Goal: Communication & Community: Participate in discussion

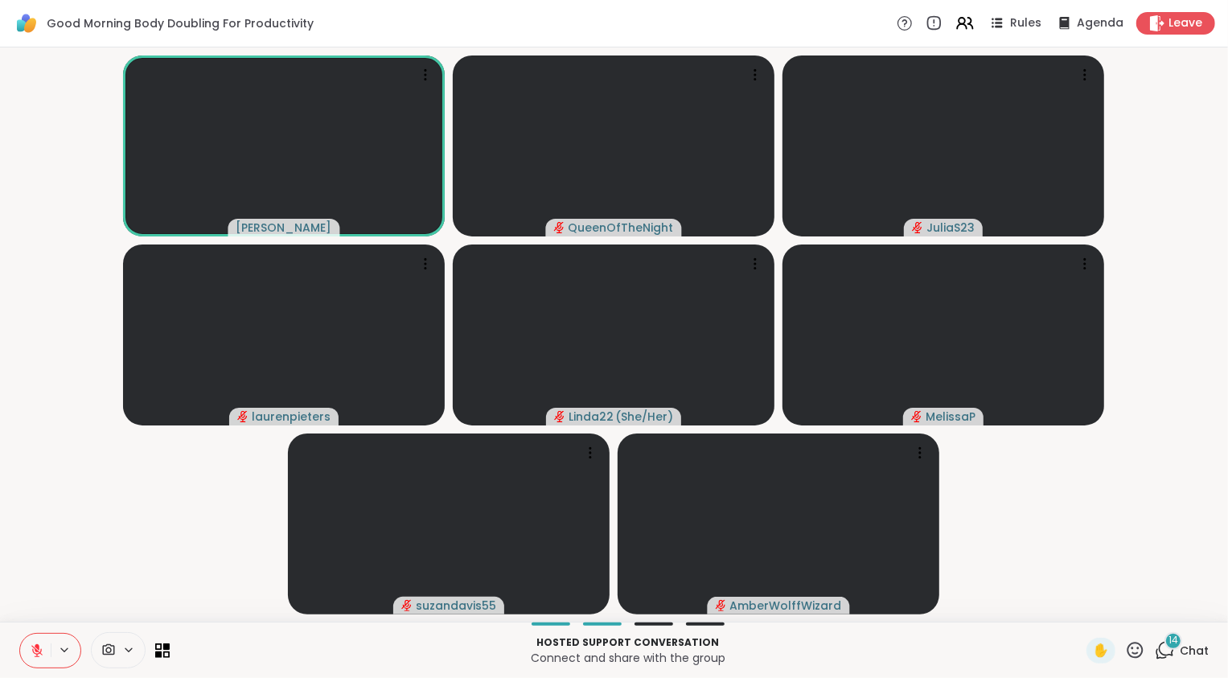
click at [1181, 648] on span "Chat" at bounding box center [1194, 651] width 29 height 16
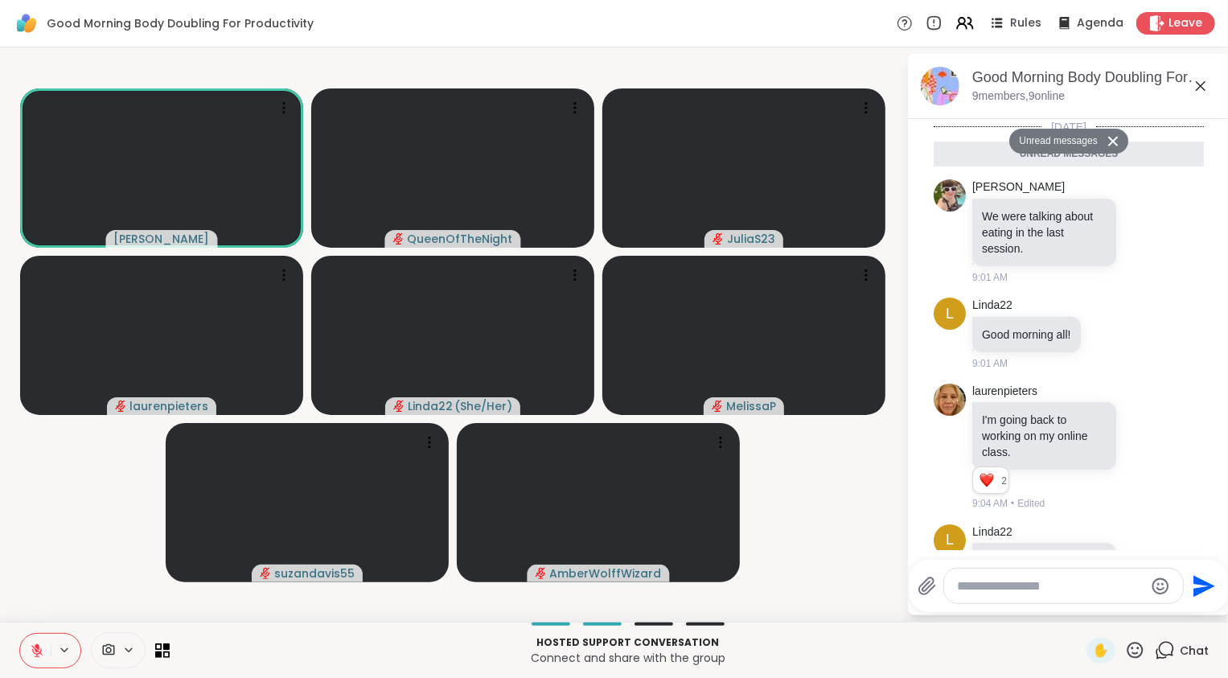
scroll to position [1690, 0]
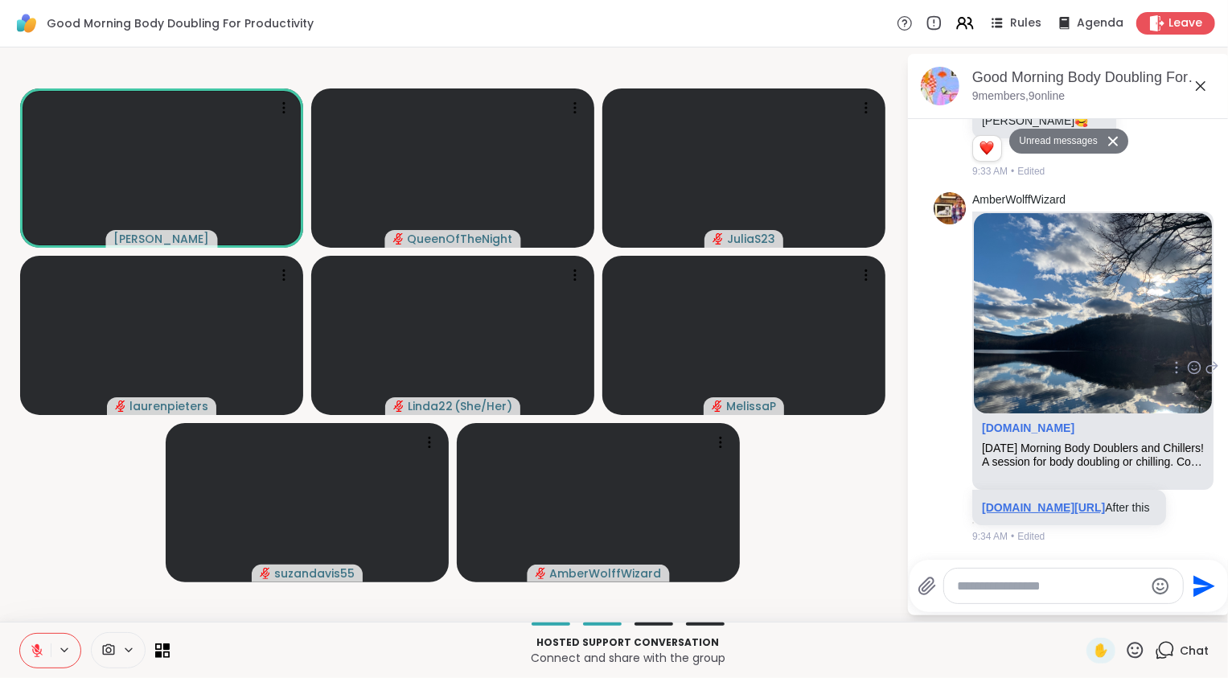
click at [1058, 503] on link "sharewellnow.com/session/0fddbab0-ca1f-42d3-adf5-01ac468e9205" at bounding box center [1043, 507] width 123 height 13
click at [980, 590] on textarea "Type your message" at bounding box center [1050, 586] width 187 height 16
click at [1042, 545] on span "erWolffWizard" at bounding box center [1062, 544] width 80 height 16
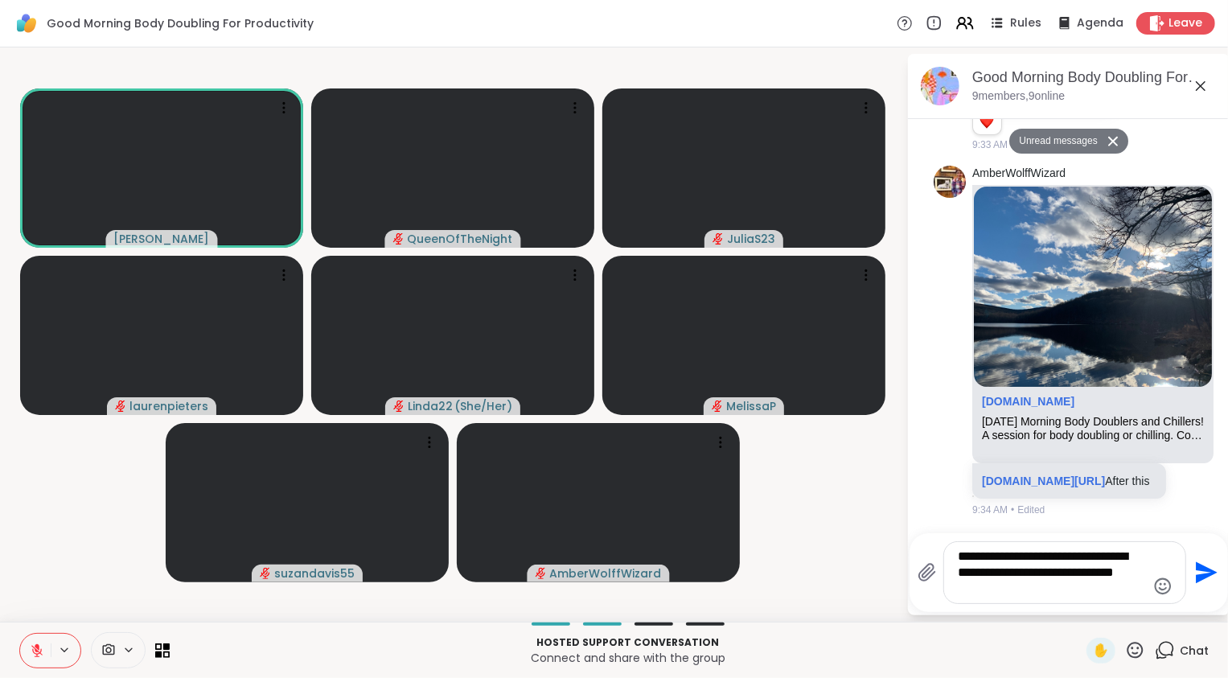
click at [1130, 574] on textarea "**********" at bounding box center [1052, 573] width 187 height 48
type textarea "**********"
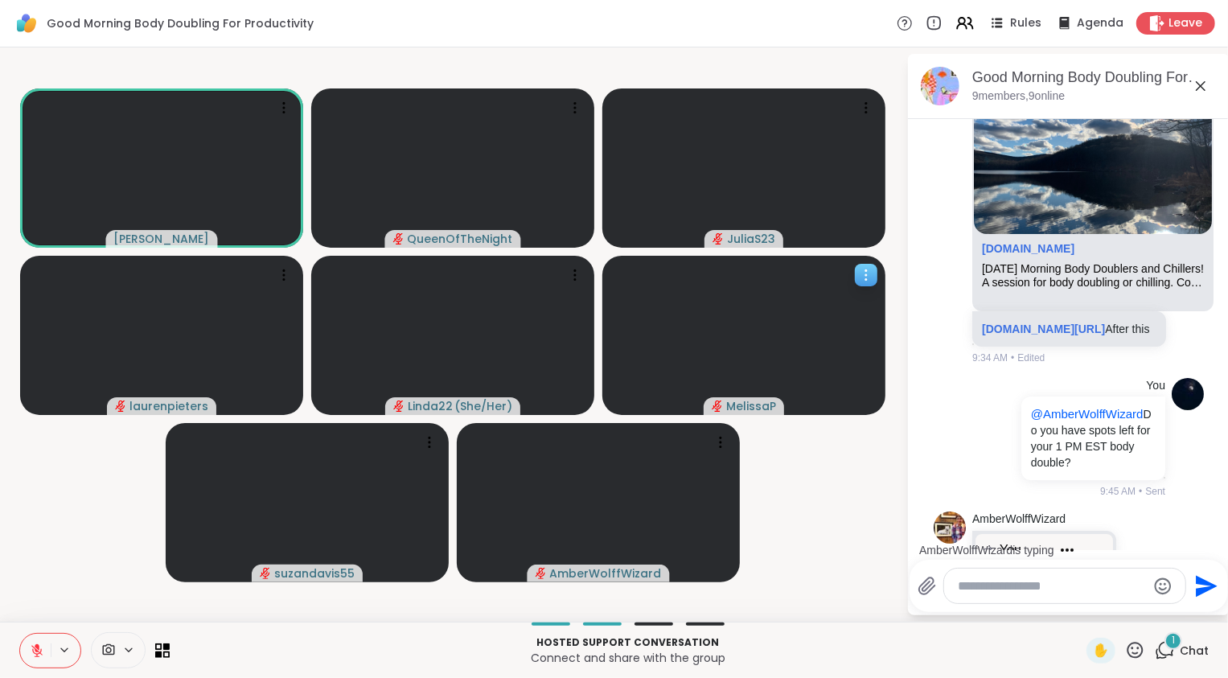
scroll to position [1996, 0]
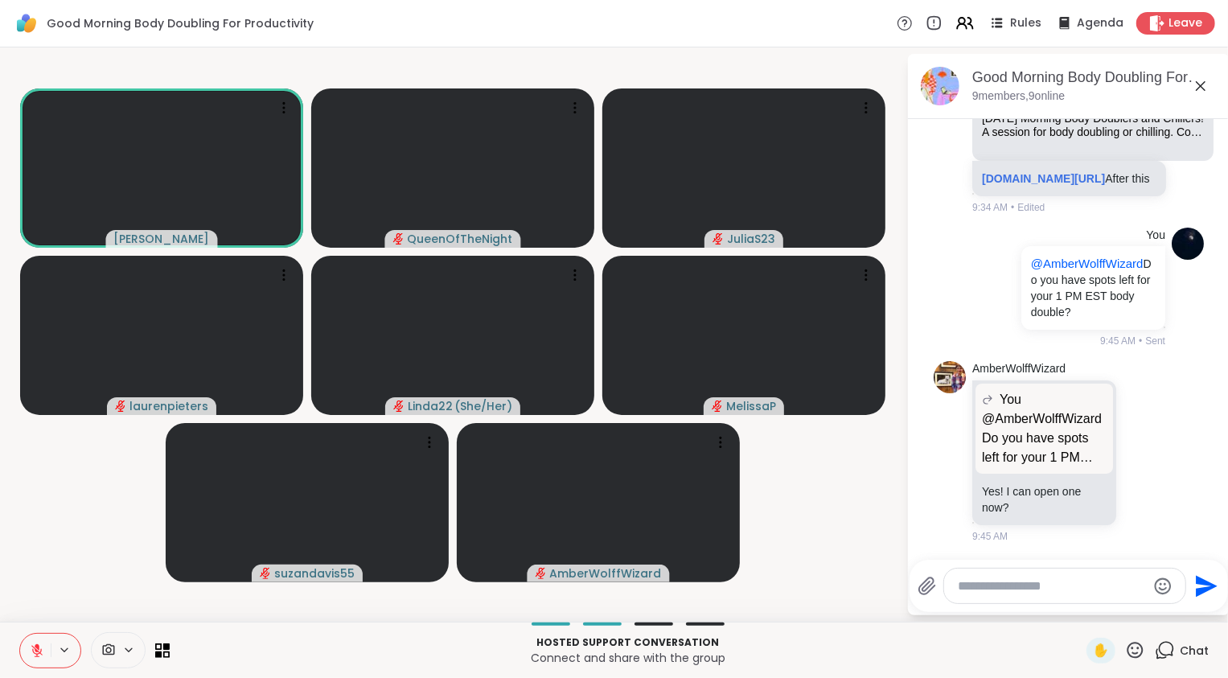
click at [1015, 584] on textarea "Type your message" at bounding box center [1052, 586] width 187 height 16
type textarea "**********"
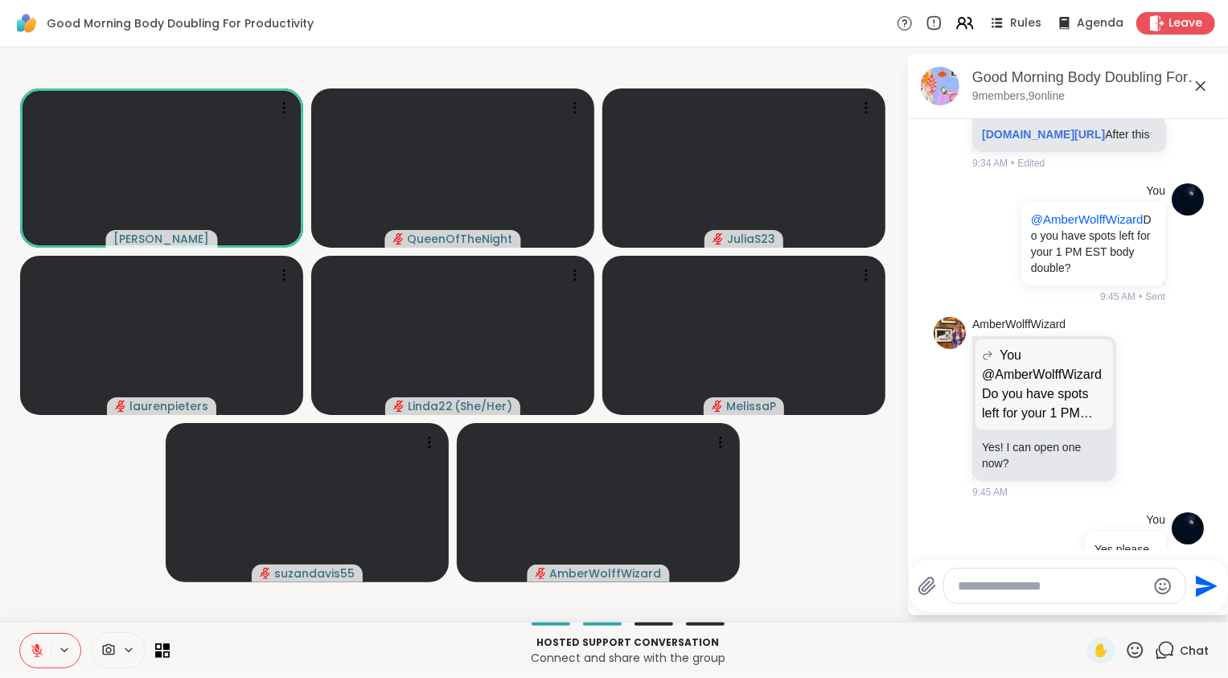
scroll to position [2082, 0]
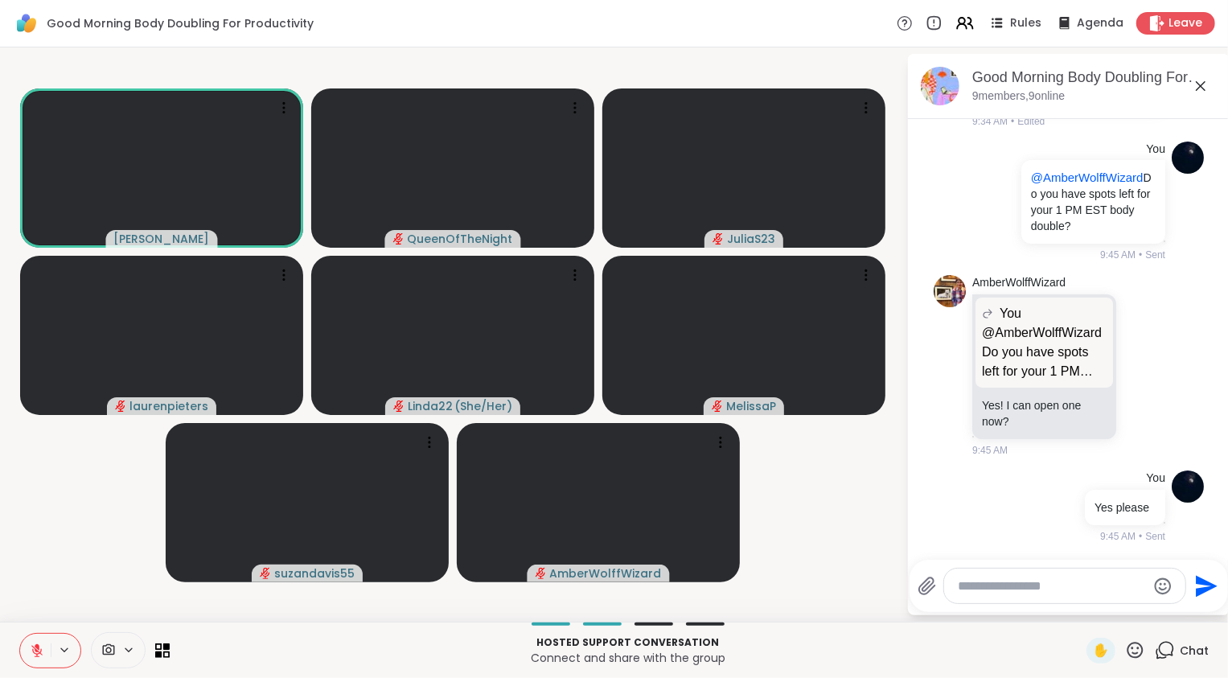
click at [795, 524] on video-player-container "Adrienne_QueenOfTheDawn QueenOfTheNight JuliaS23 laurenpieters Linda22 ( She/He…" at bounding box center [453, 334] width 887 height 561
click at [1028, 591] on textarea "Type your message" at bounding box center [1052, 586] width 187 height 16
type textarea "**********"
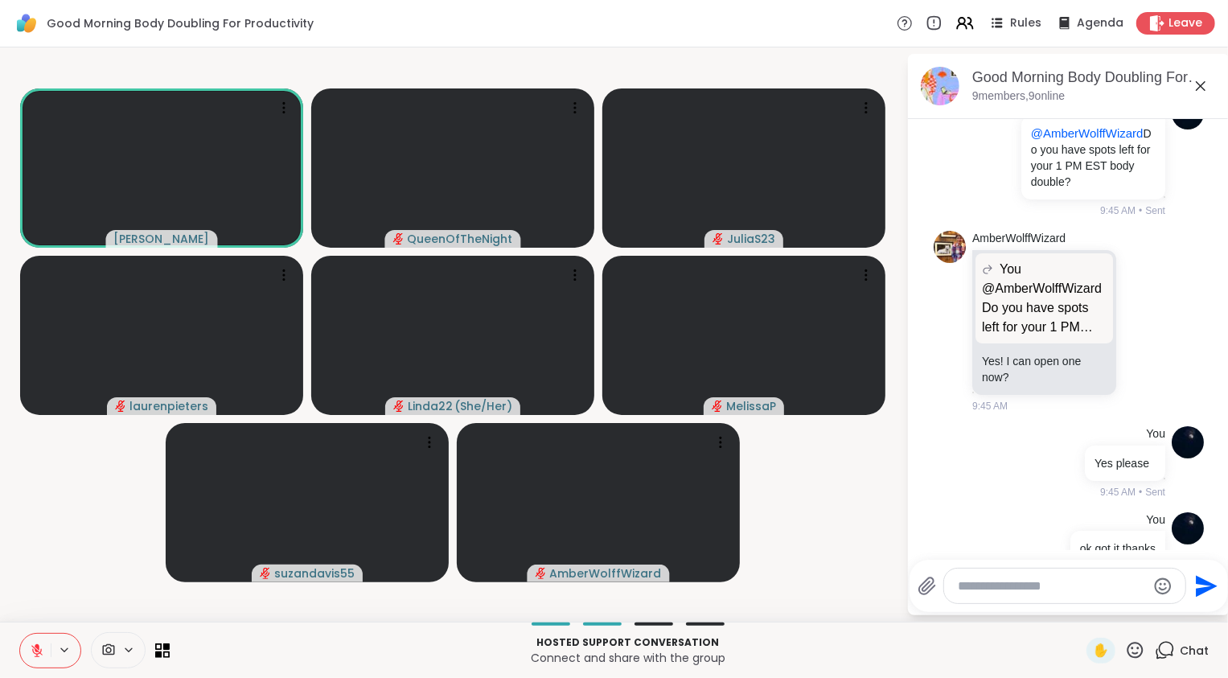
scroll to position [2168, 0]
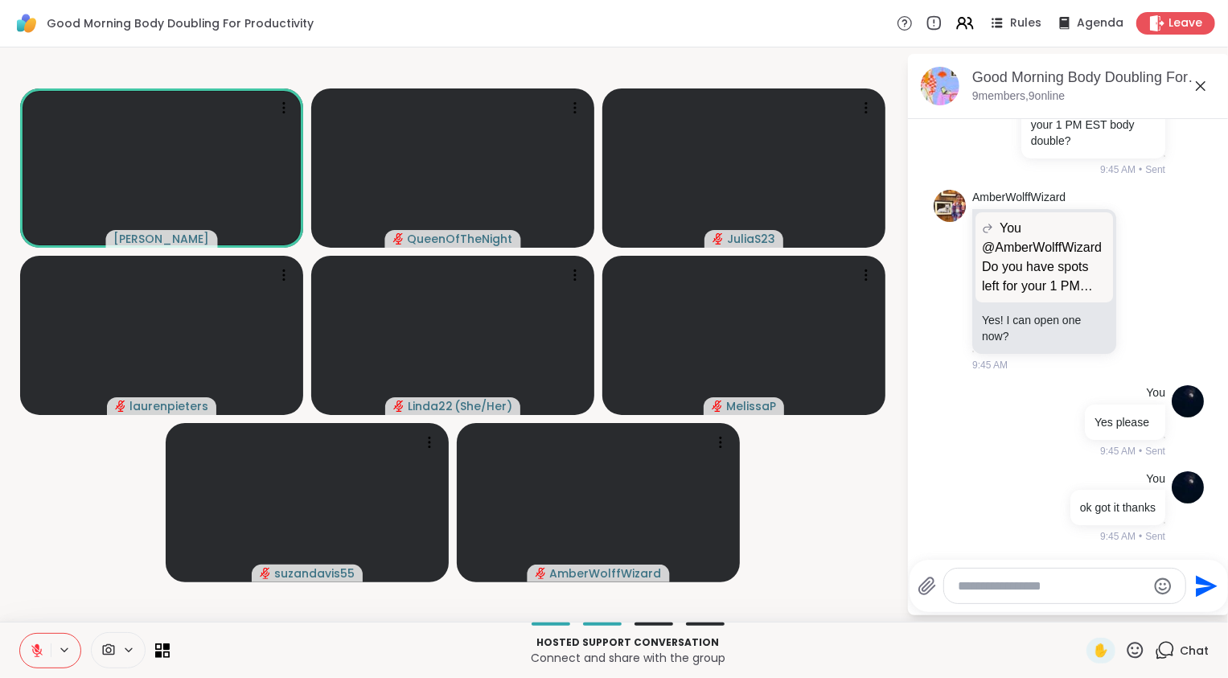
click at [978, 577] on div at bounding box center [1064, 586] width 241 height 35
click at [1039, 596] on div at bounding box center [1064, 586] width 241 height 35
click at [1039, 595] on div at bounding box center [1064, 586] width 241 height 35
click at [1041, 588] on textarea "Type your message" at bounding box center [1052, 586] width 187 height 16
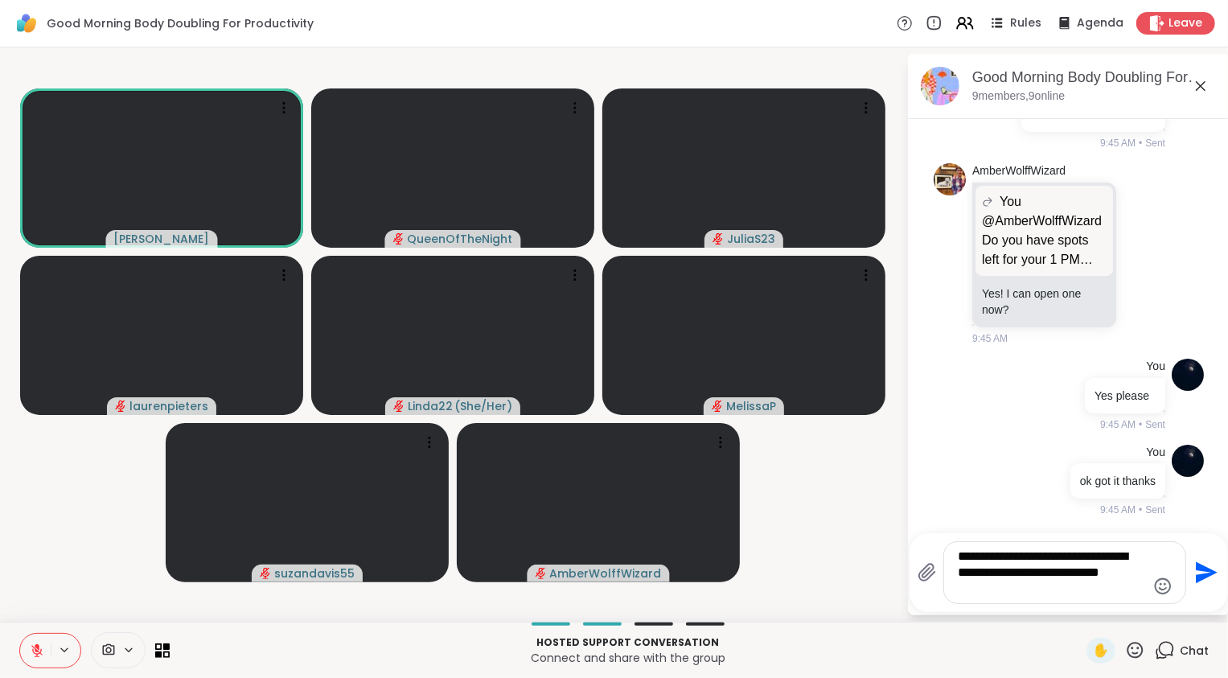
type textarea "**********"
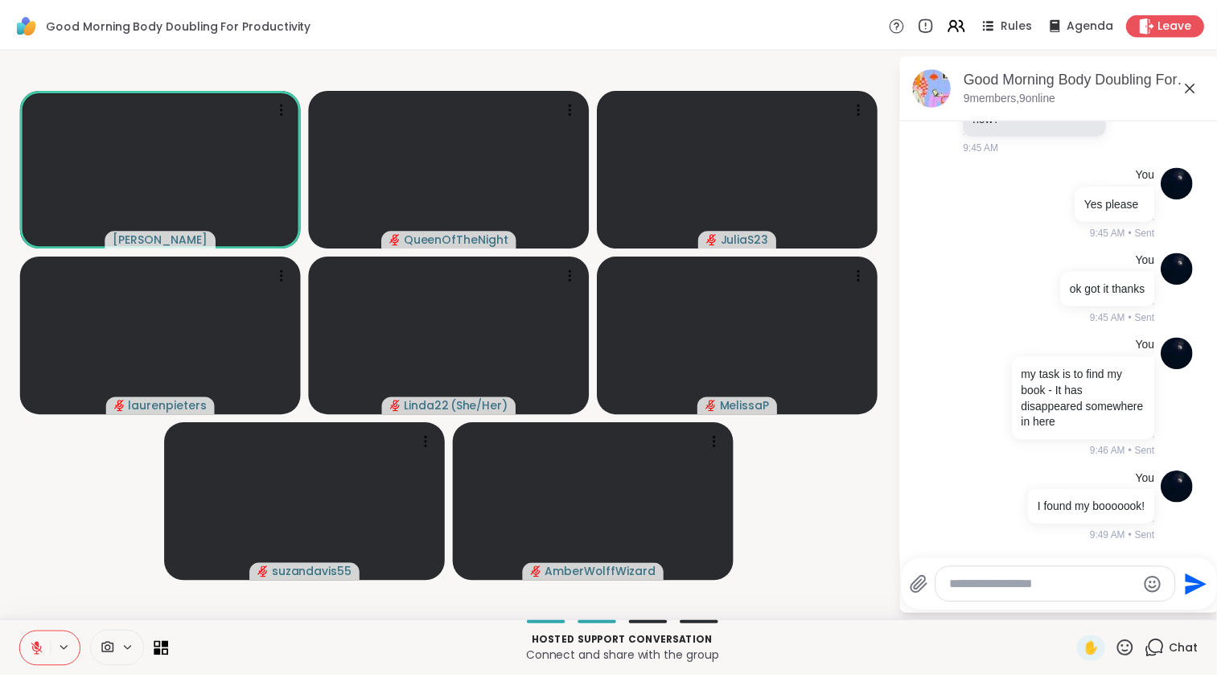
scroll to position [2426, 0]
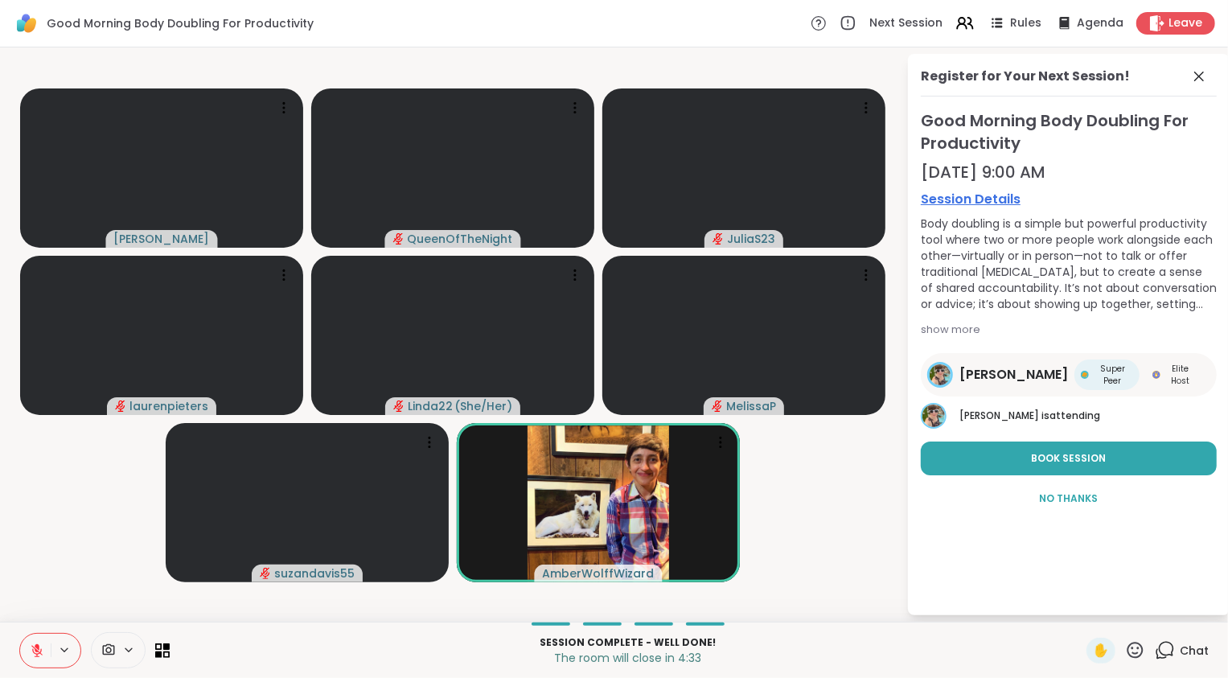
click at [36, 648] on icon at bounding box center [37, 646] width 5 height 6
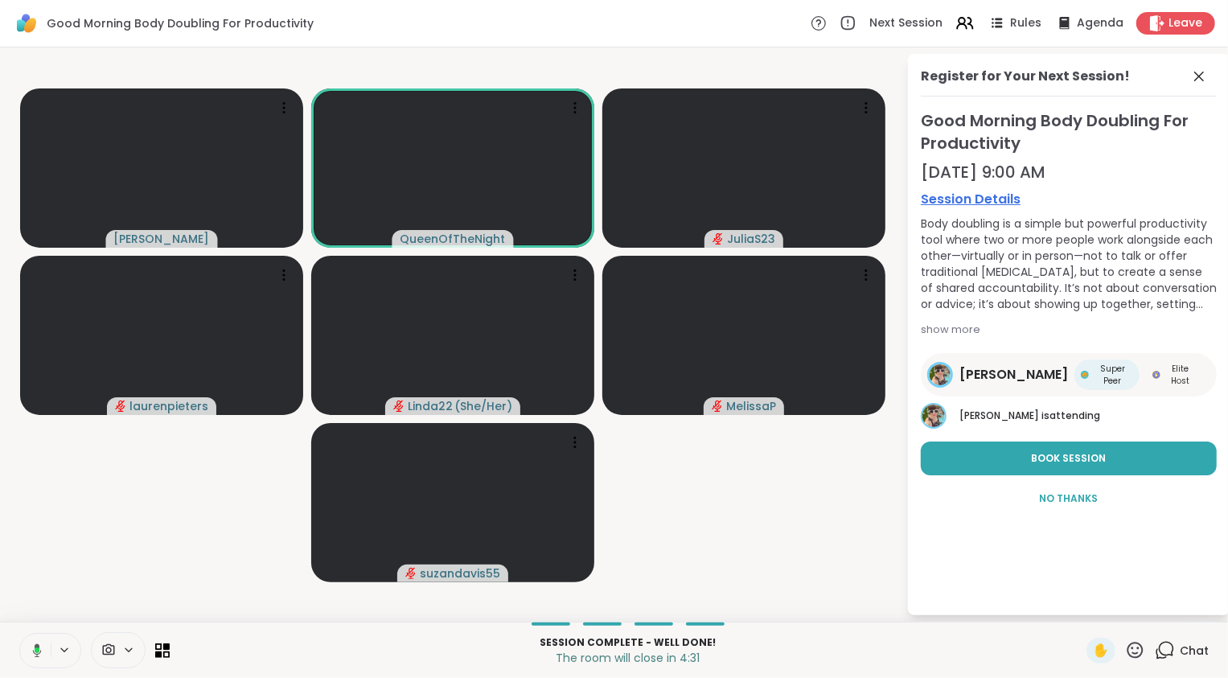
click at [36, 648] on icon at bounding box center [37, 650] width 5 height 6
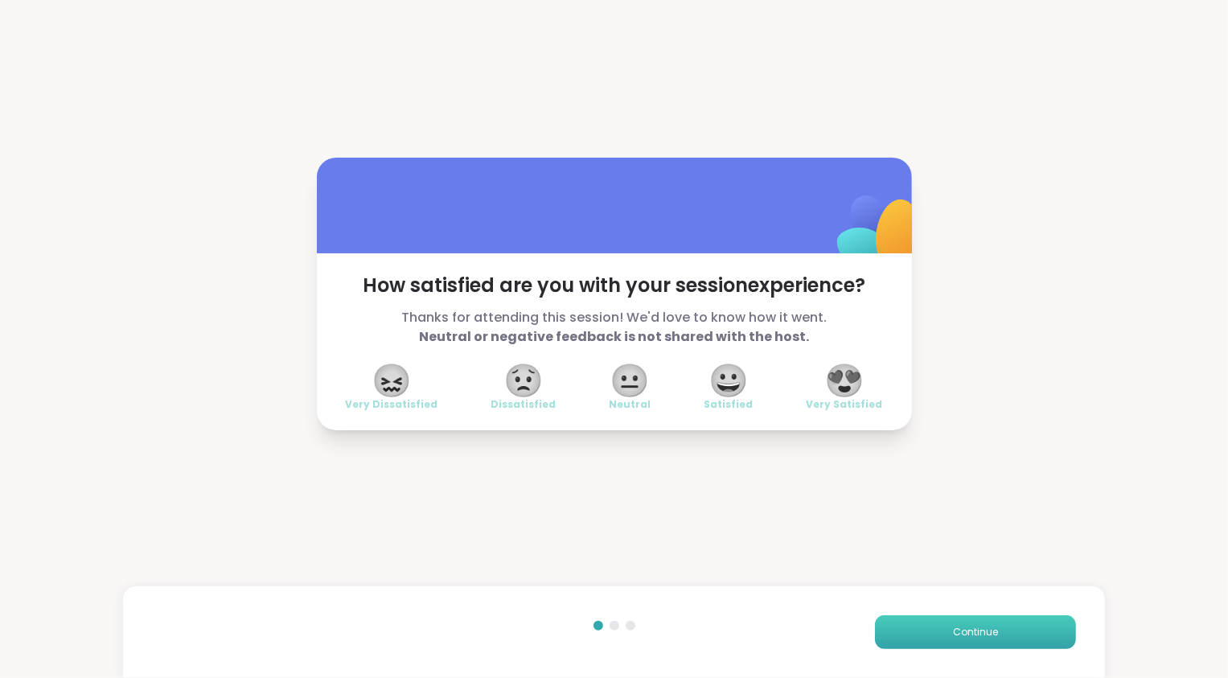
click at [960, 643] on button "Continue" at bounding box center [975, 632] width 201 height 34
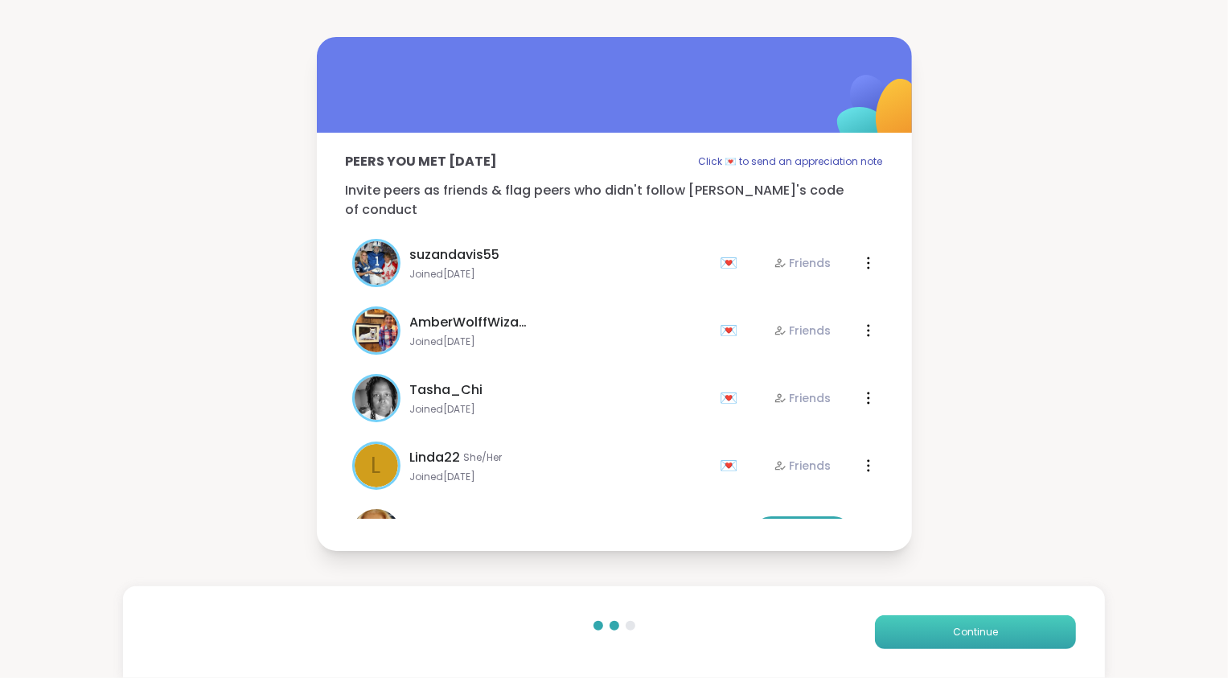
click at [960, 643] on button "Continue" at bounding box center [975, 632] width 201 height 34
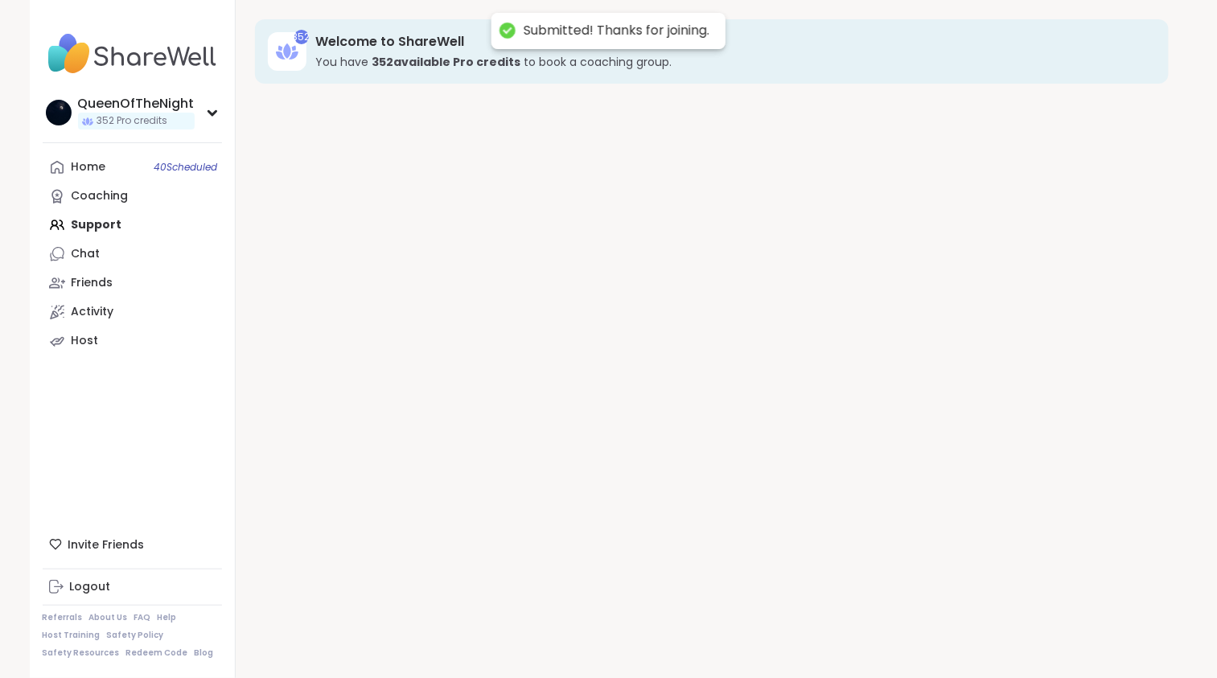
click at [960, 643] on div "352 Welcome to ShareWell You have 352 available Pro credit s to book a coaching…" at bounding box center [712, 339] width 952 height 678
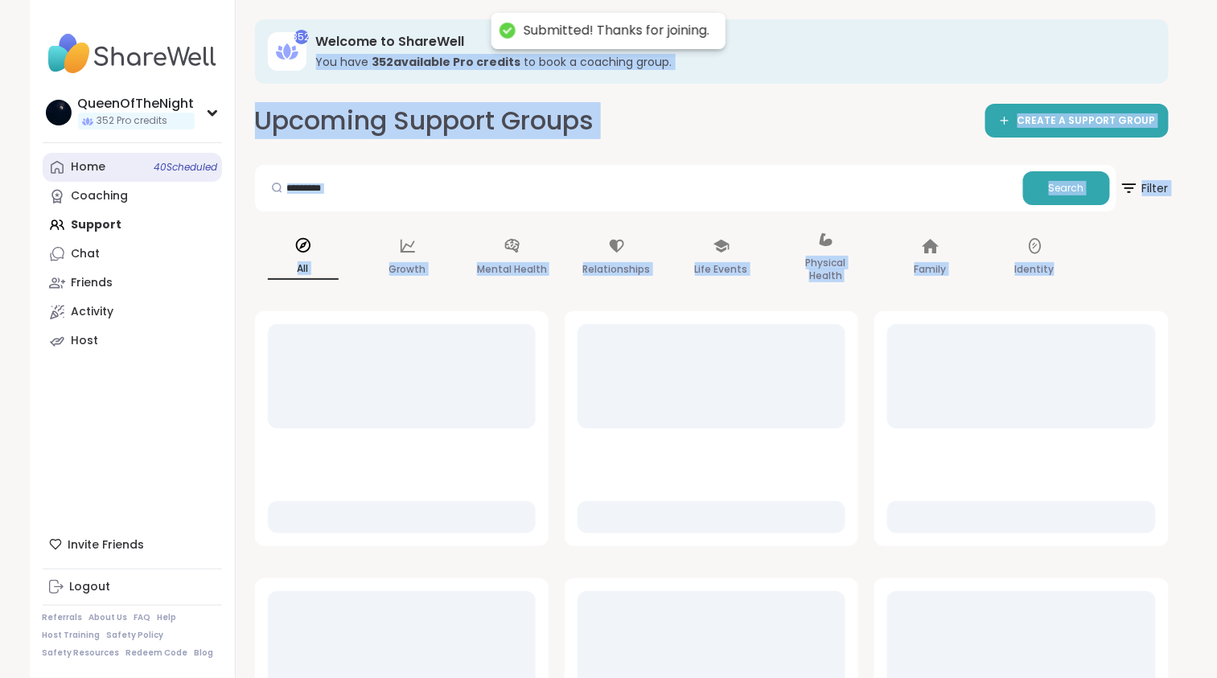
click at [110, 175] on link "Home 40 Scheduled" at bounding box center [132, 167] width 179 height 29
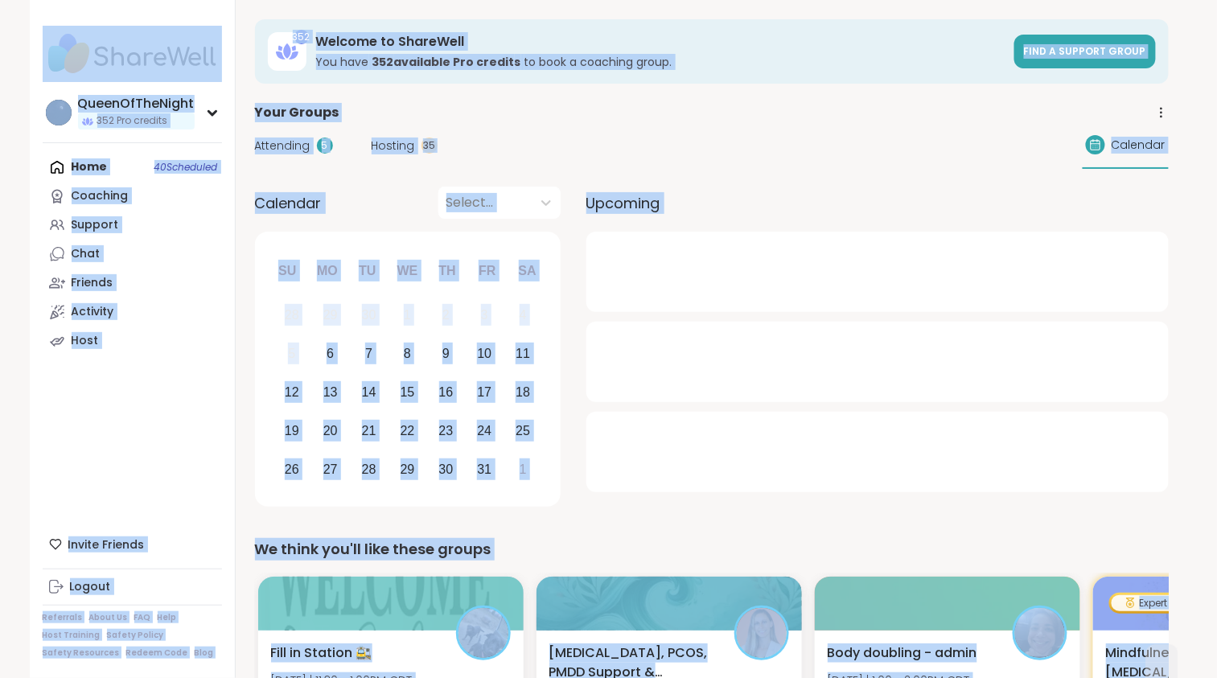
click at [387, 138] on span "Hosting" at bounding box center [393, 146] width 43 height 17
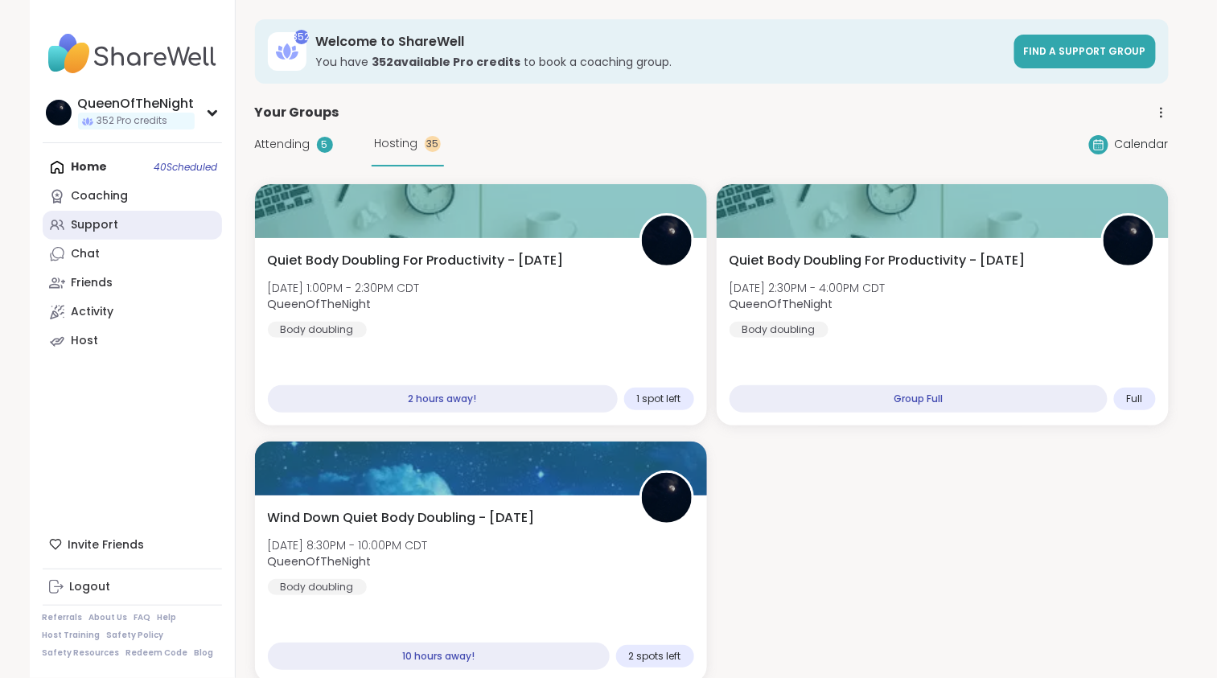
click at [124, 228] on link "Support" at bounding box center [132, 225] width 179 height 29
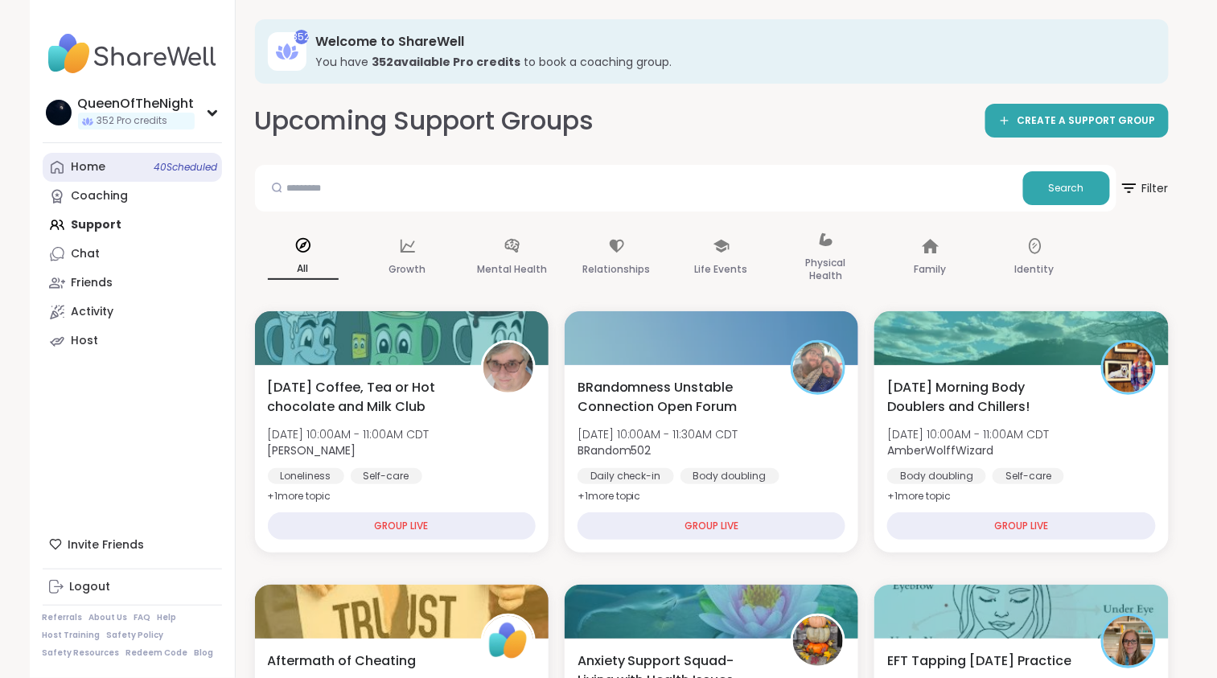
click at [118, 174] on link "Home 40 Scheduled" at bounding box center [132, 167] width 179 height 29
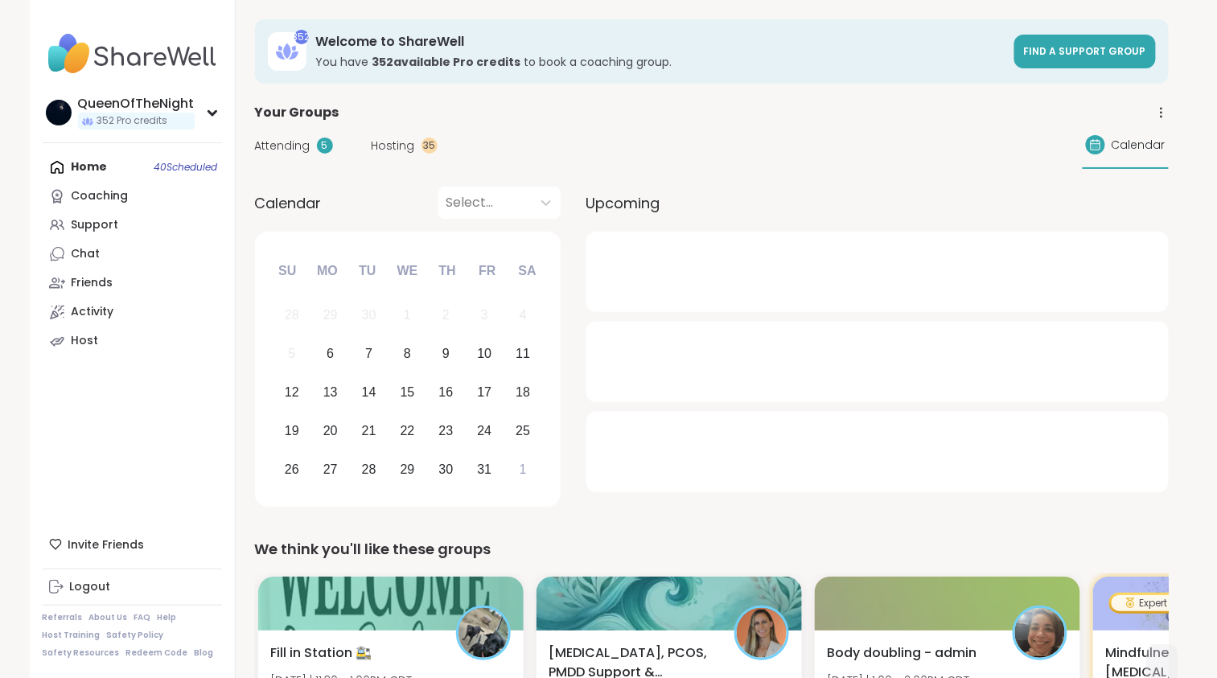
click at [400, 151] on span "Hosting" at bounding box center [393, 146] width 43 height 17
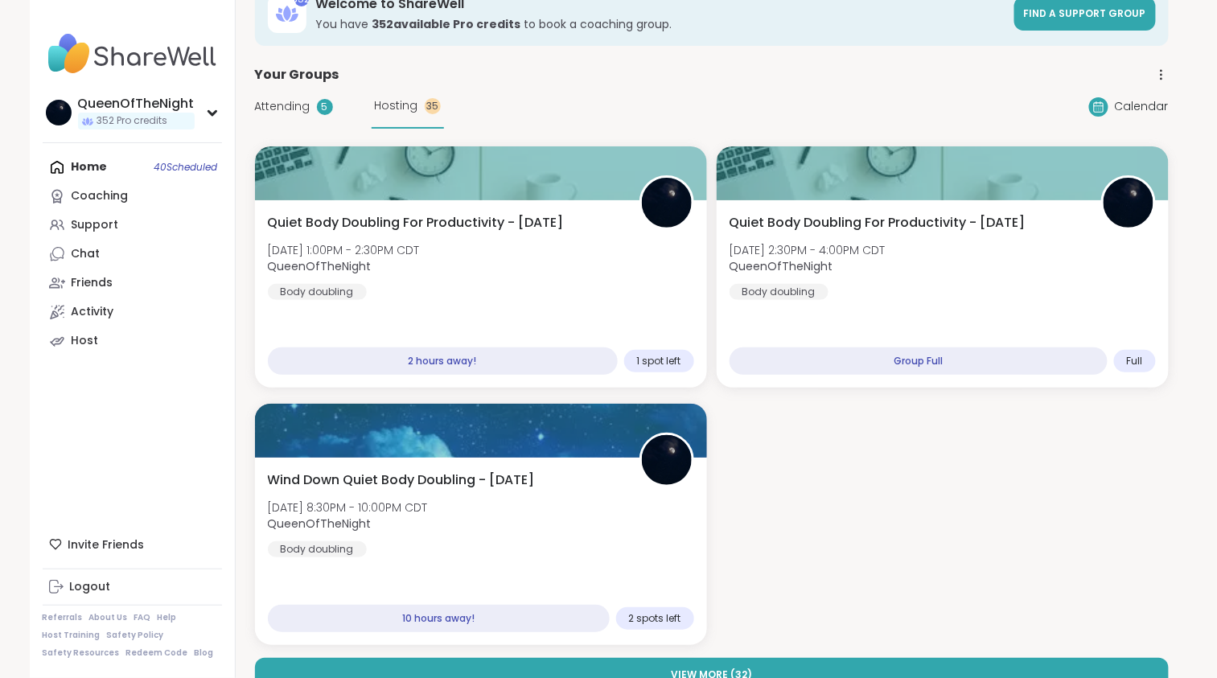
scroll to position [36, 0]
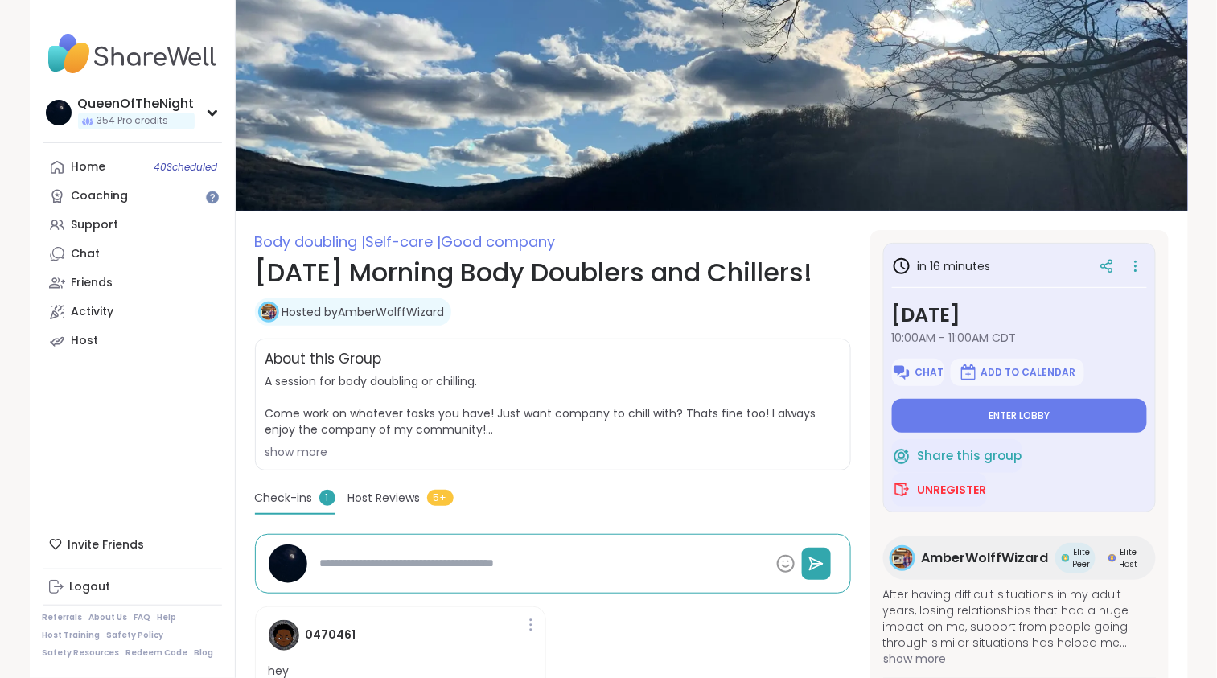
type textarea "*"
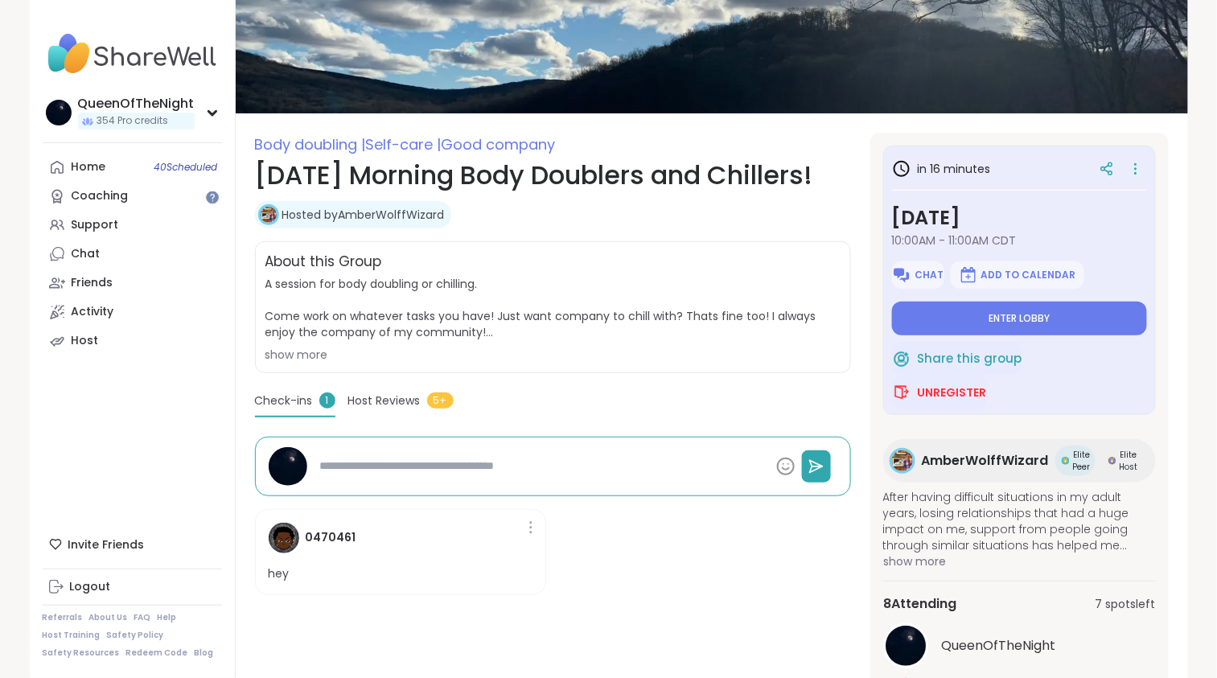
scroll to position [121, 0]
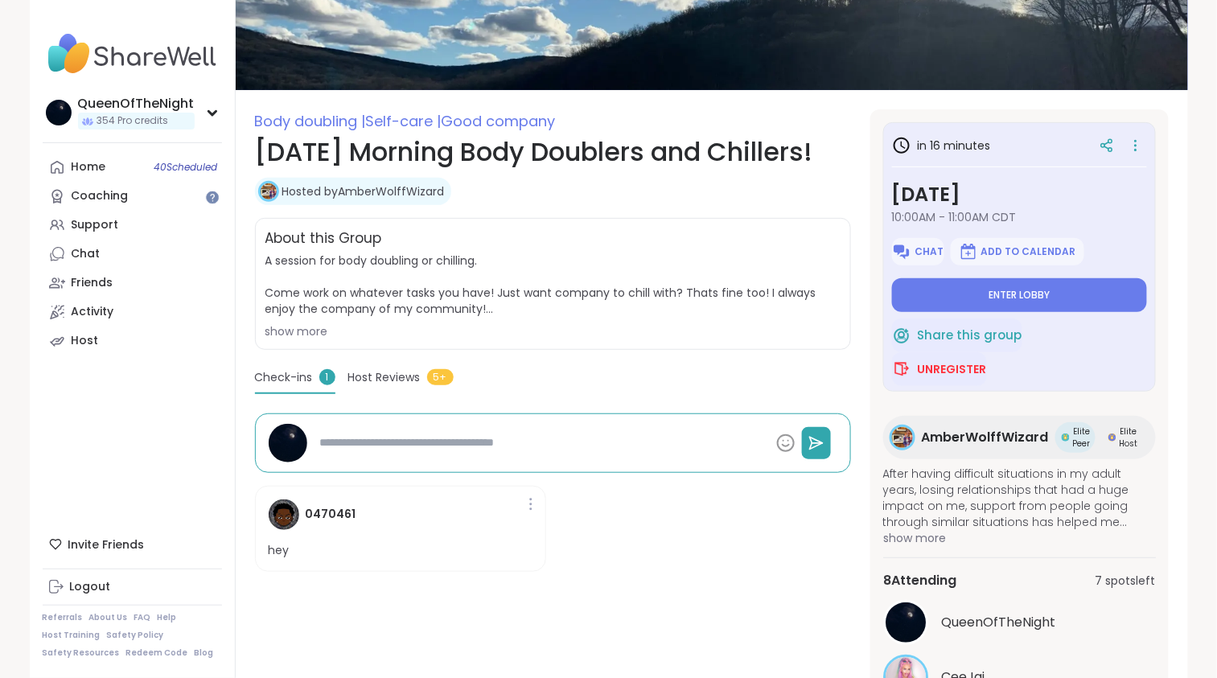
click at [475, 434] on textarea at bounding box center [542, 443] width 456 height 30
type textarea "*"
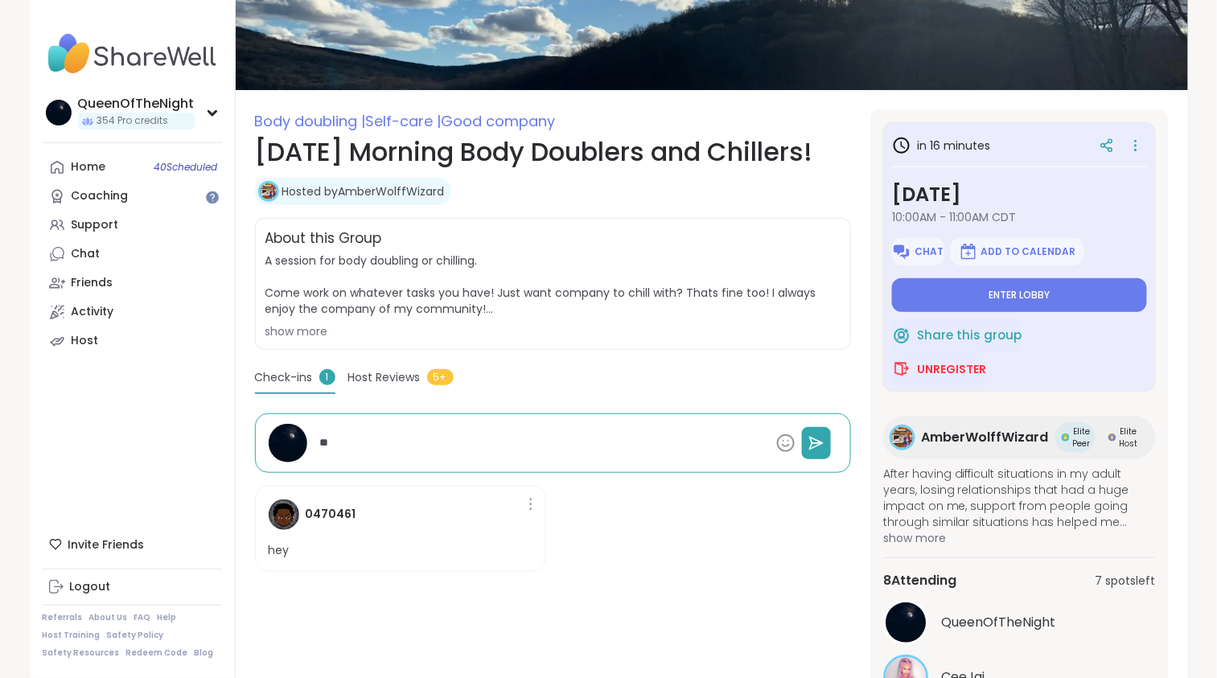
type textarea "***"
type textarea "*"
type textarea "****"
type textarea "*"
type textarea "*****"
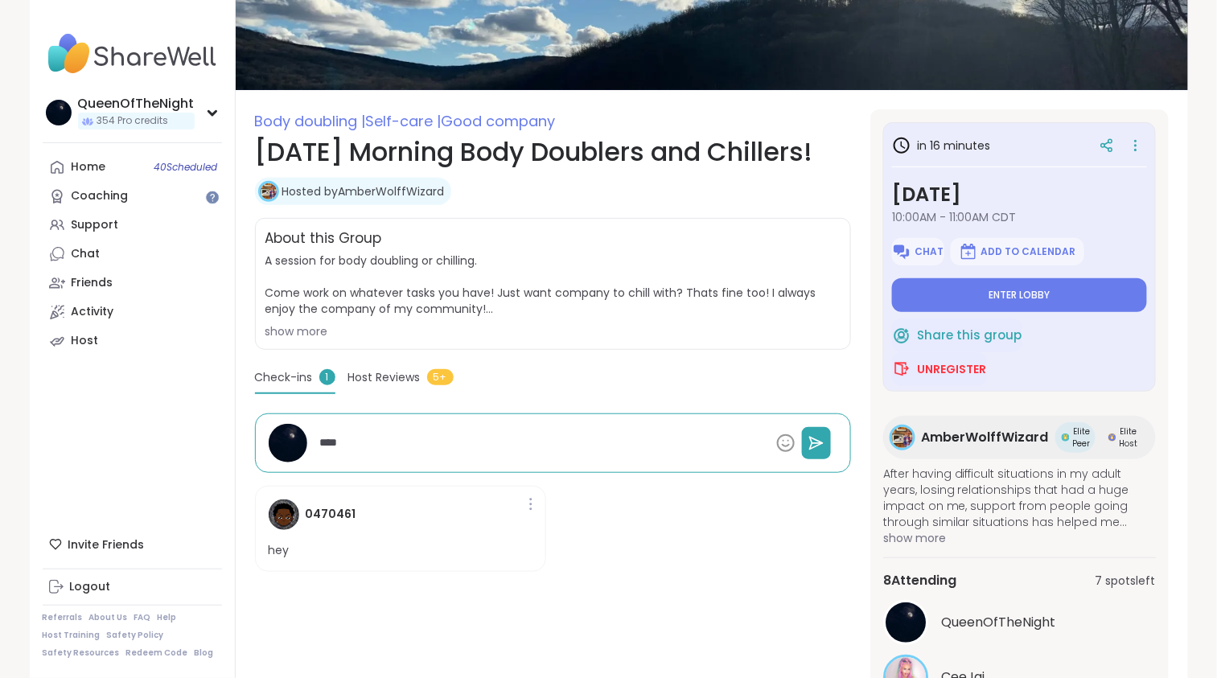
type textarea "*"
type textarea "******"
type textarea "*"
type textarea "******"
type textarea "*"
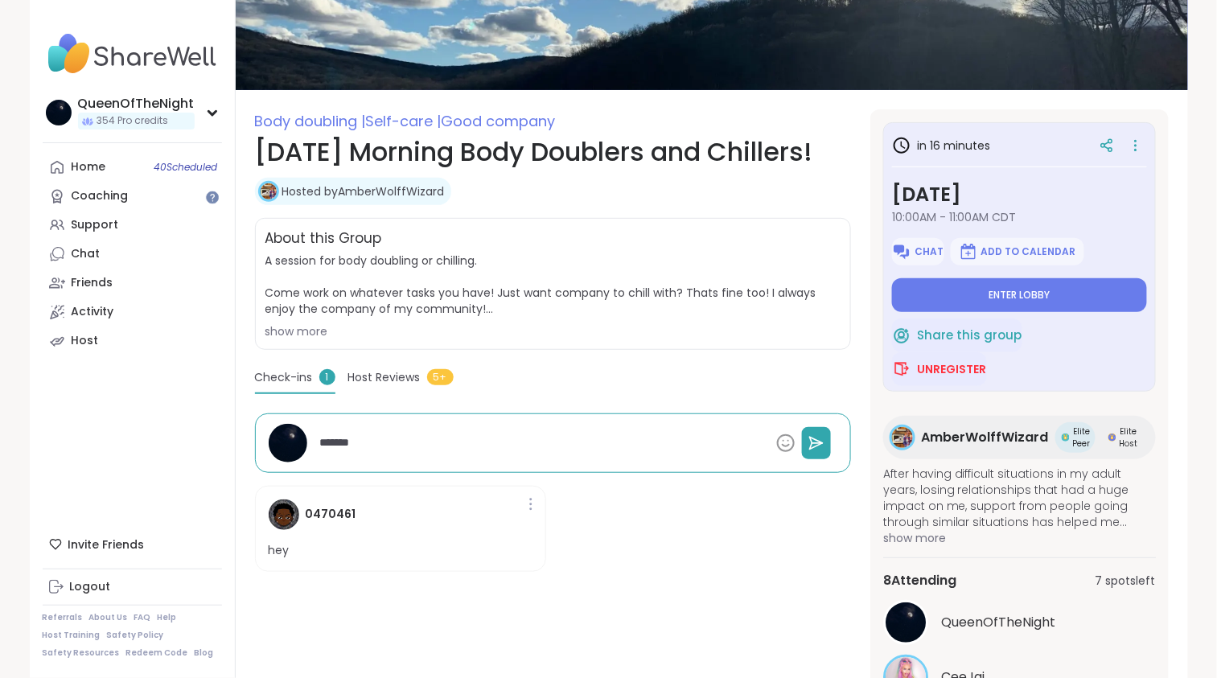
type textarea "********"
type textarea "*"
type textarea "*********"
type textarea "*"
type textarea "**********"
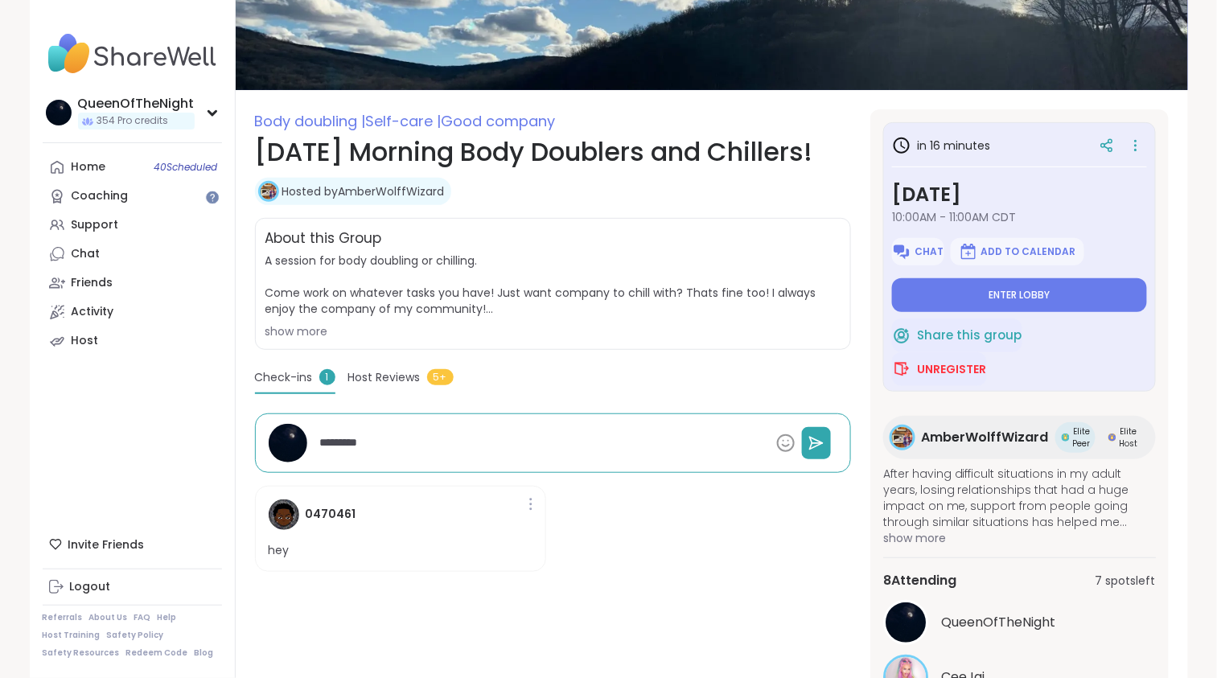
type textarea "*"
type textarea "**********"
type textarea "*"
type textarea "**********"
type textarea "*"
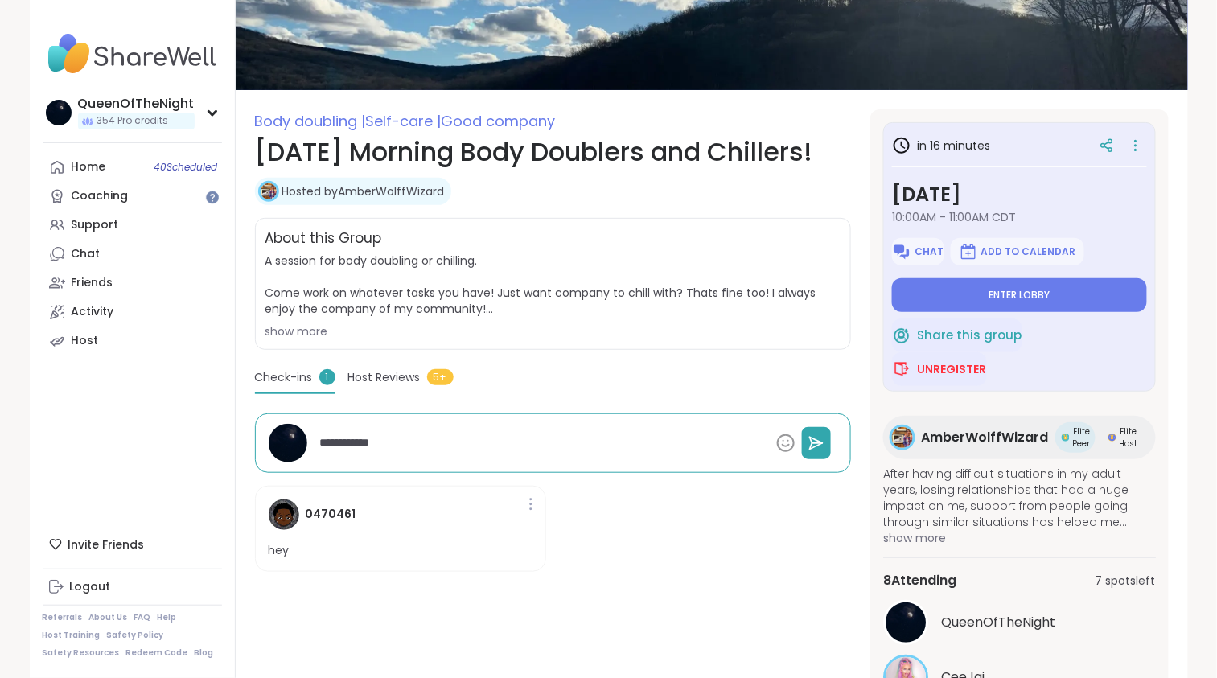
type textarea "**********"
type textarea "*"
type textarea "**********"
type textarea "*"
type textarea "**********"
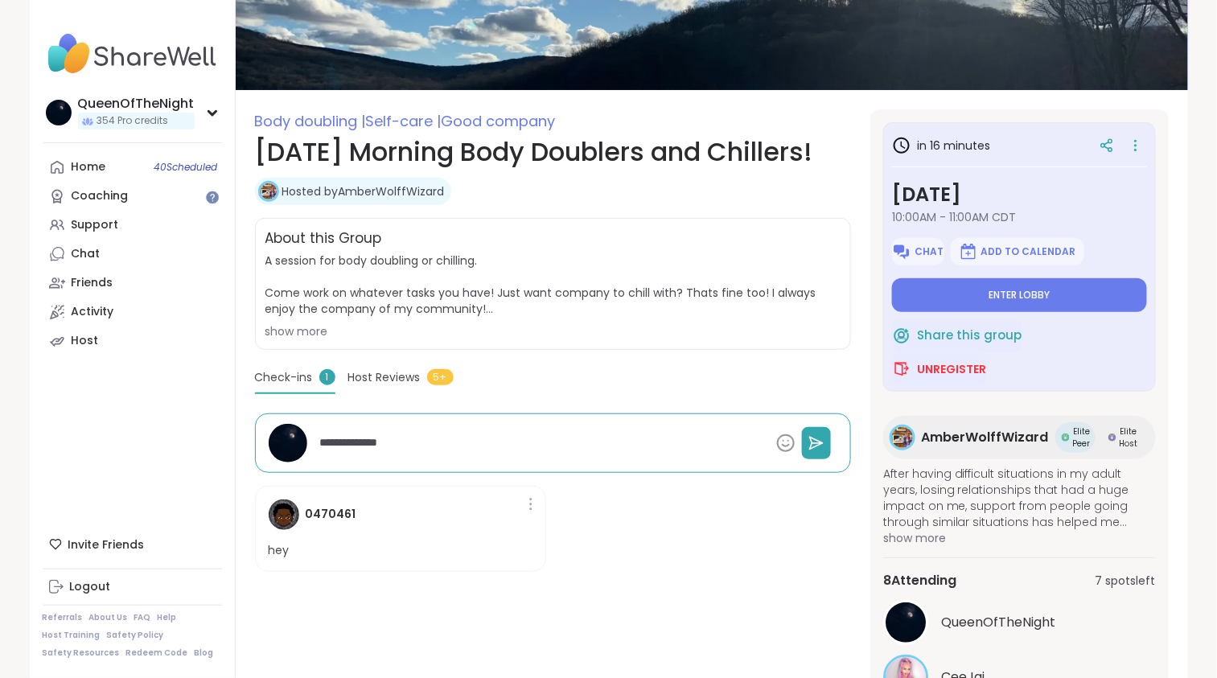
type textarea "*"
type textarea "**********"
type textarea "*"
type textarea "**********"
type textarea "*"
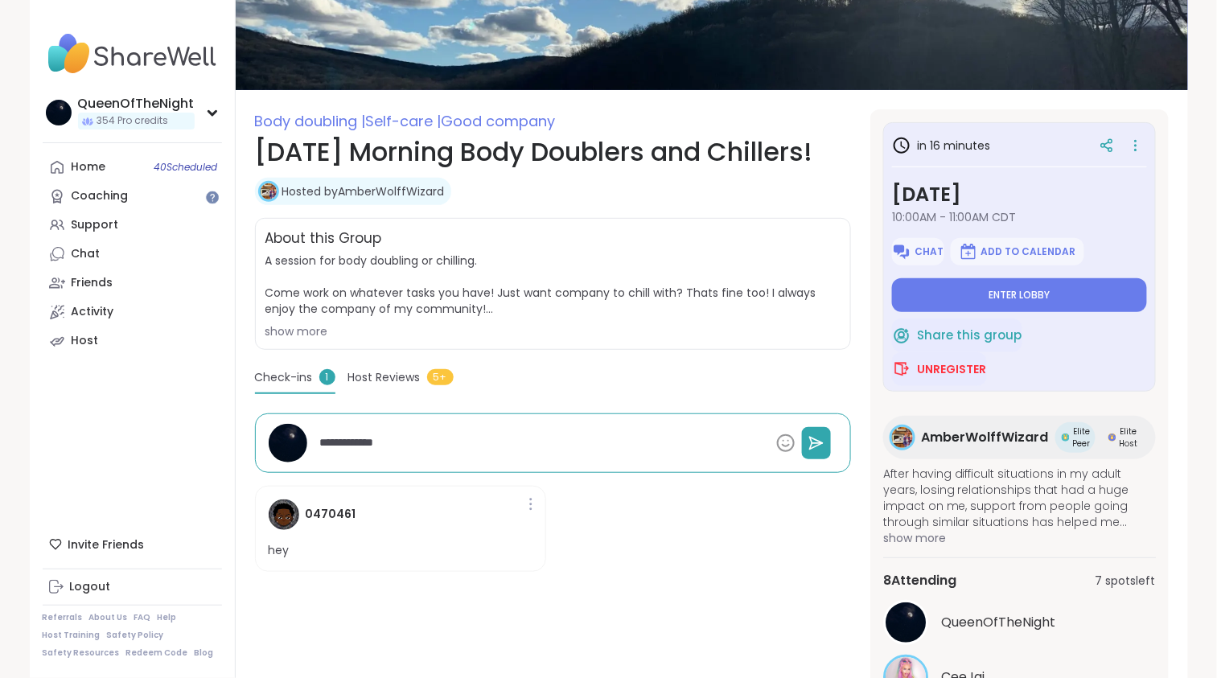
type textarea "**********"
type textarea "*"
type textarea "**********"
type textarea "*"
type textarea "**********"
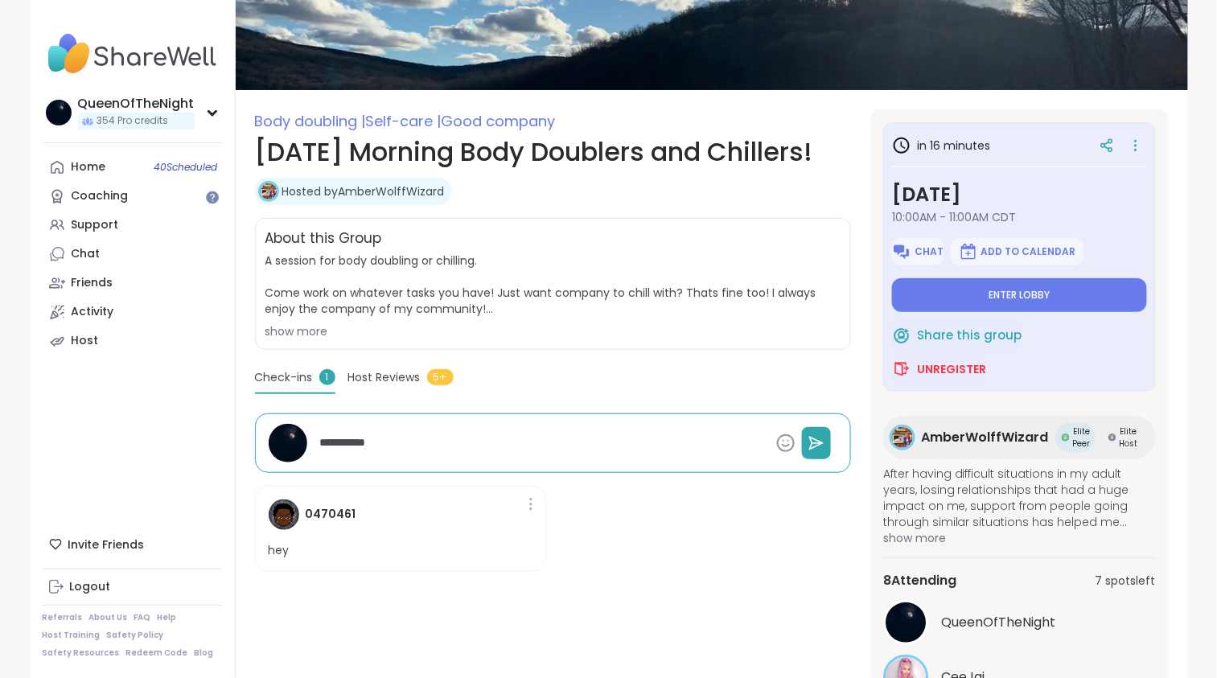
type textarea "*"
type textarea "**********"
type textarea "*"
type textarea "**********"
type textarea "*"
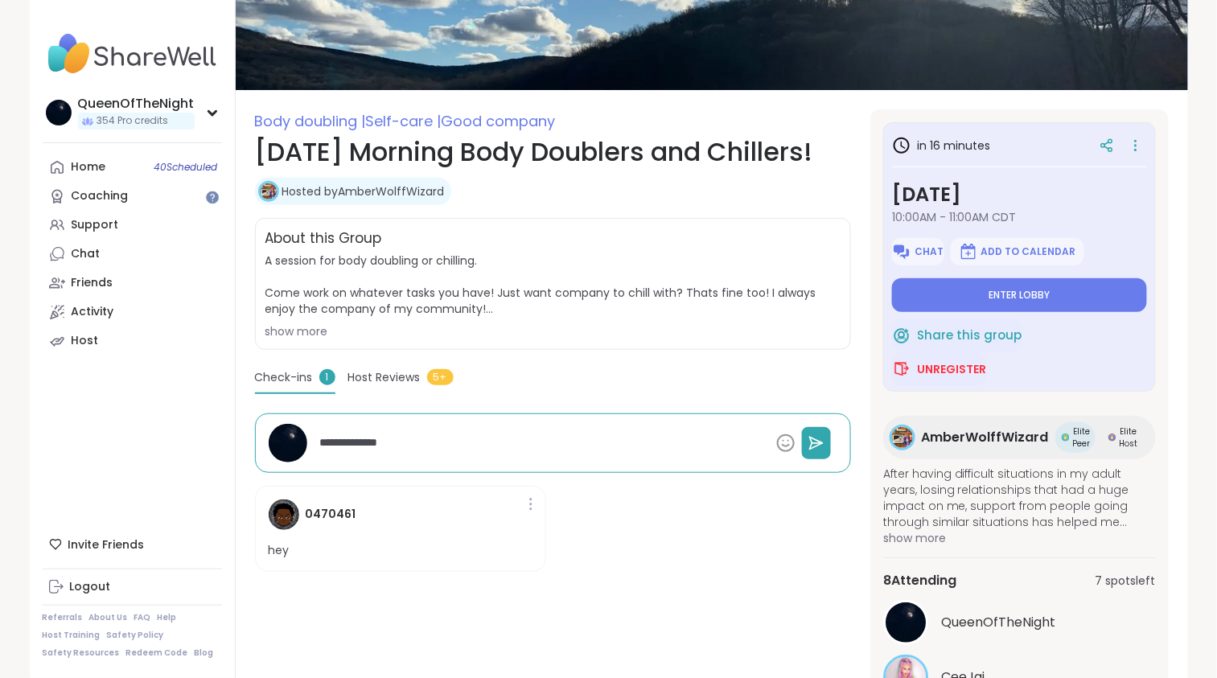
type textarea "**********"
type textarea "*"
type textarea "**********"
type textarea "*"
type textarea "**********"
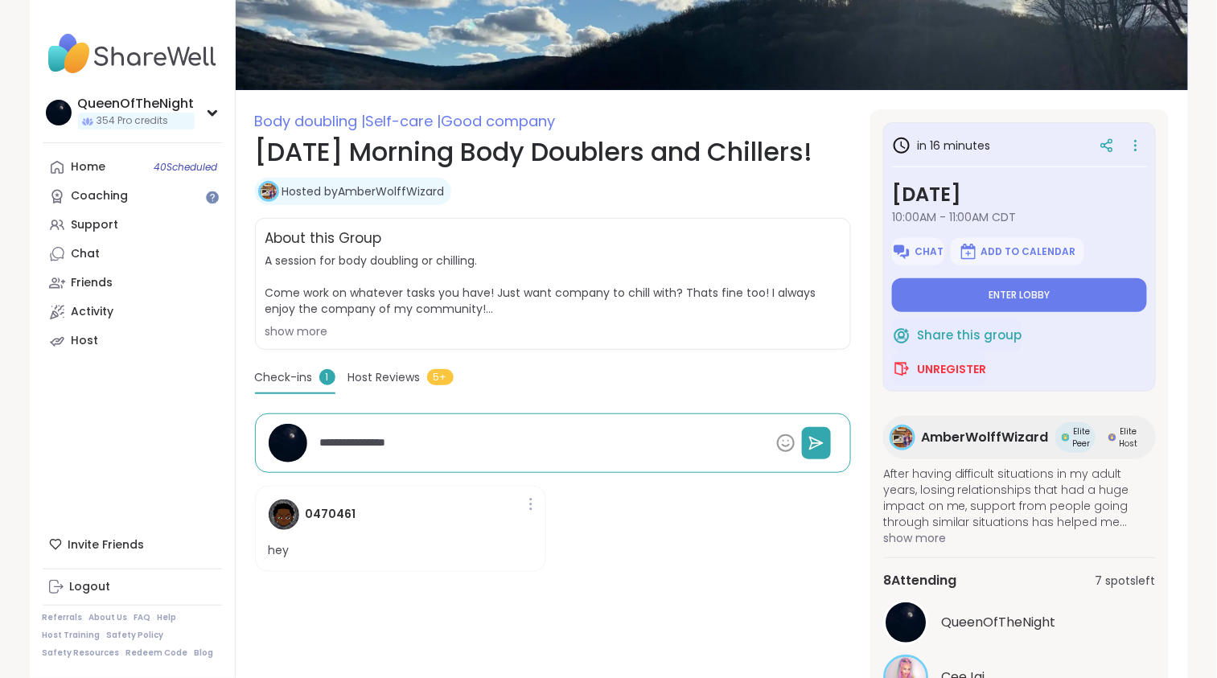
type textarea "*"
type textarea "**********"
type textarea "*"
type textarea "**********"
type textarea "*"
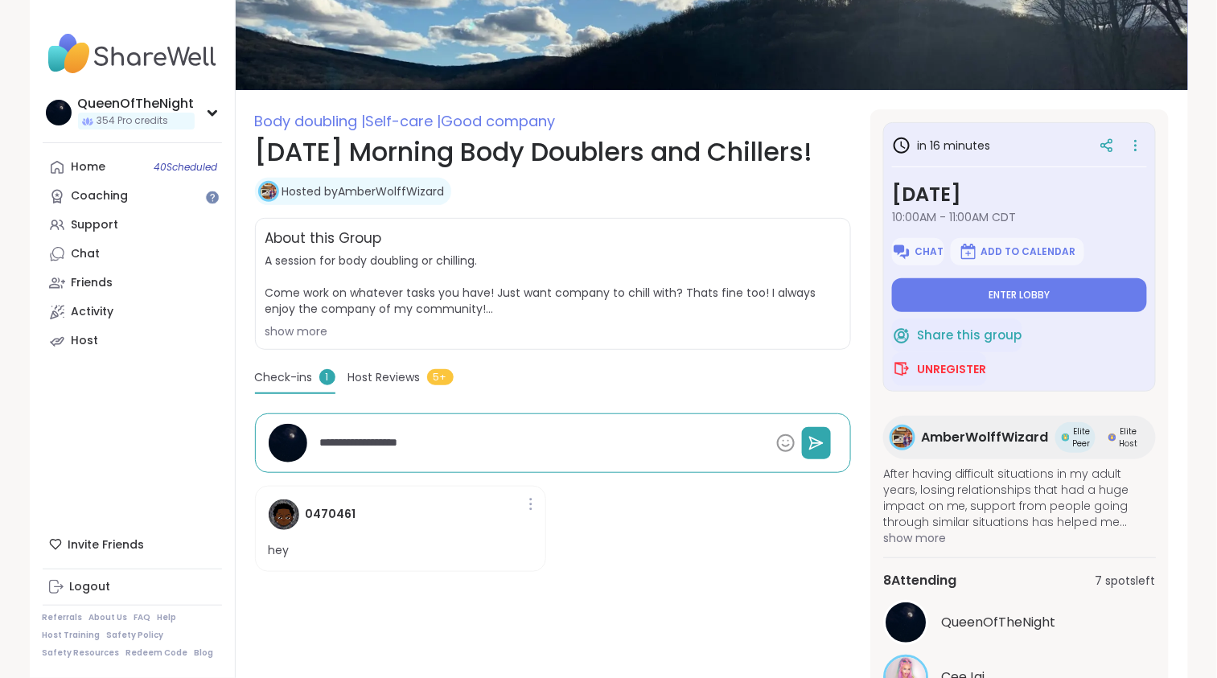
type textarea "**********"
type textarea "*"
type textarea "**********"
type textarea "*"
type textarea "**********"
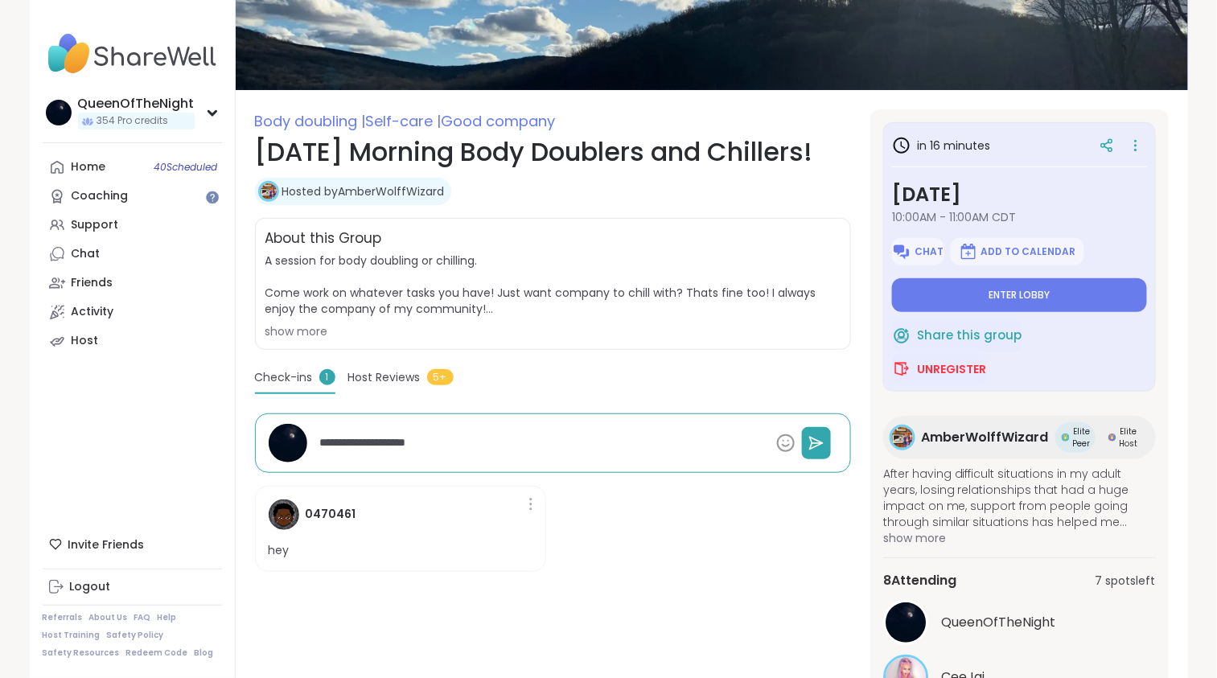
type textarea "*"
type textarea "**********"
type textarea "*"
type textarea "**********"
type textarea "*"
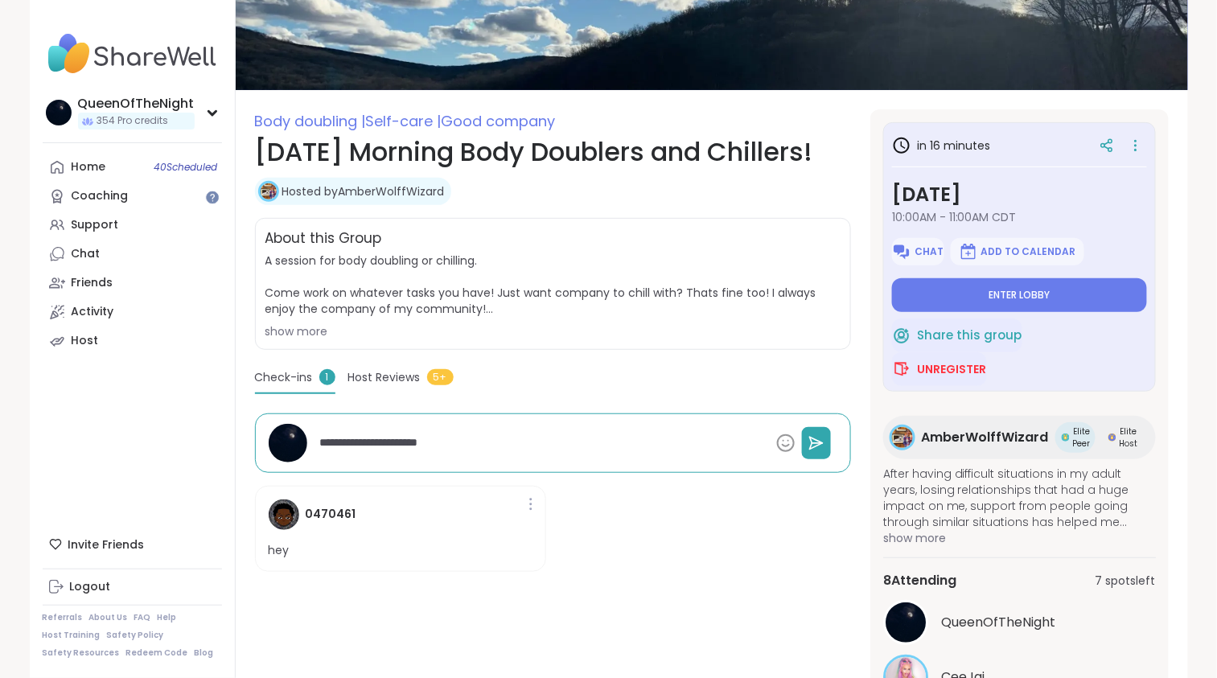
type textarea "**********"
type textarea "*"
type textarea "**********"
click at [788, 445] on icon at bounding box center [785, 443] width 19 height 19
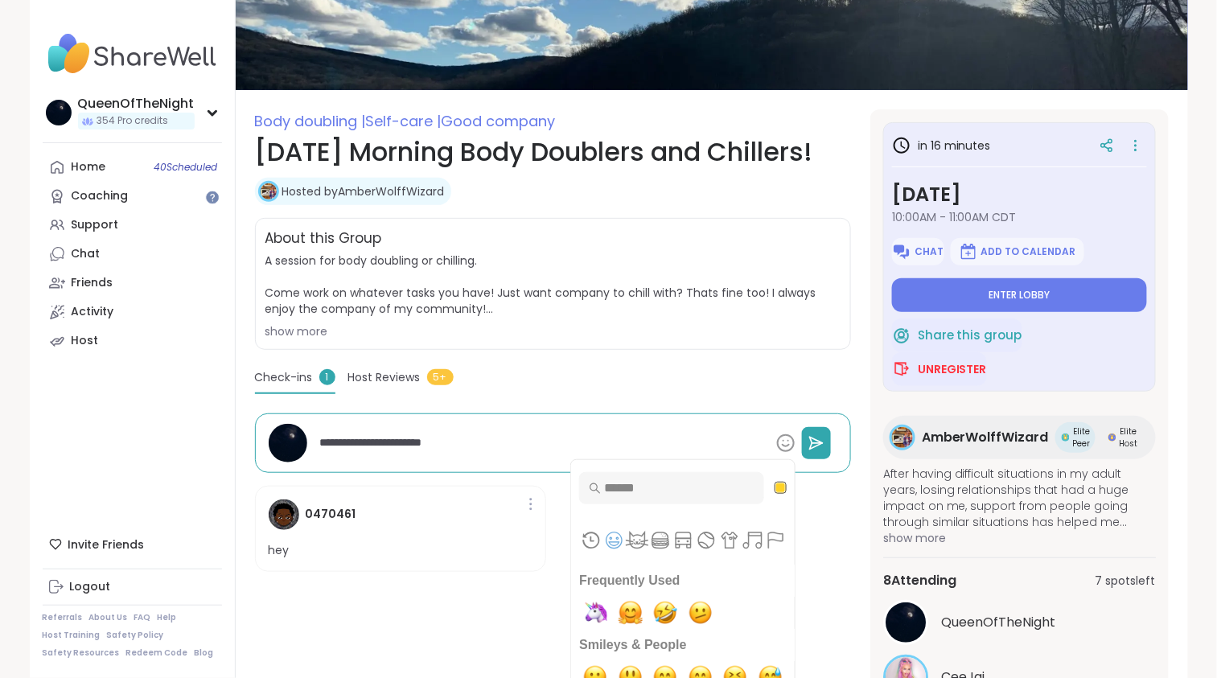
click at [673, 489] on input "Type to search for an emoji" at bounding box center [671, 488] width 185 height 32
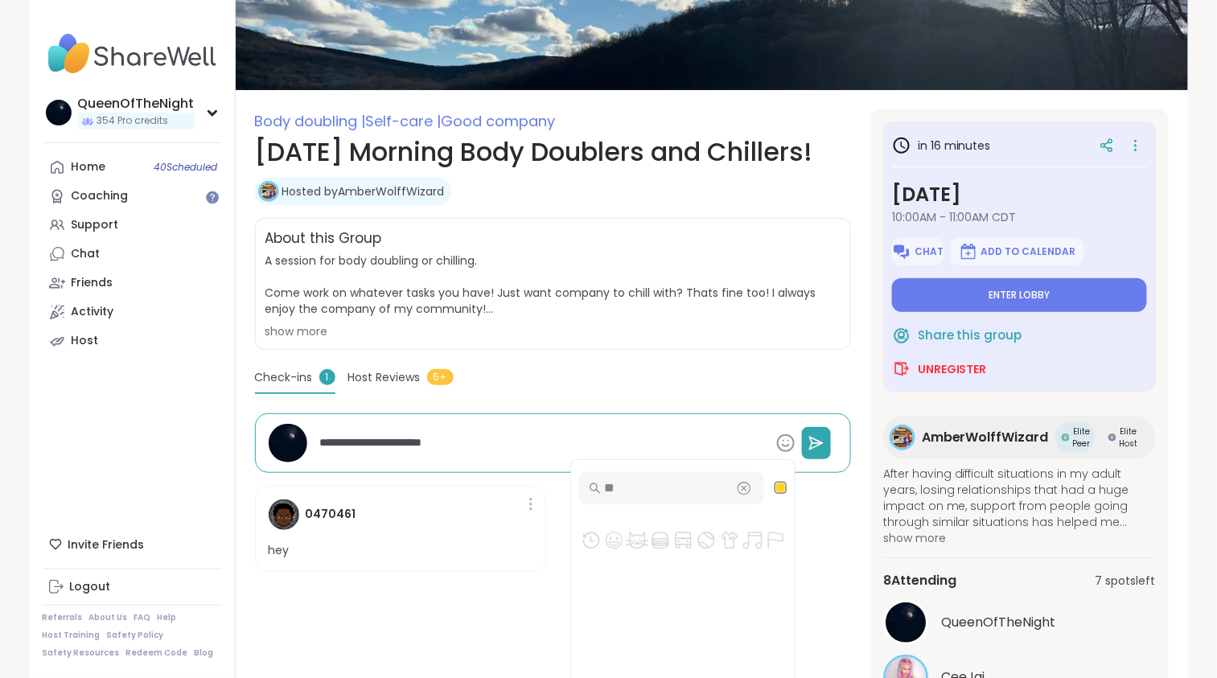
type input "*"
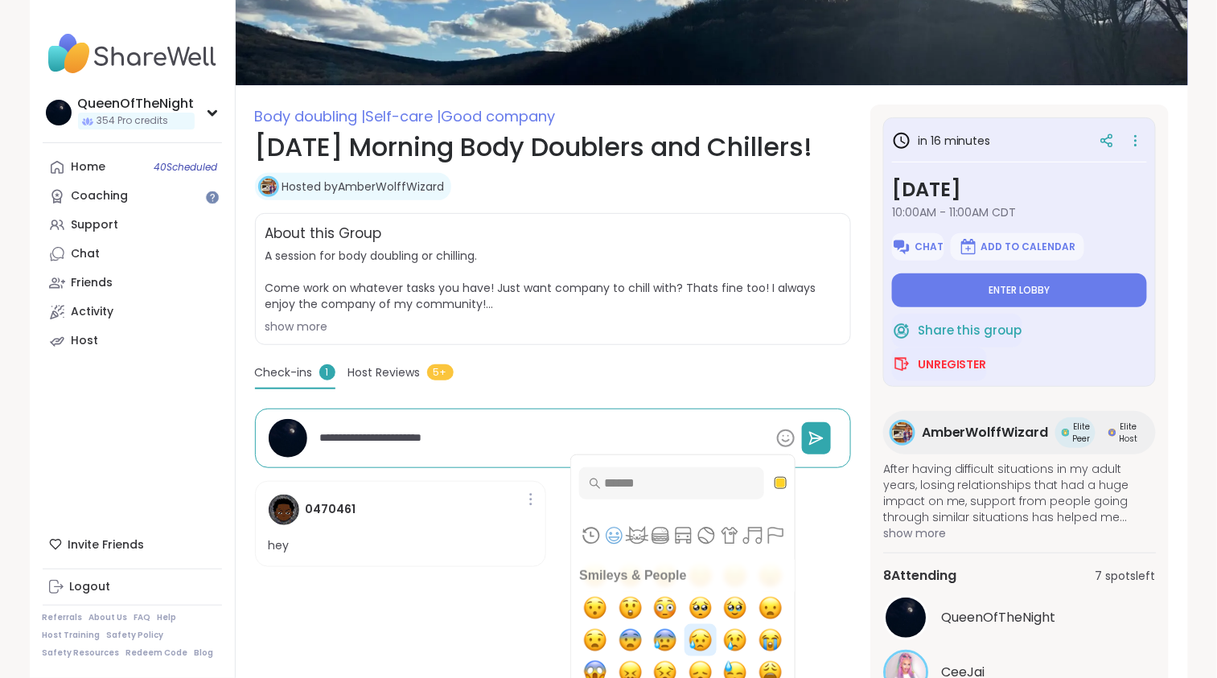
scroll to position [495, 0]
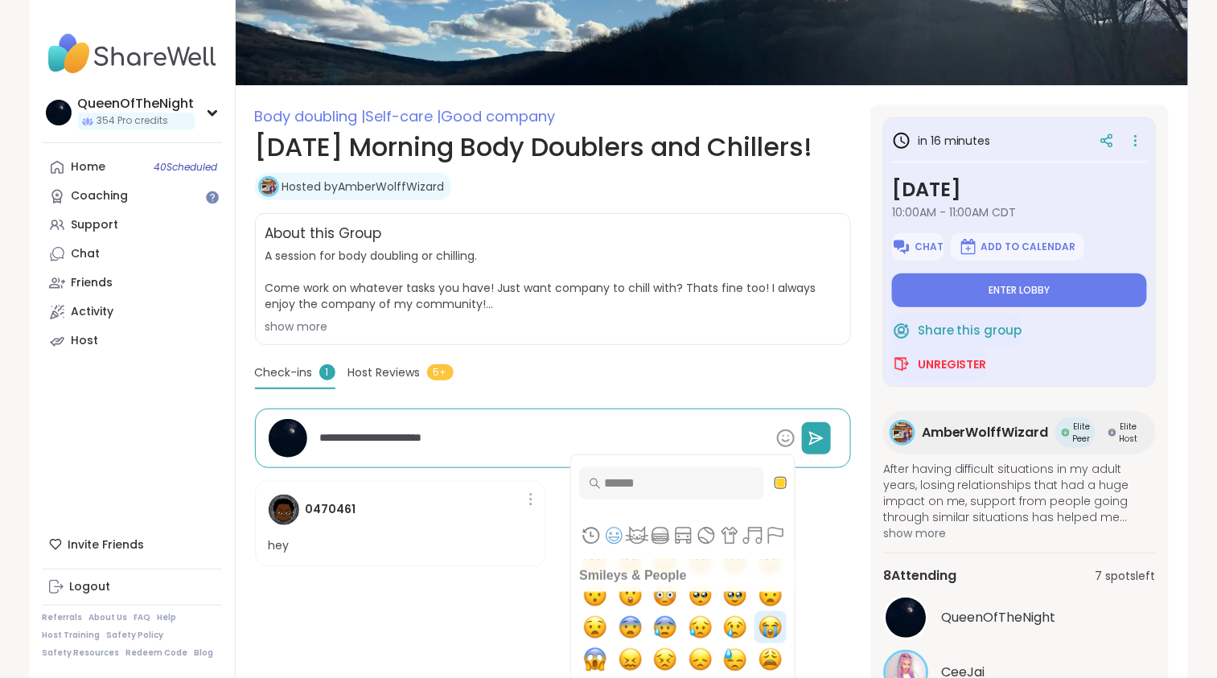
click at [760, 634] on img "sob" at bounding box center [770, 627] width 32 height 32
click at [817, 443] on icon at bounding box center [816, 438] width 16 height 16
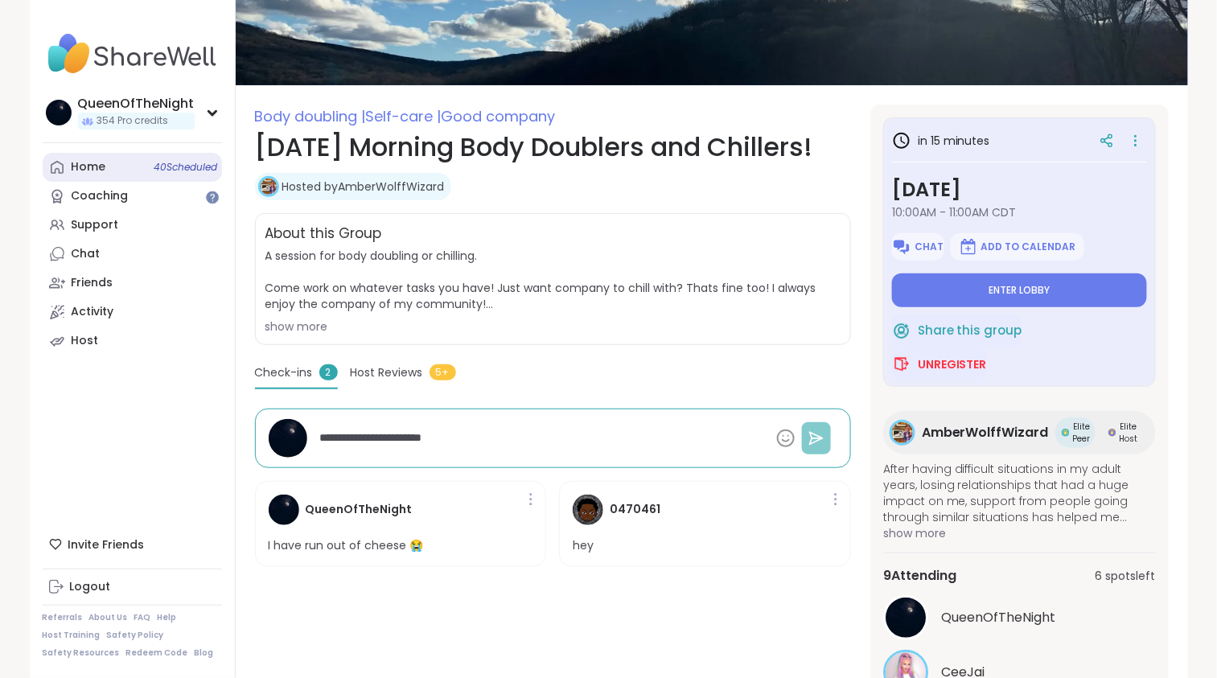
click at [128, 175] on link "Home 40 Scheduled" at bounding box center [132, 167] width 179 height 29
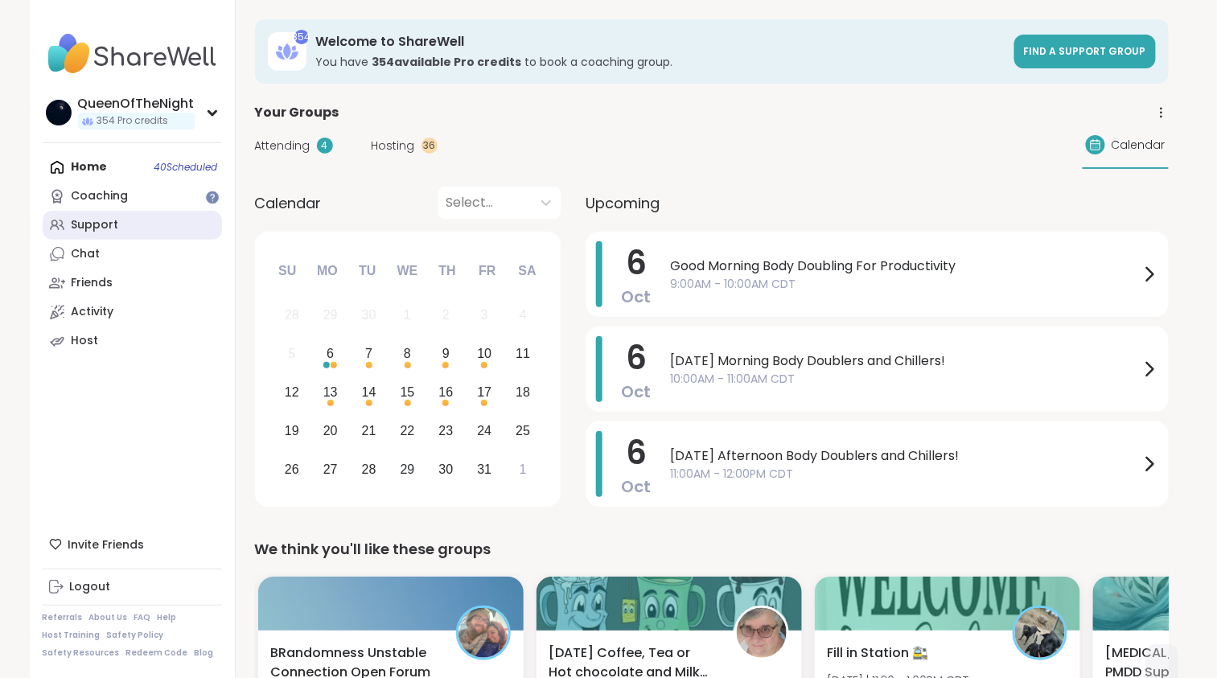
click at [145, 213] on link "Support" at bounding box center [132, 225] width 179 height 29
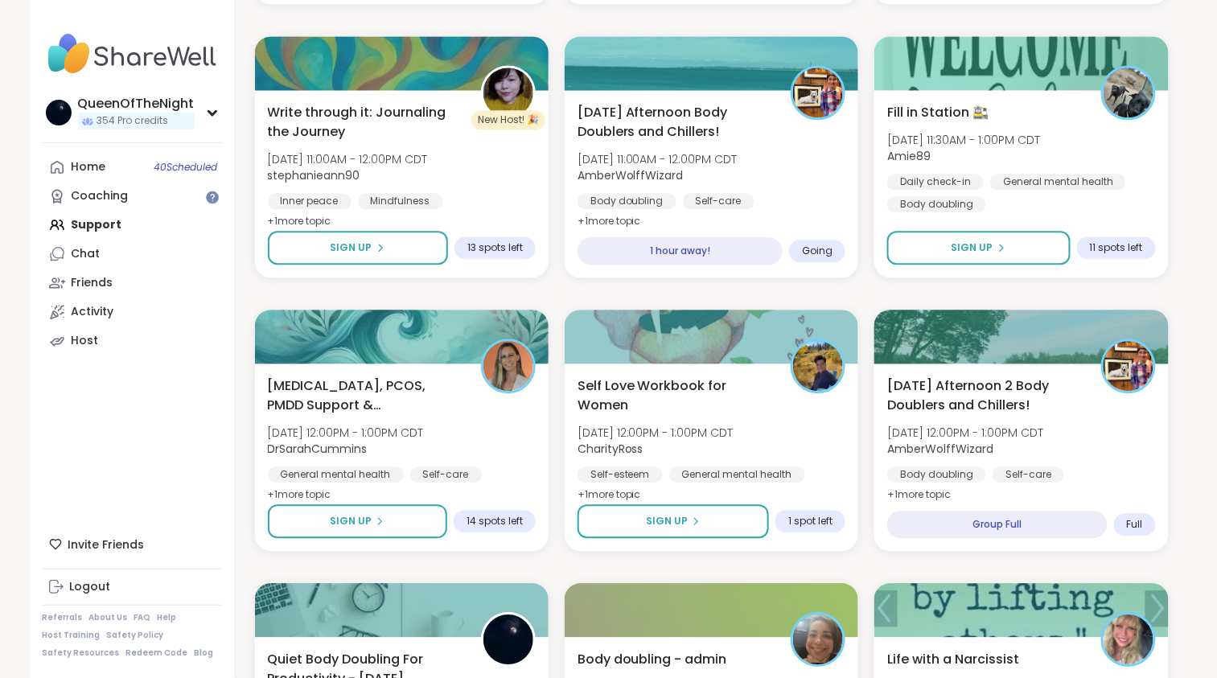
scroll to position [1102, 0]
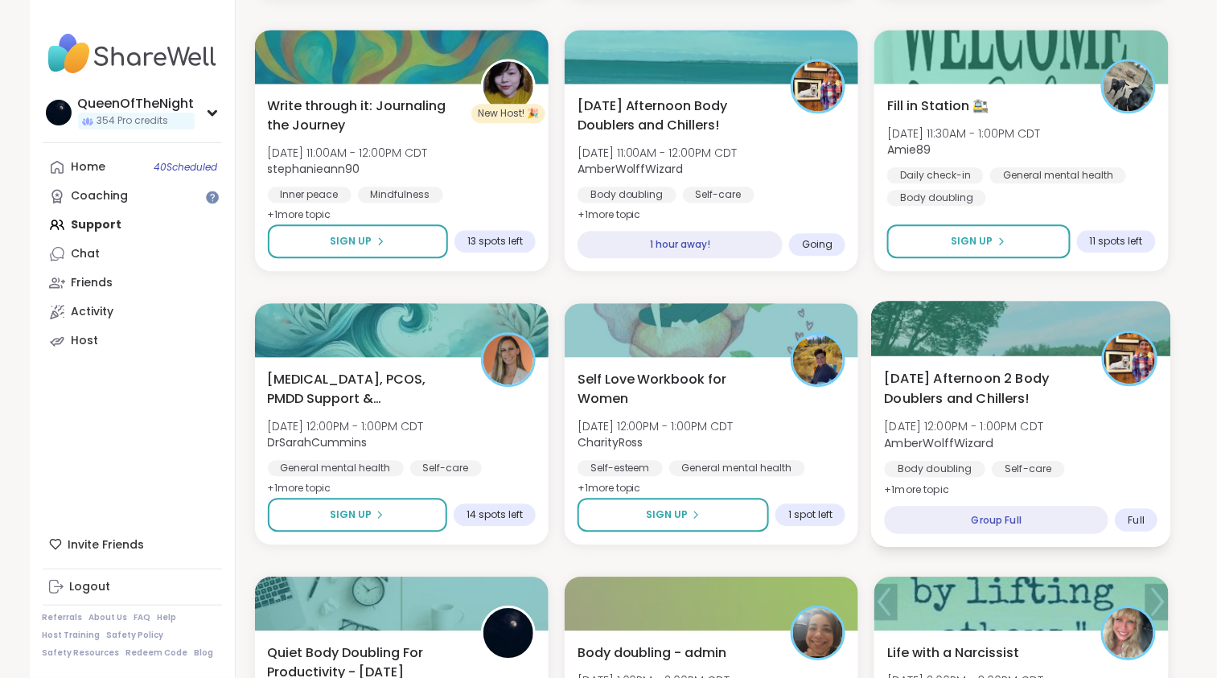
click at [960, 400] on span "[DATE] Afternoon 2 Body Doublers and Chillers!" at bounding box center [984, 387] width 199 height 39
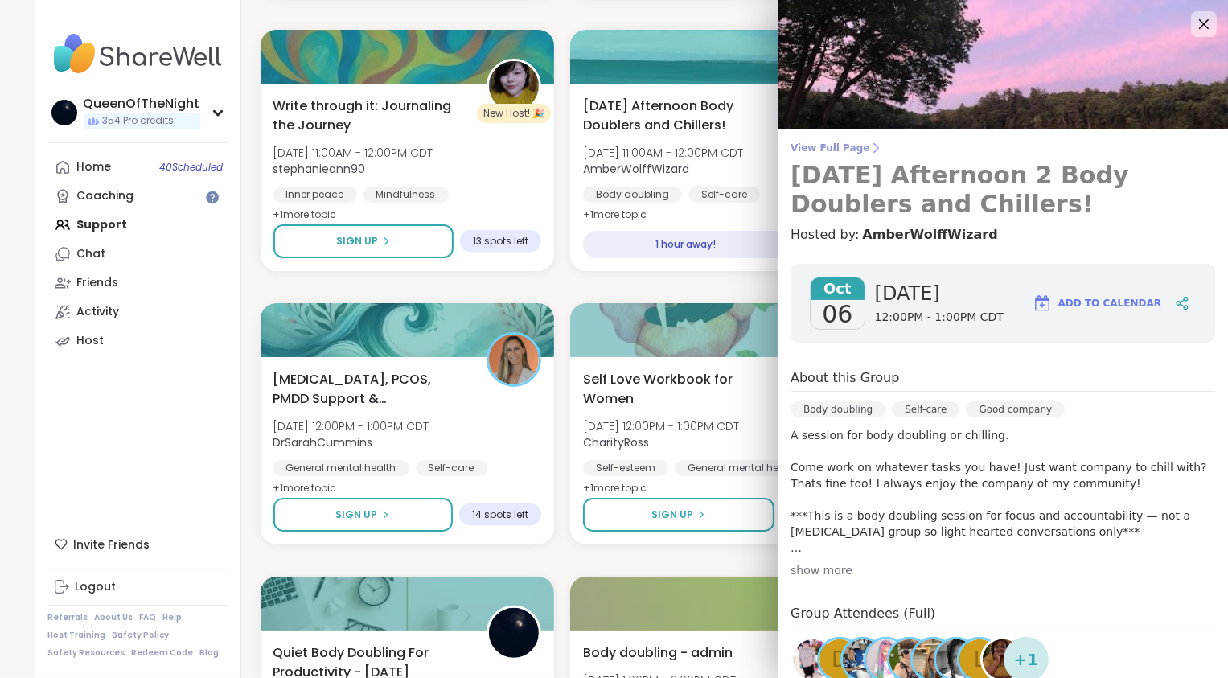
click at [835, 151] on span "View Full Page" at bounding box center [1003, 148] width 425 height 13
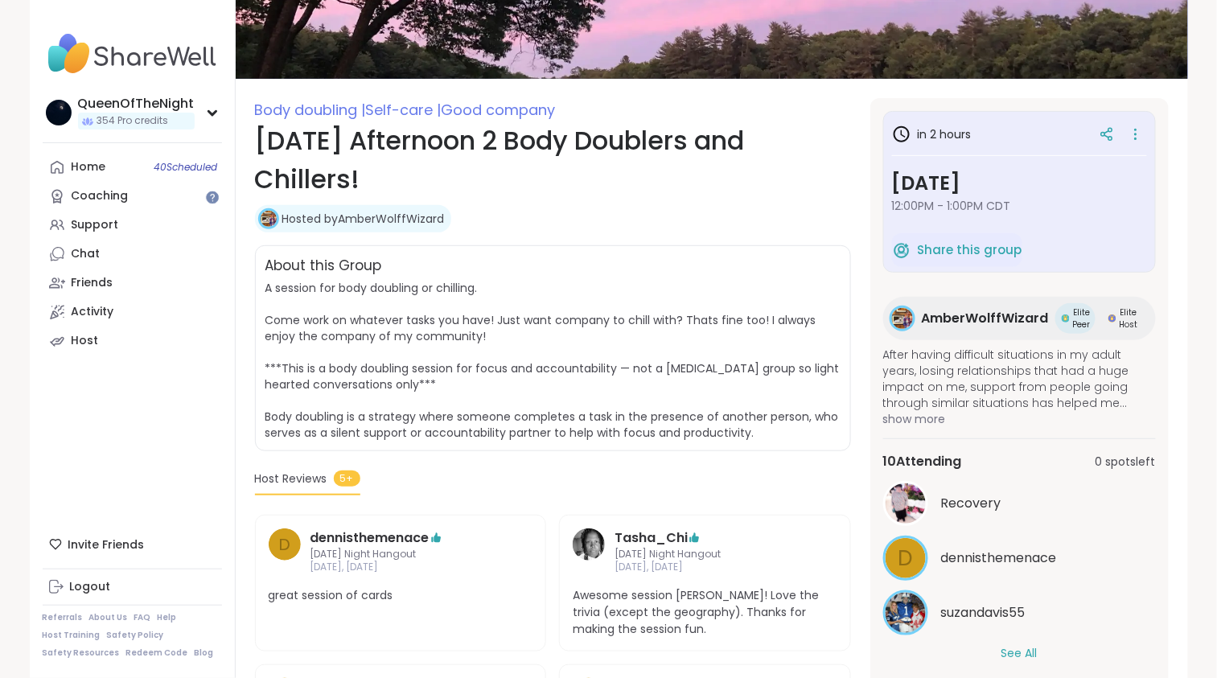
scroll to position [203, 0]
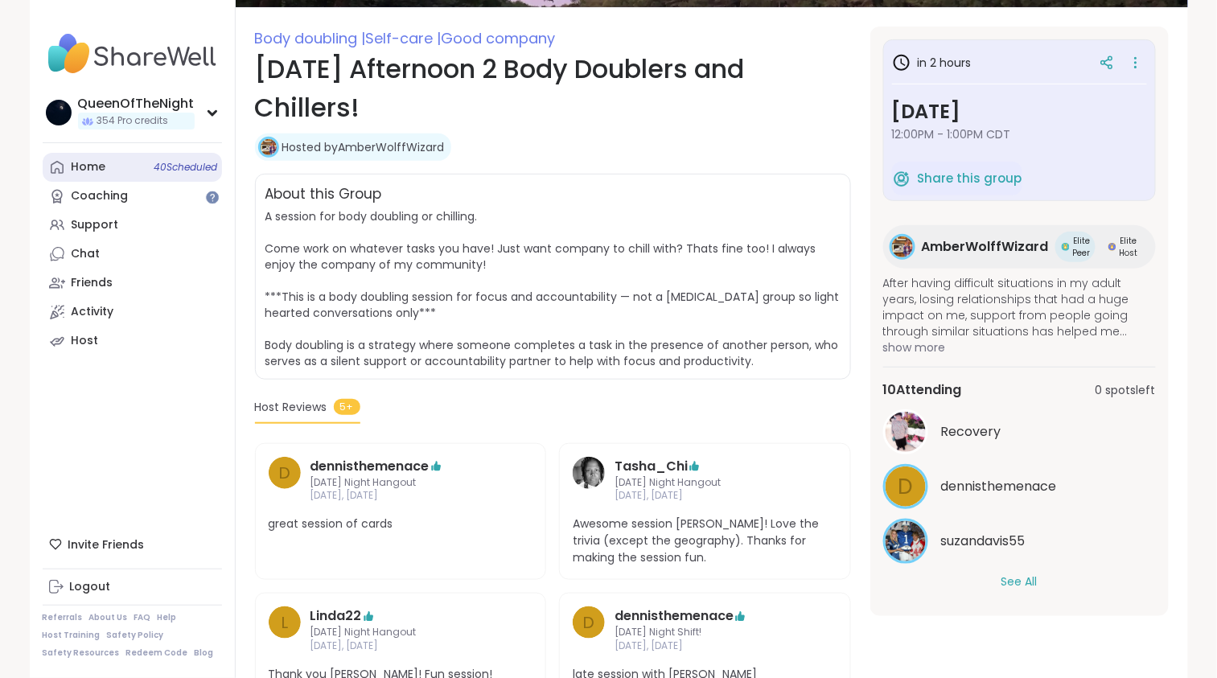
click at [113, 171] on link "Home 40 Scheduled" at bounding box center [132, 167] width 179 height 29
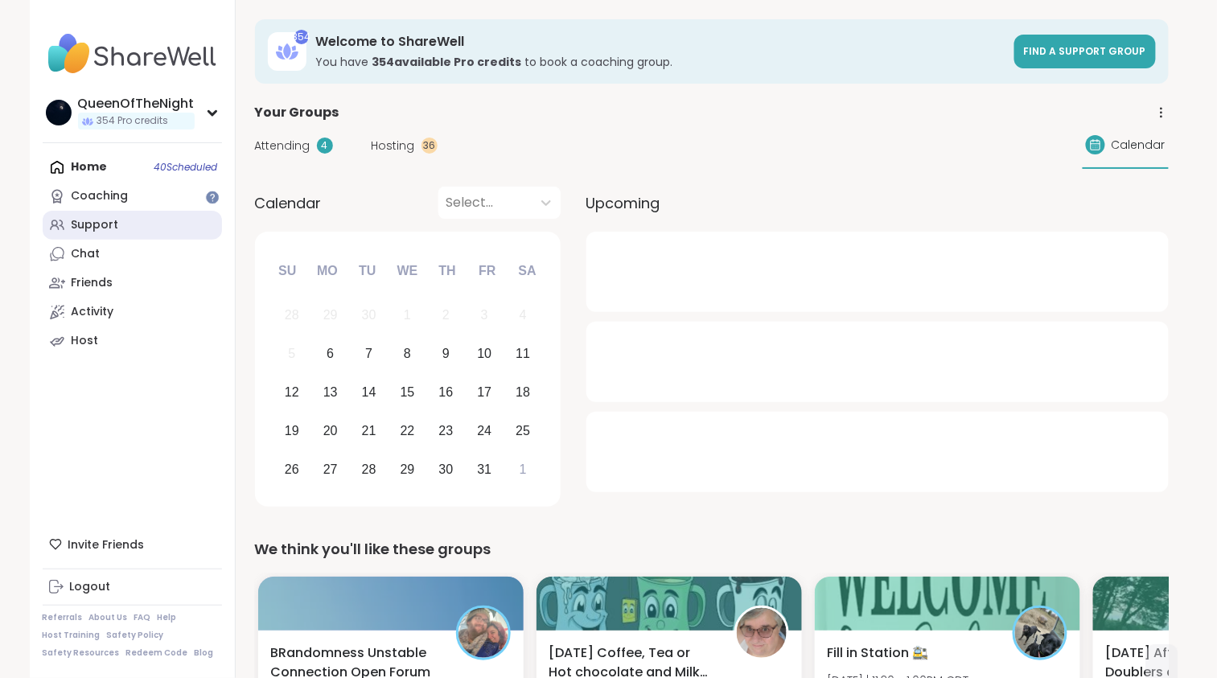
click at [113, 230] on div "Support" at bounding box center [95, 225] width 47 height 16
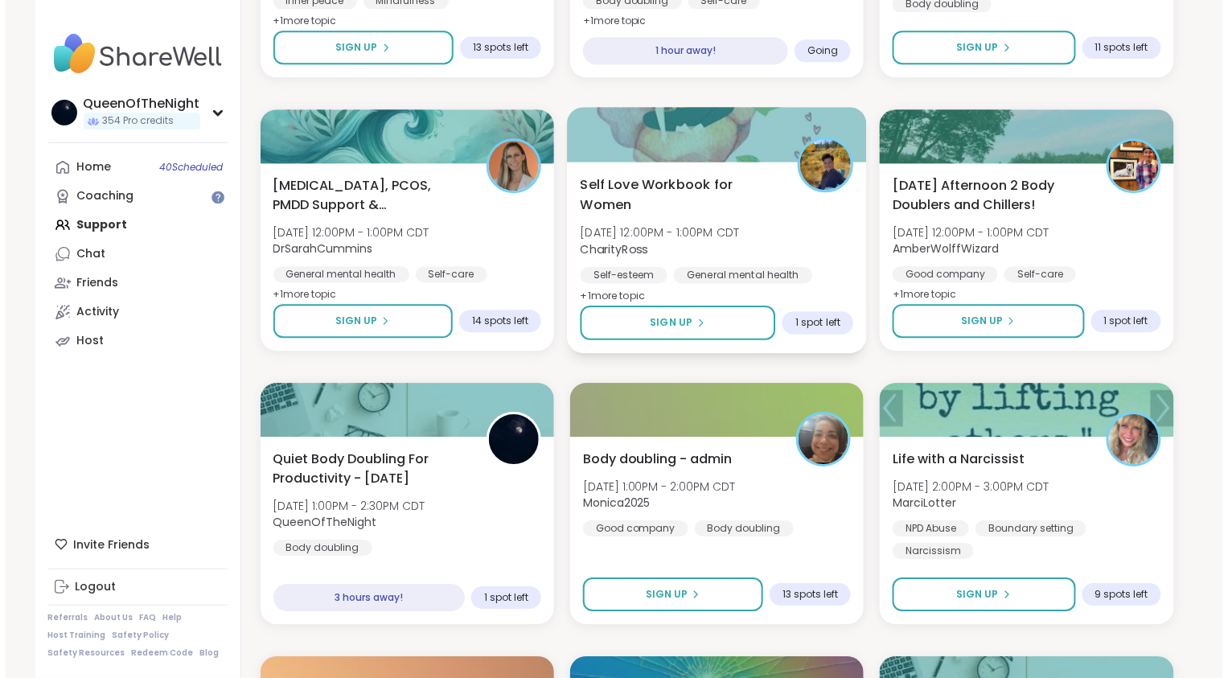
scroll to position [1287, 0]
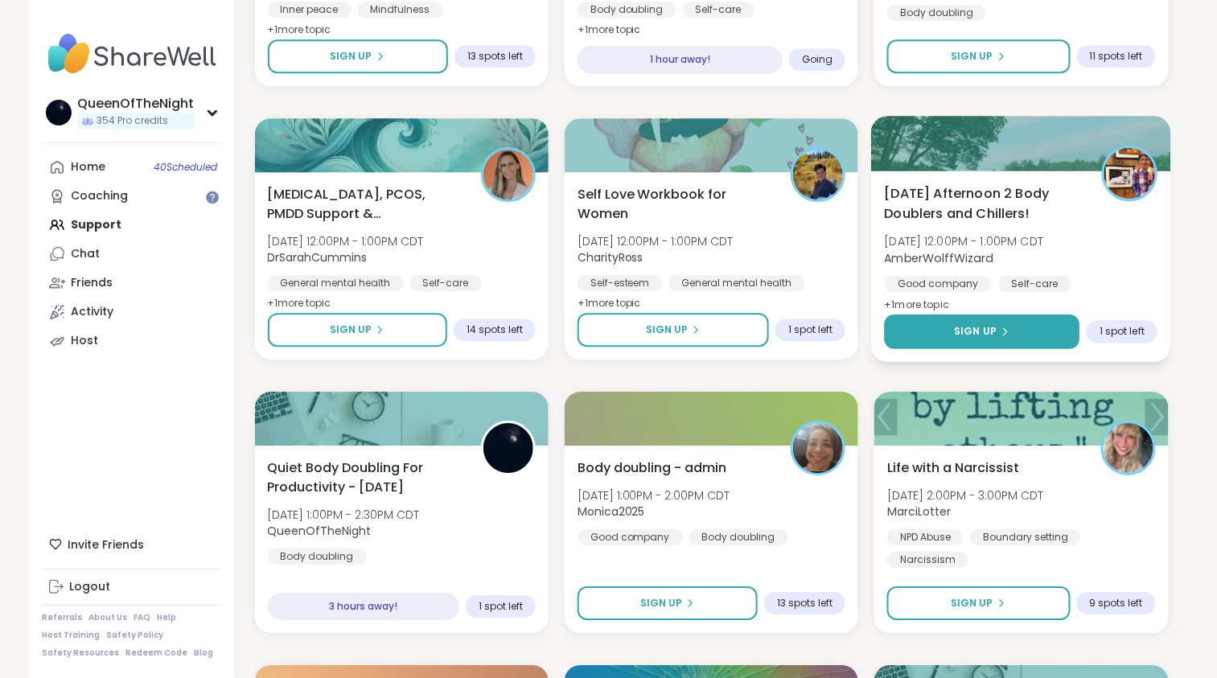
click at [993, 323] on button "Sign Up" at bounding box center [982, 331] width 195 height 35
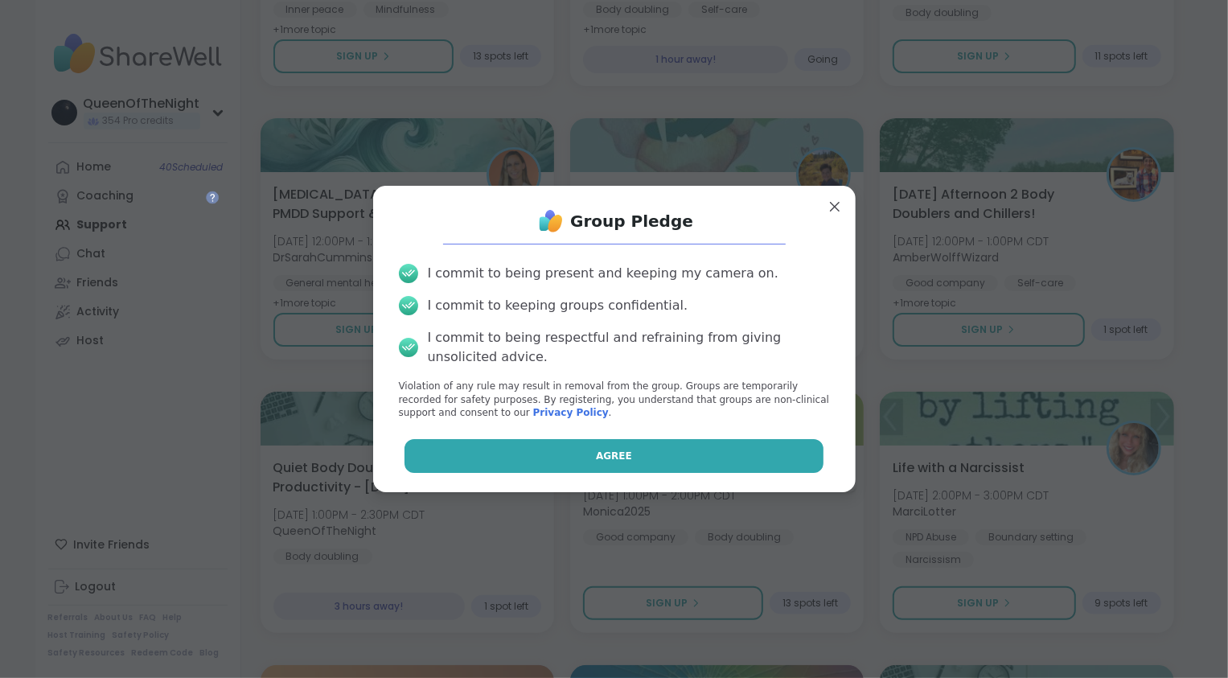
click at [728, 441] on button "Agree" at bounding box center [614, 456] width 419 height 34
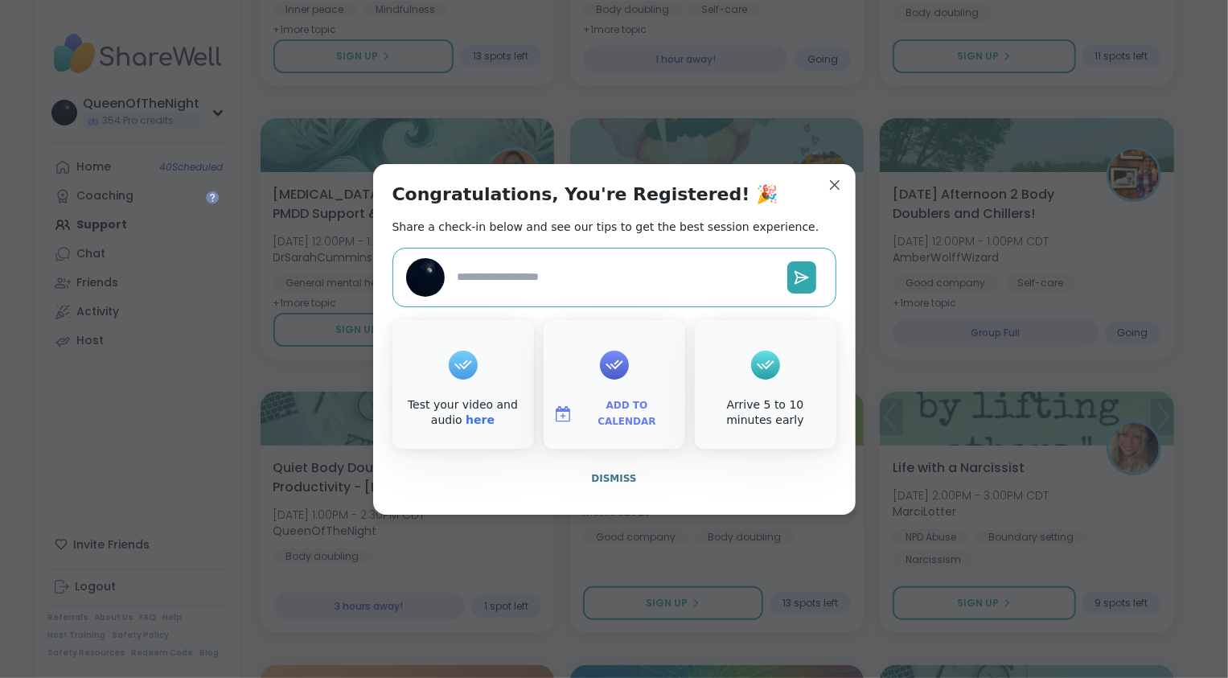
type textarea "*"
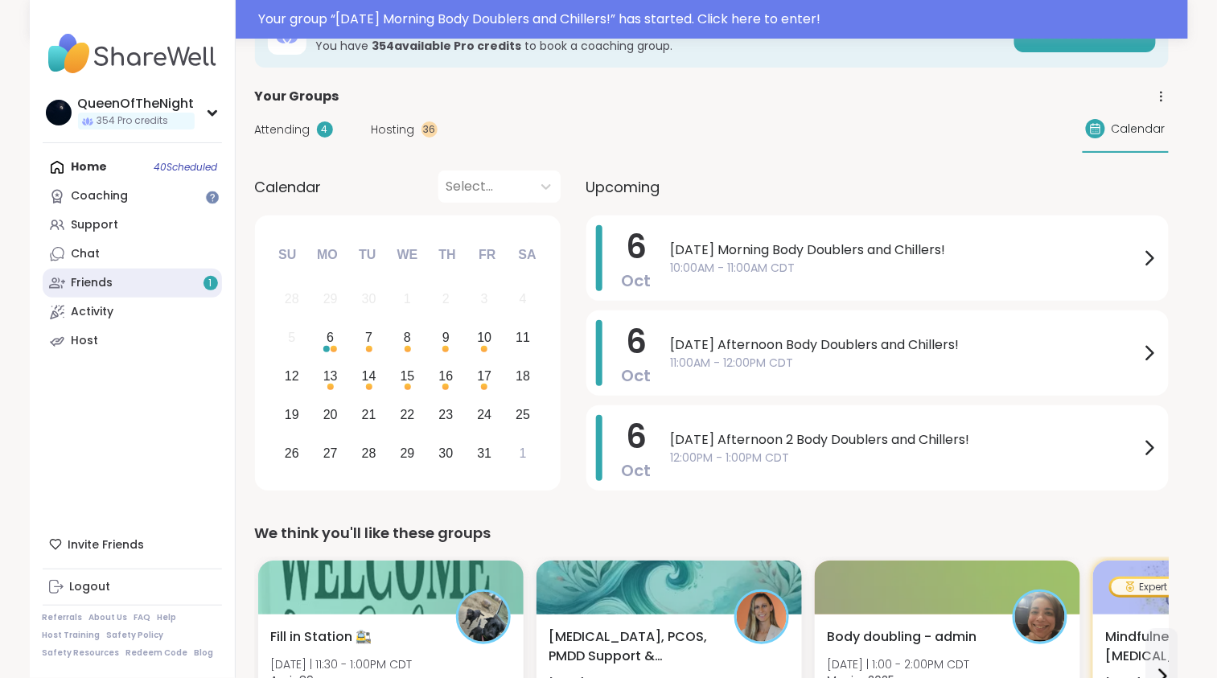
click at [142, 286] on link "Friends 1" at bounding box center [132, 283] width 179 height 29
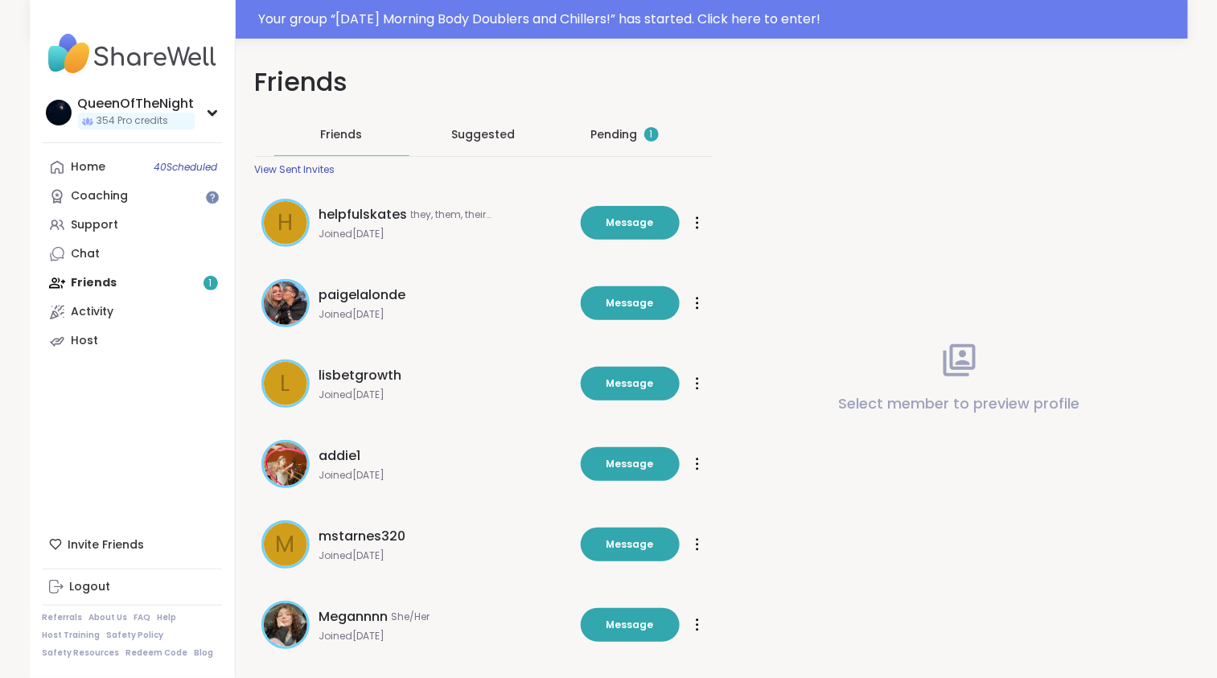
click at [621, 133] on div "Pending 1" at bounding box center [625, 134] width 68 height 16
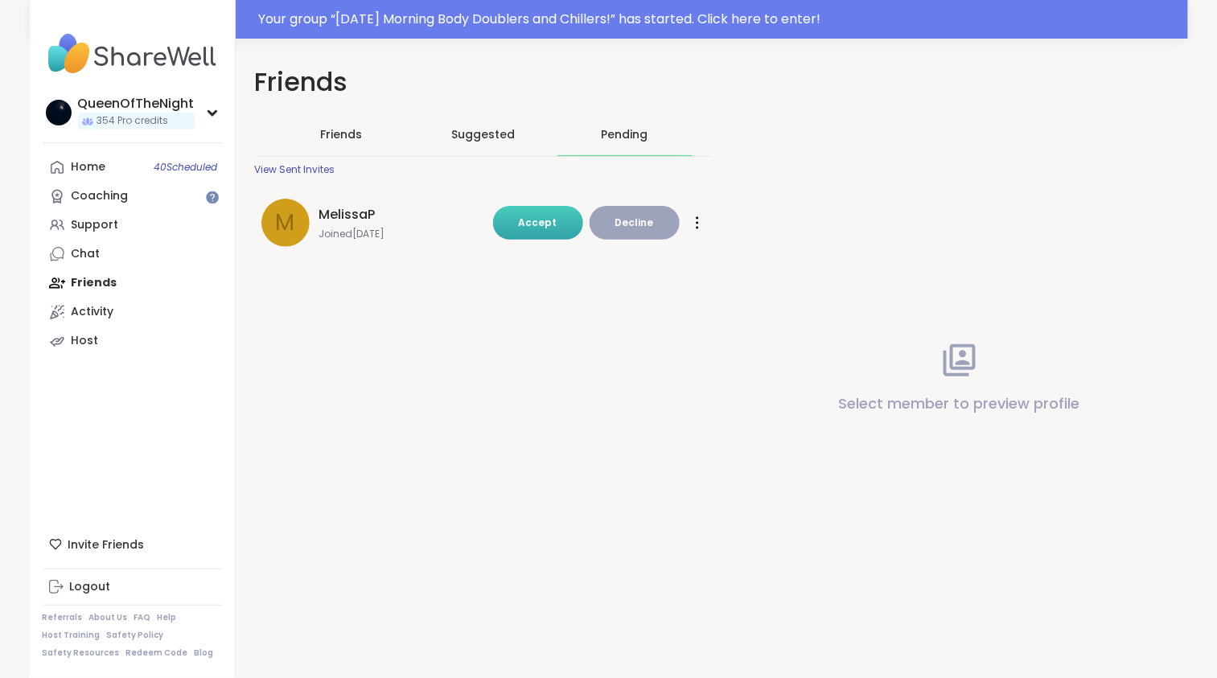
click at [529, 213] on button "Accept" at bounding box center [538, 223] width 90 height 34
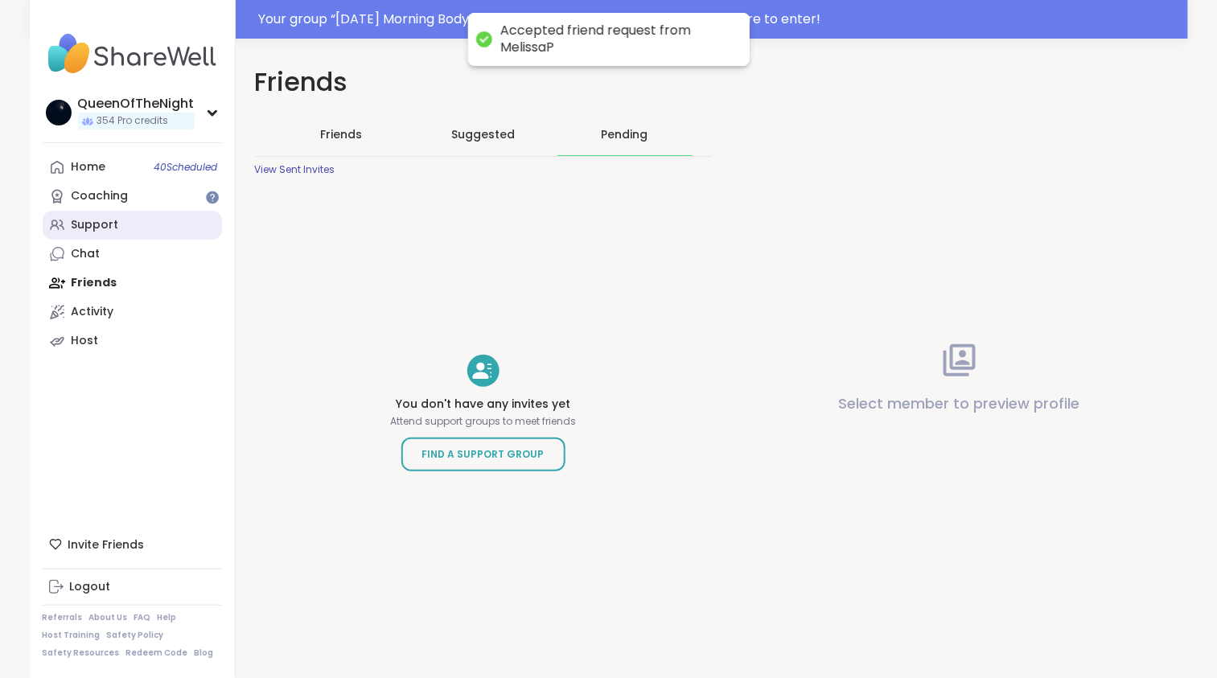
click at [136, 227] on link "Support" at bounding box center [132, 225] width 179 height 29
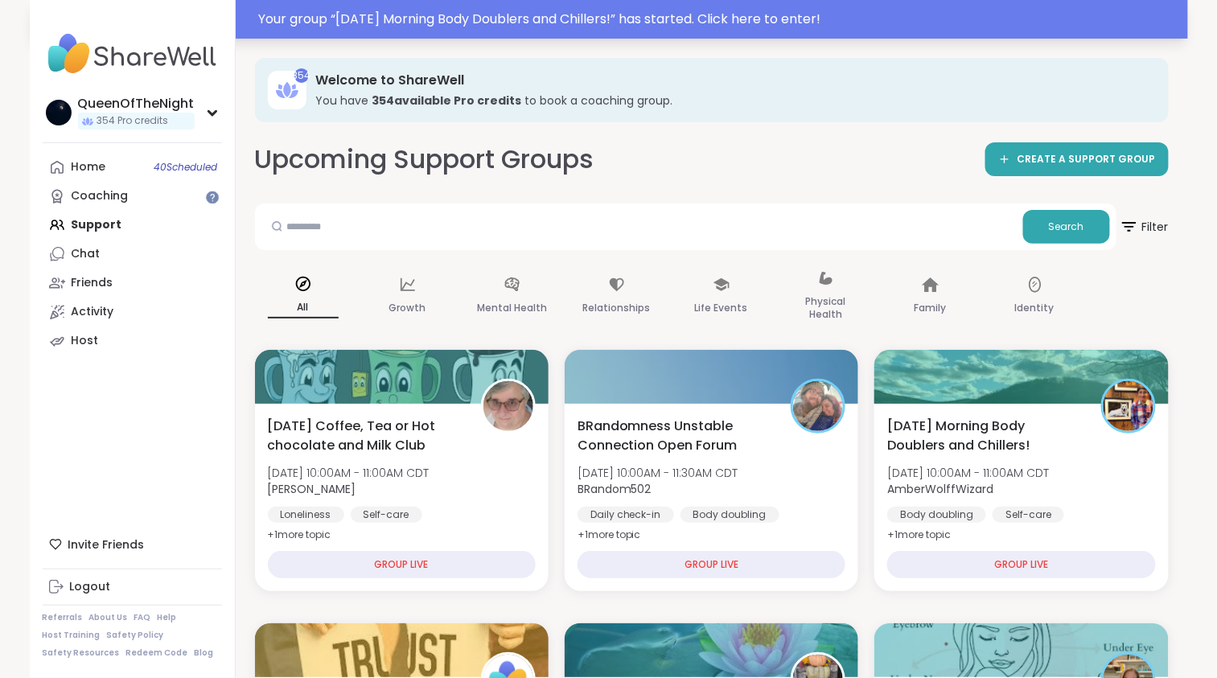
click at [368, 26] on div "Your group “ Monday Morning Body Doublers and Chillers! ” has started. Click he…" at bounding box center [718, 19] width 919 height 19
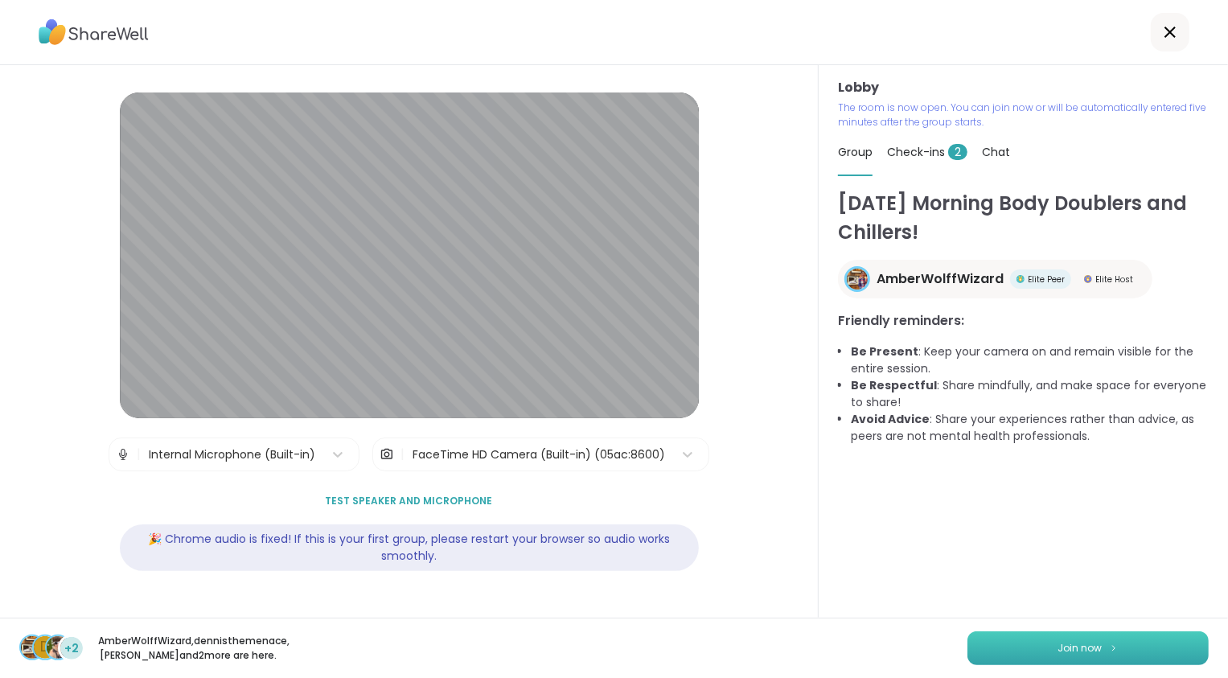
click at [1062, 648] on button "Join now" at bounding box center [1088, 648] width 241 height 34
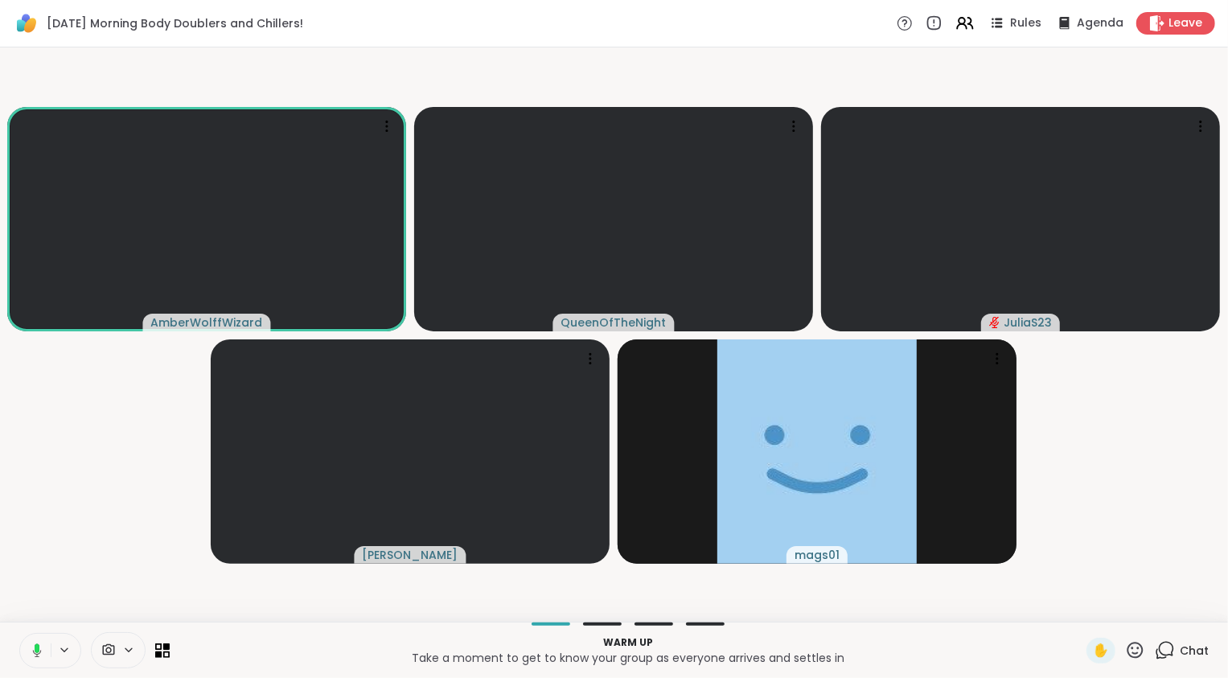
click at [35, 650] on icon at bounding box center [37, 647] width 5 height 9
click at [35, 650] on icon at bounding box center [36, 650] width 11 height 11
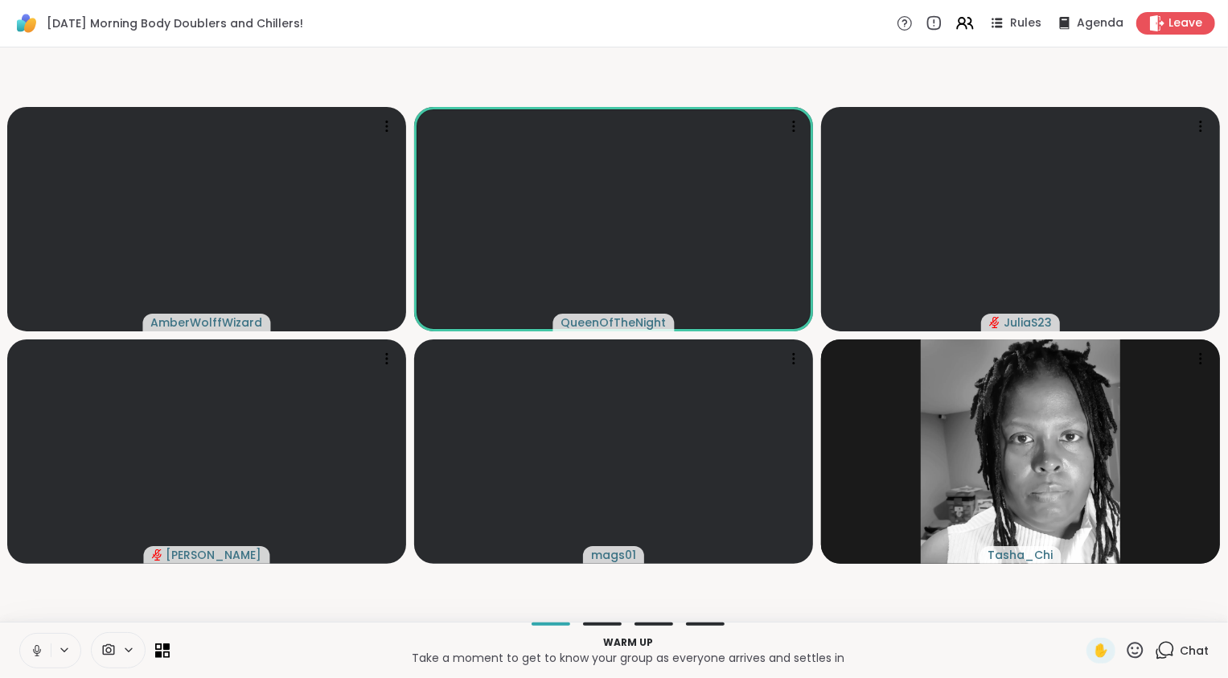
click at [35, 650] on icon at bounding box center [37, 650] width 14 height 14
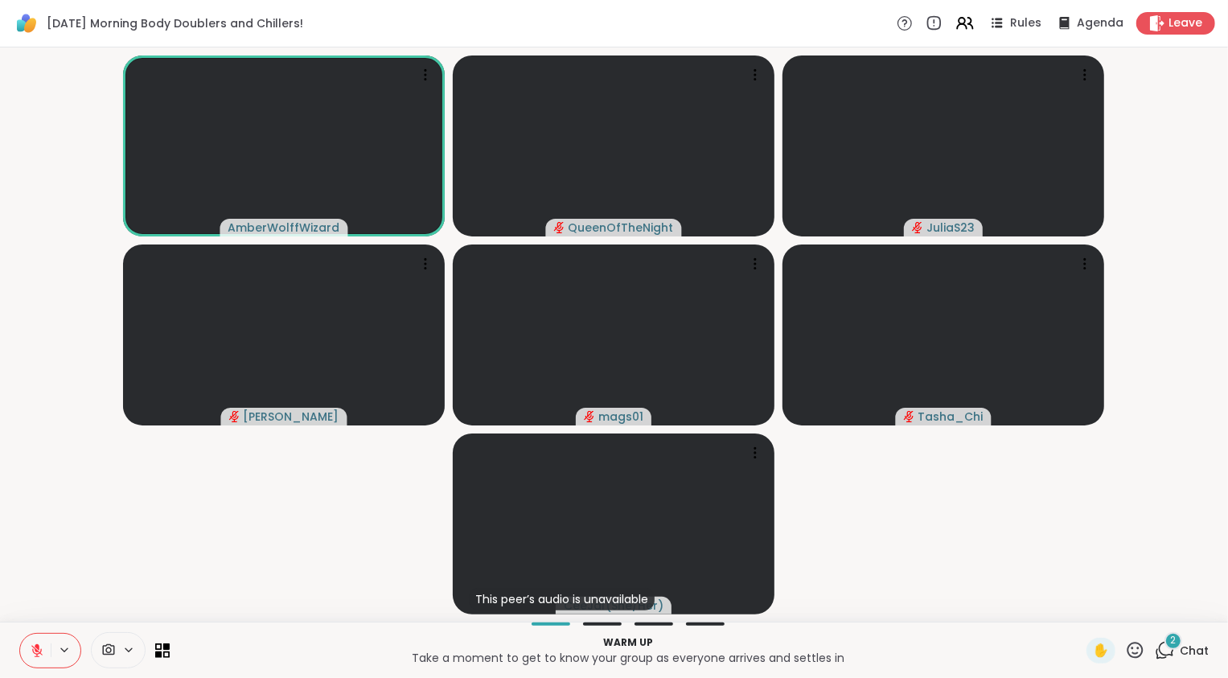
click at [1171, 646] on span "2" at bounding box center [1174, 641] width 6 height 14
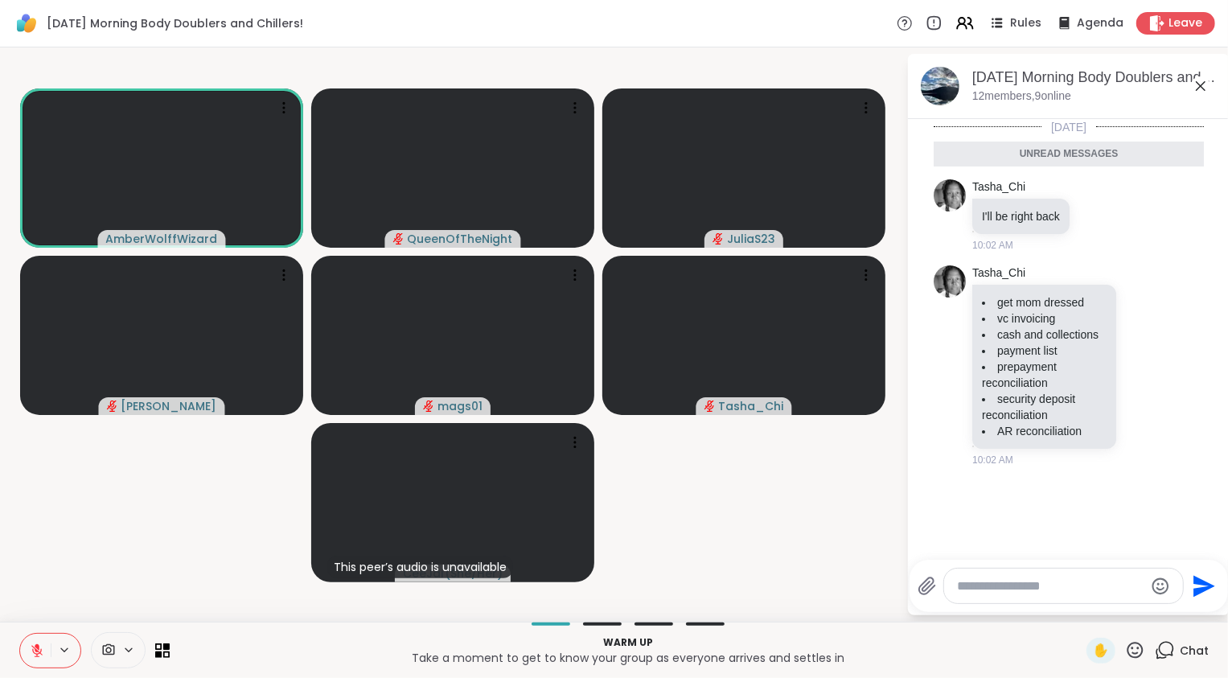
click at [1161, 646] on icon at bounding box center [1165, 650] width 20 height 20
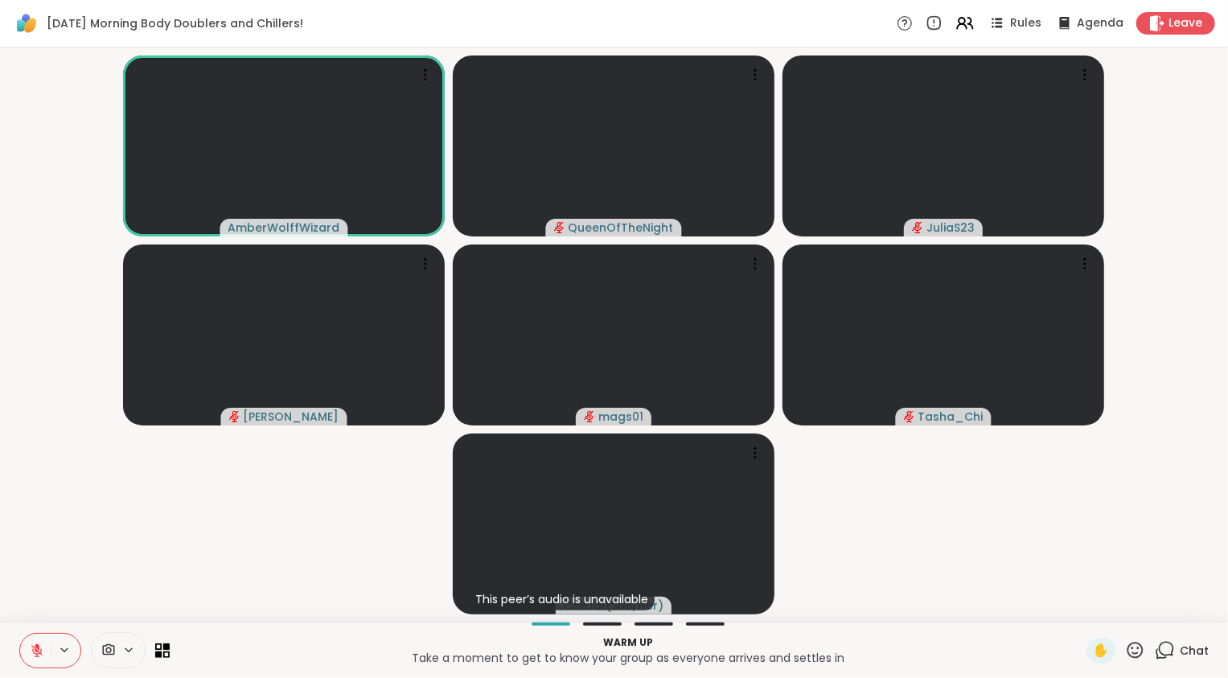
click at [27, 651] on button at bounding box center [35, 651] width 31 height 34
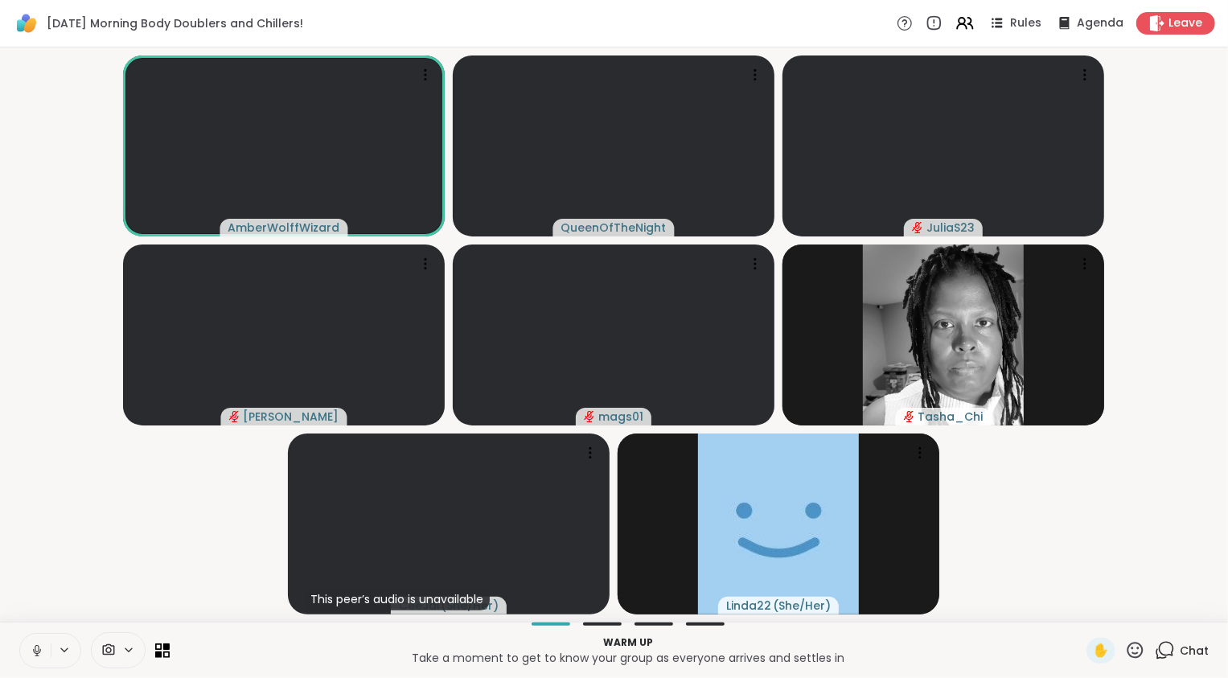
click at [27, 651] on button at bounding box center [35, 651] width 31 height 34
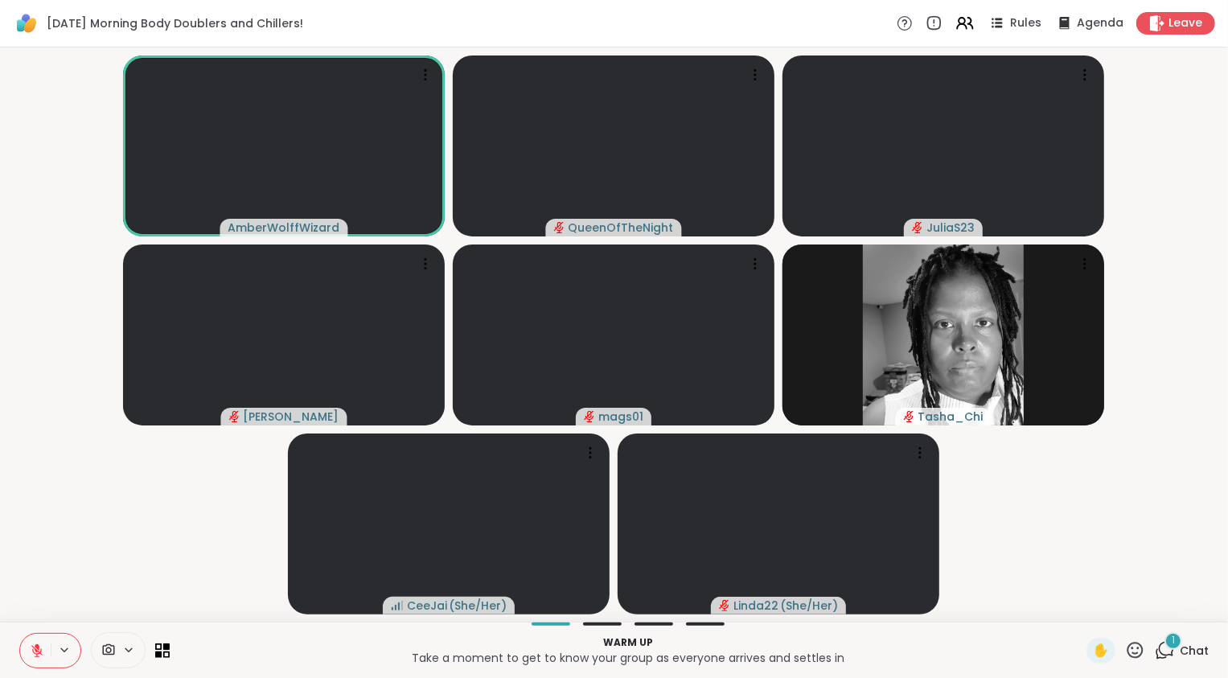
click at [30, 647] on icon at bounding box center [37, 650] width 14 height 14
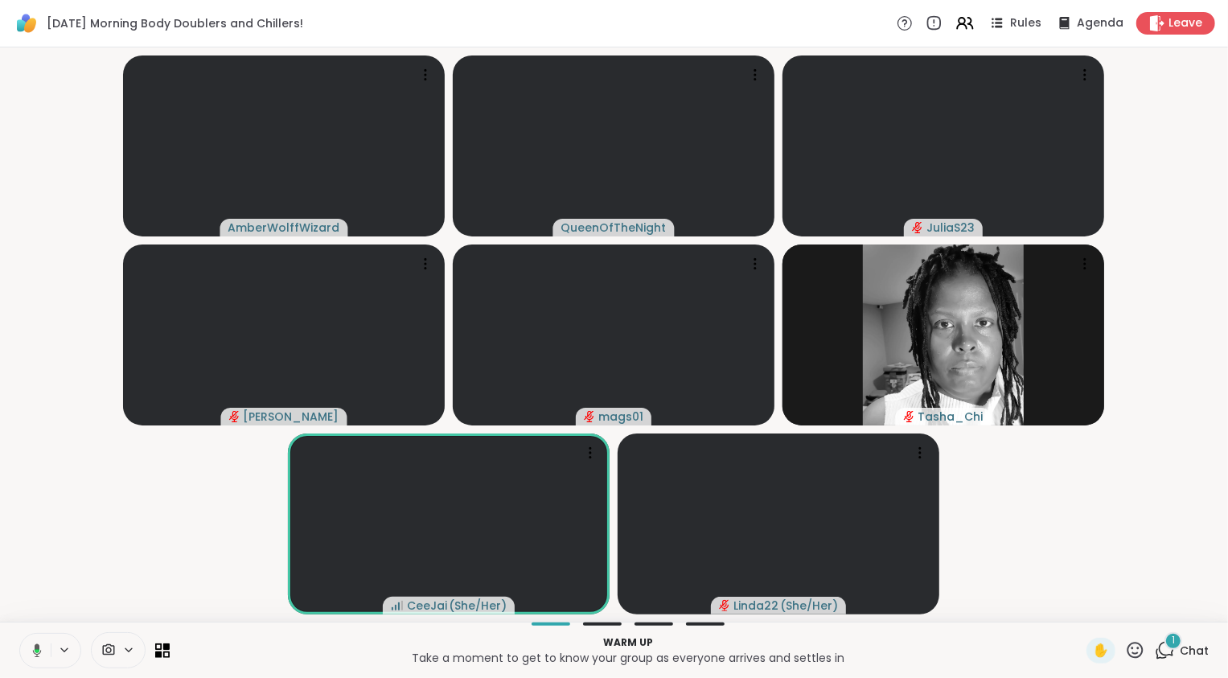
click at [29, 647] on icon at bounding box center [34, 650] width 14 height 14
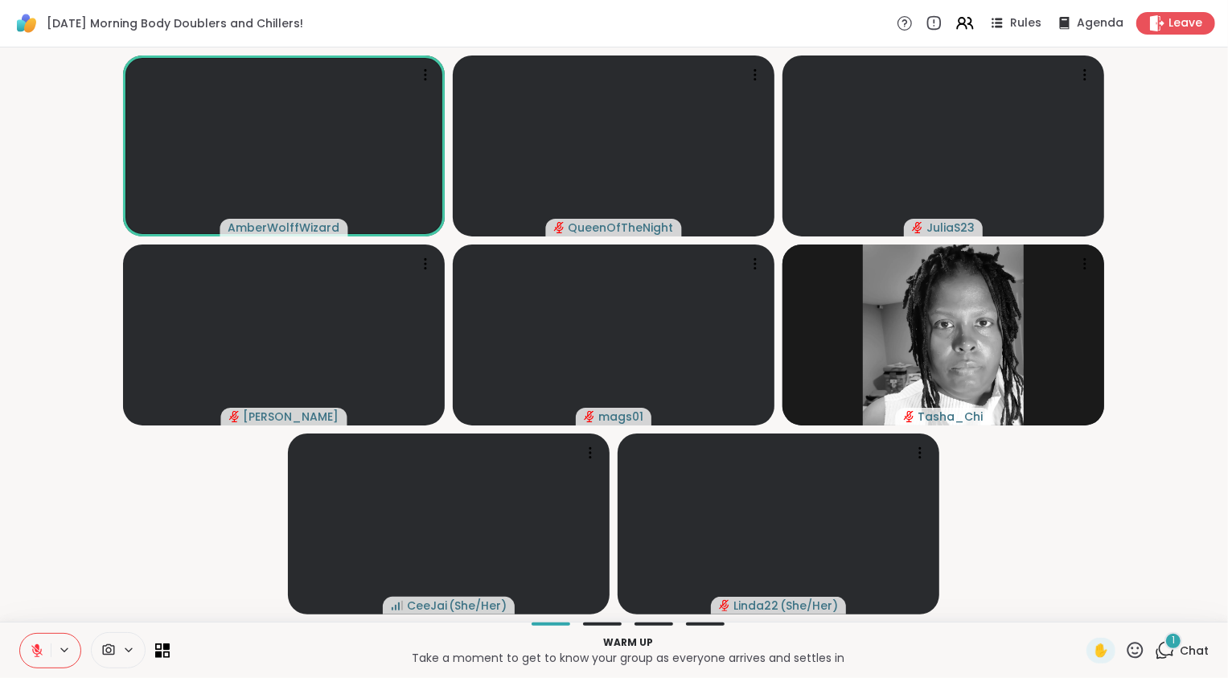
click at [117, 535] on video-player-container "AmberWolffWizard QueenOfTheNight JuliaS23 Adrienne_QueenOfTheDawn mags01 Tasha_…" at bounding box center [614, 334] width 1209 height 561
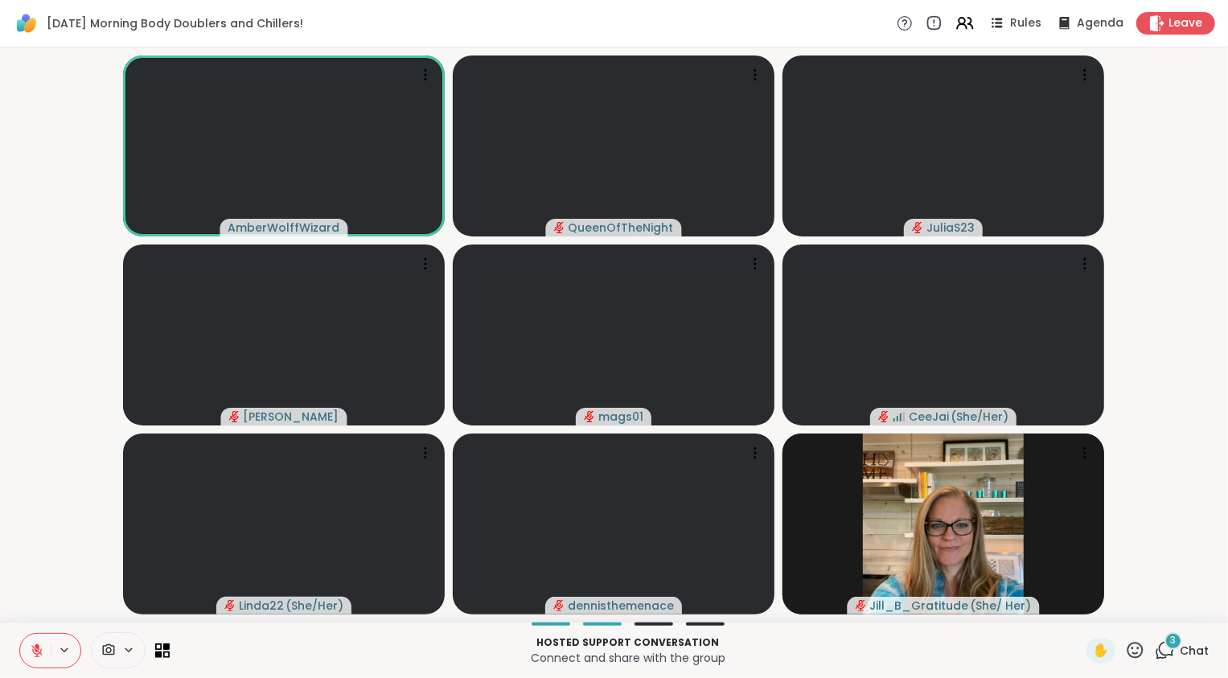
click at [35, 652] on icon at bounding box center [37, 650] width 14 height 14
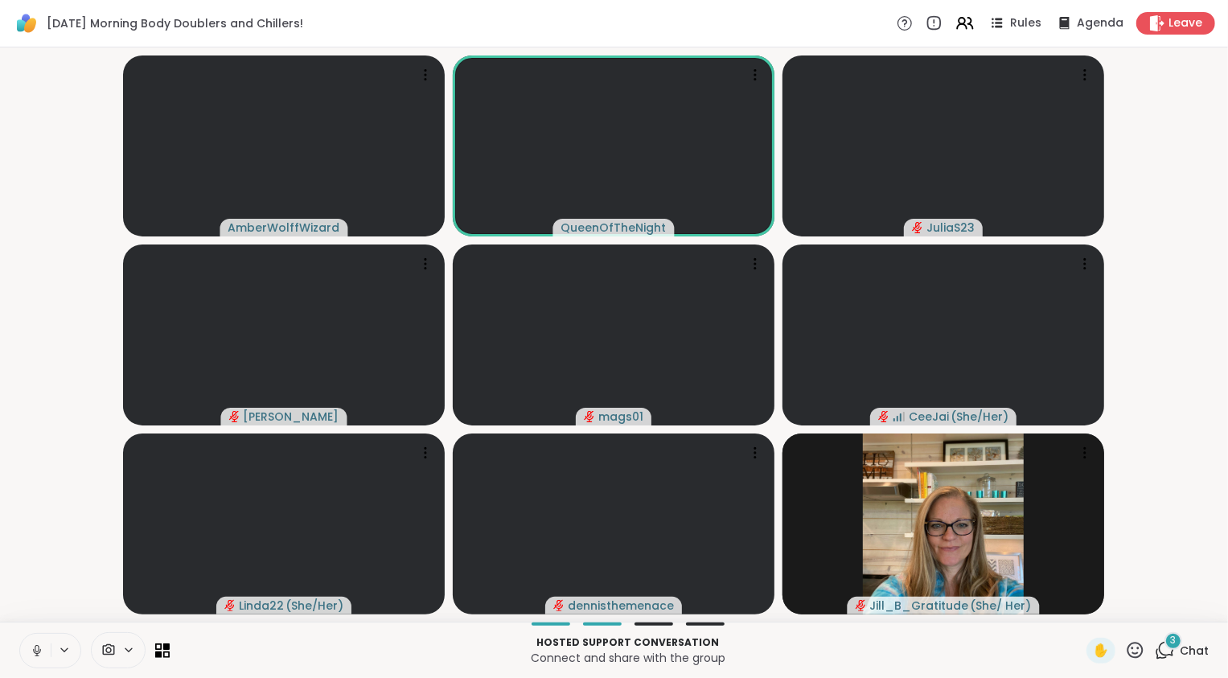
click at [42, 641] on button at bounding box center [35, 651] width 31 height 34
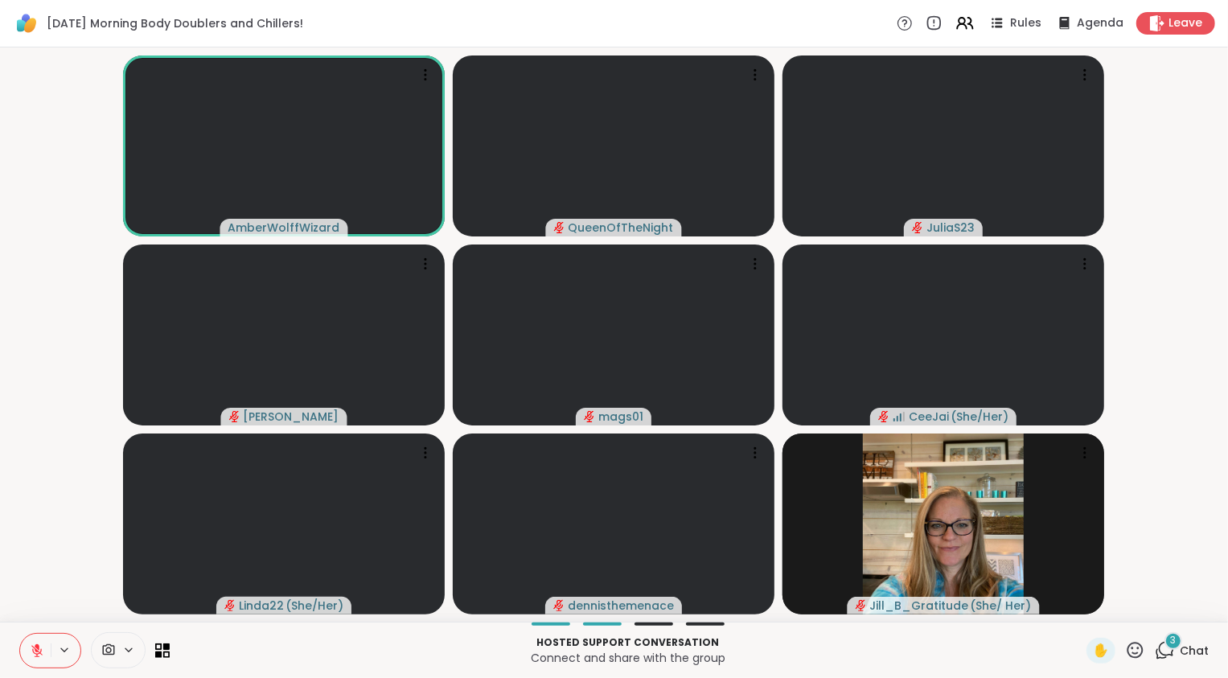
click at [48, 545] on video-player-container "AmberWolffWizard QueenOfTheNight JuliaS23 Adrienne_QueenOfTheDawn mags01 CeeJai…" at bounding box center [614, 334] width 1209 height 561
click at [1168, 647] on div "3" at bounding box center [1174, 641] width 18 height 18
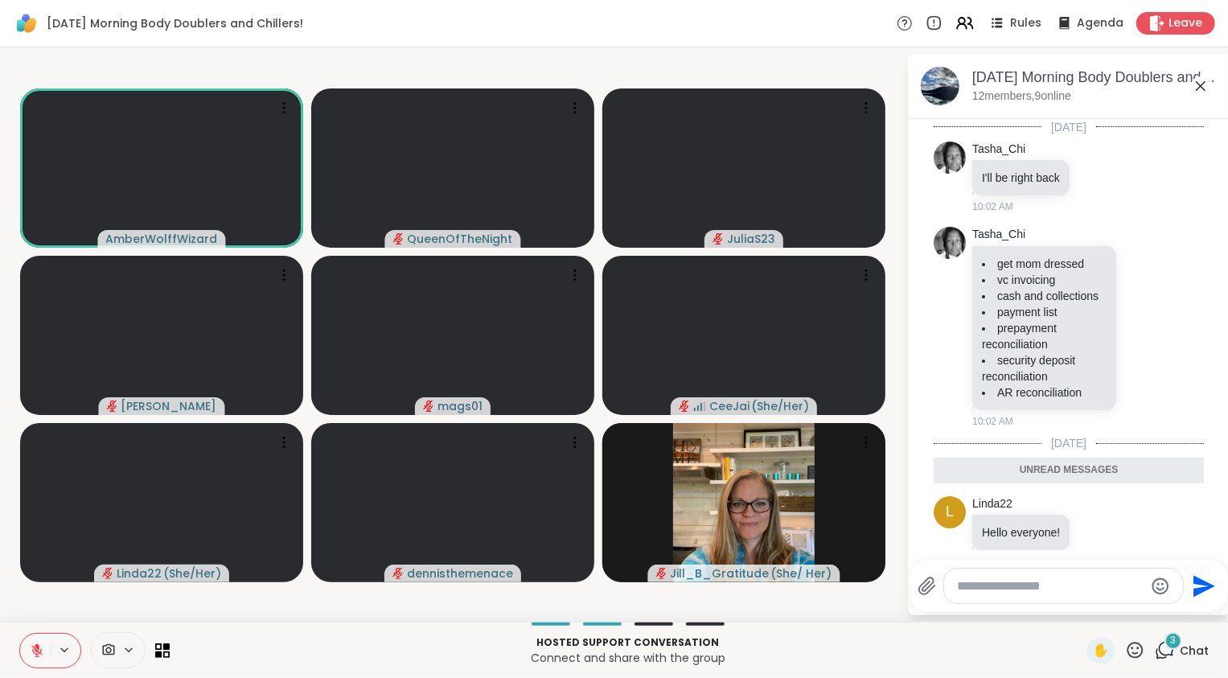
scroll to position [290, 0]
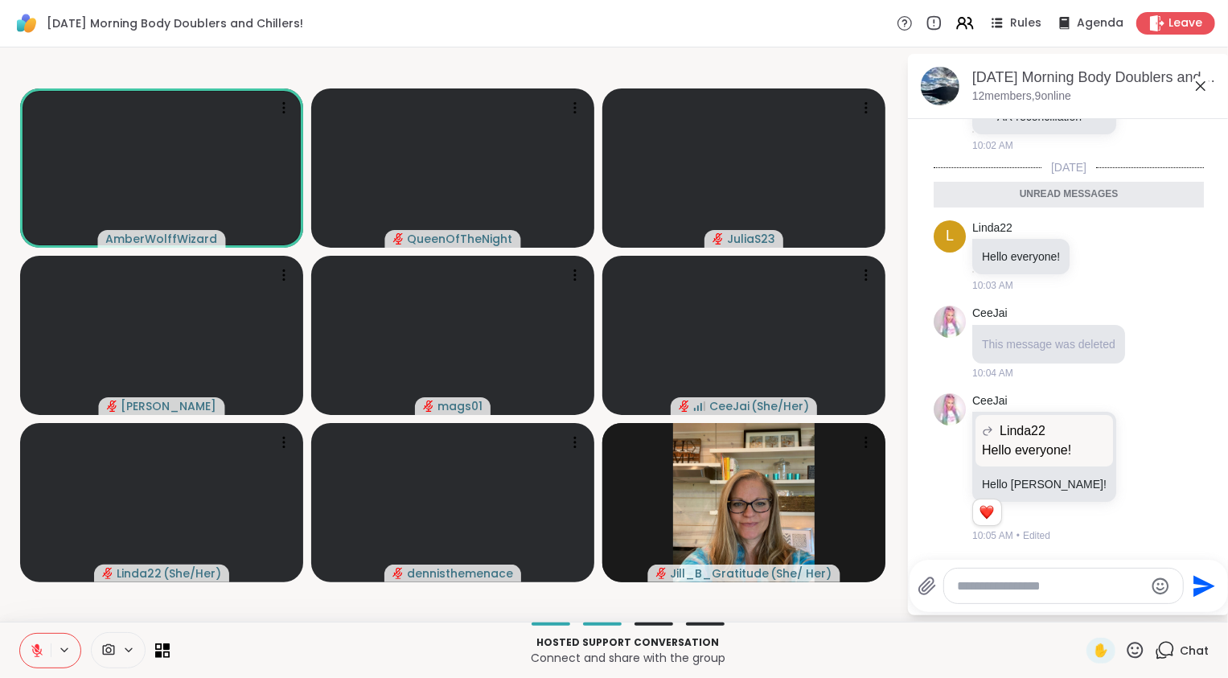
click at [1163, 647] on icon at bounding box center [1166, 649] width 15 height 14
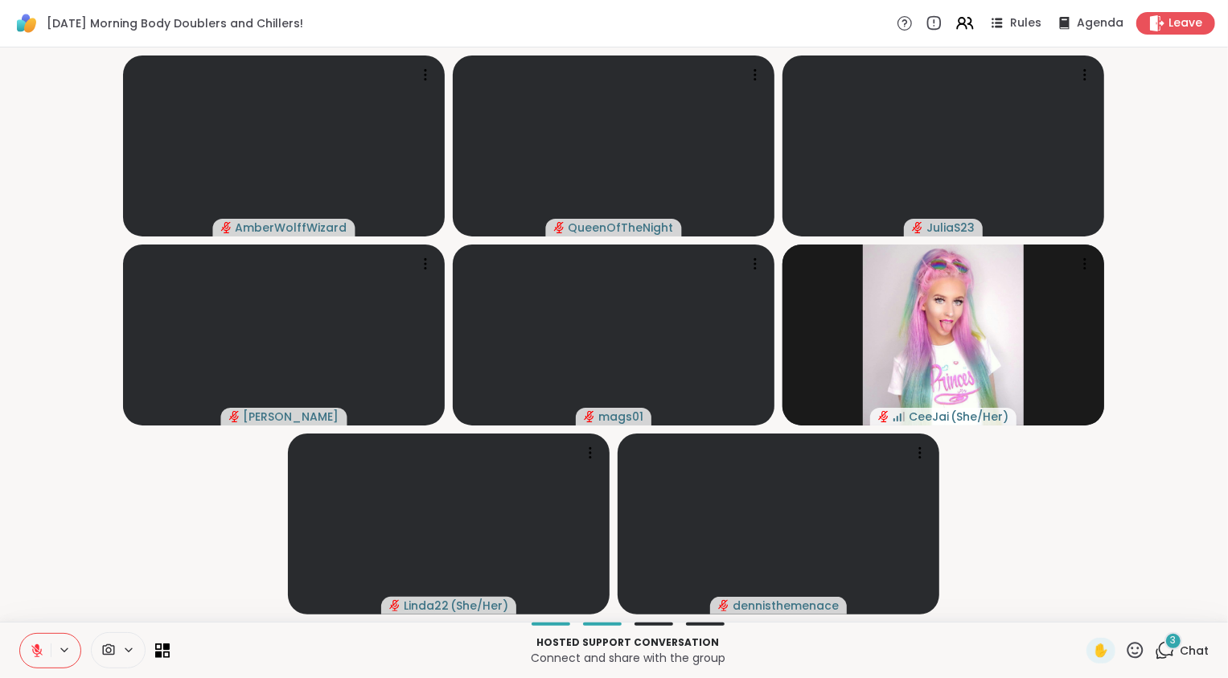
click at [1171, 647] on span "3" at bounding box center [1174, 641] width 6 height 14
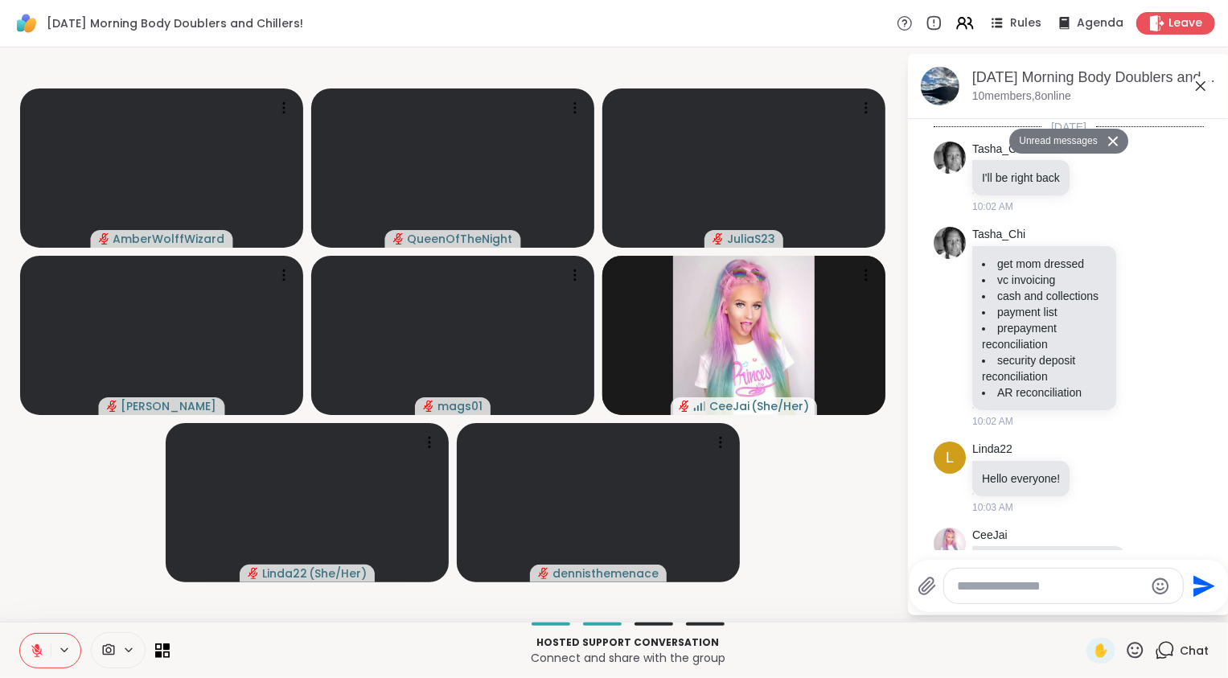
scroll to position [945, 0]
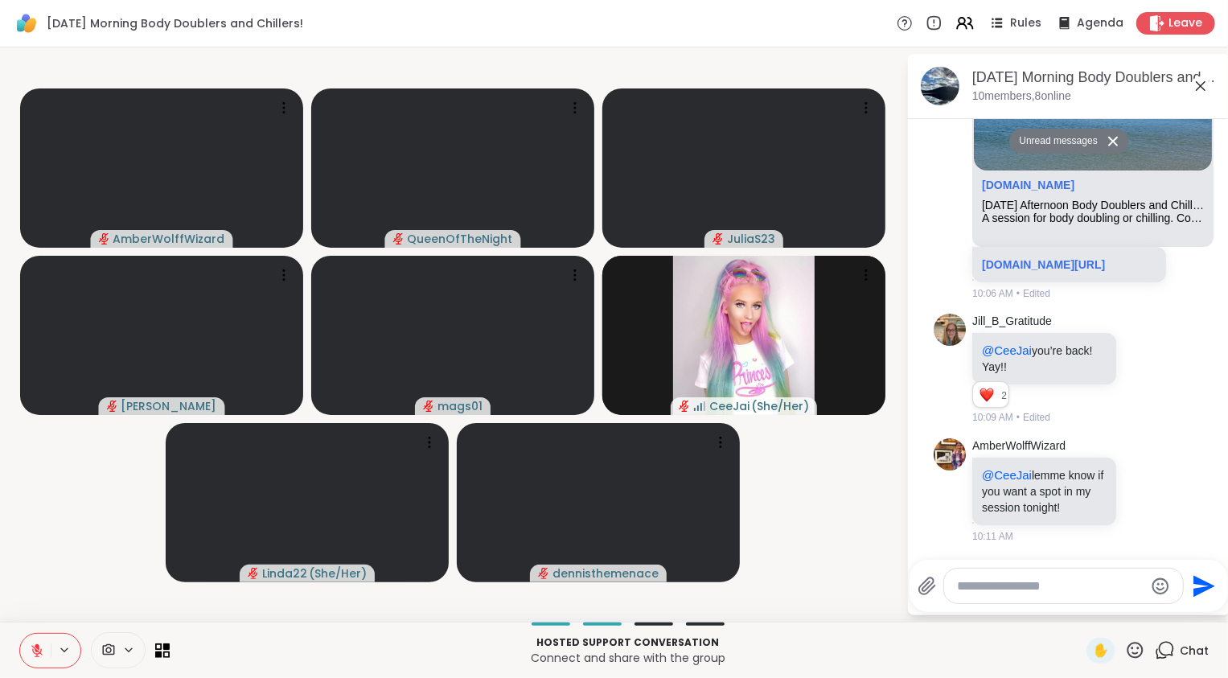
click at [1159, 644] on icon at bounding box center [1165, 650] width 20 height 20
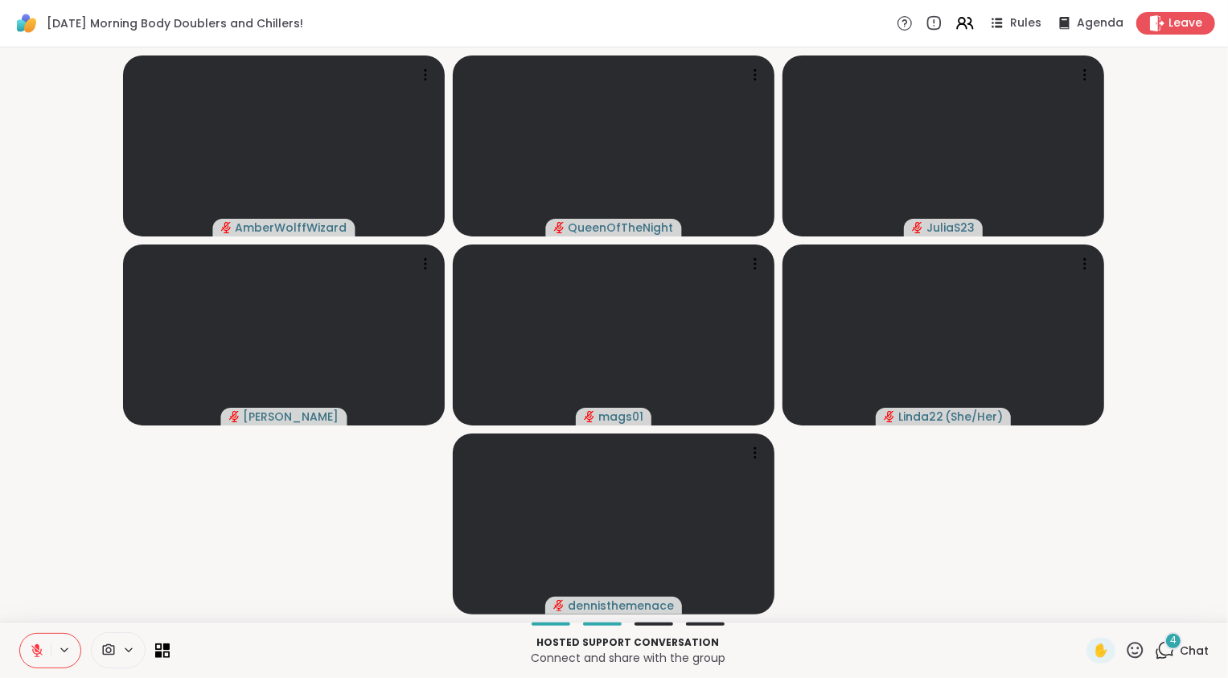
click at [1165, 644] on div "4" at bounding box center [1174, 641] width 18 height 18
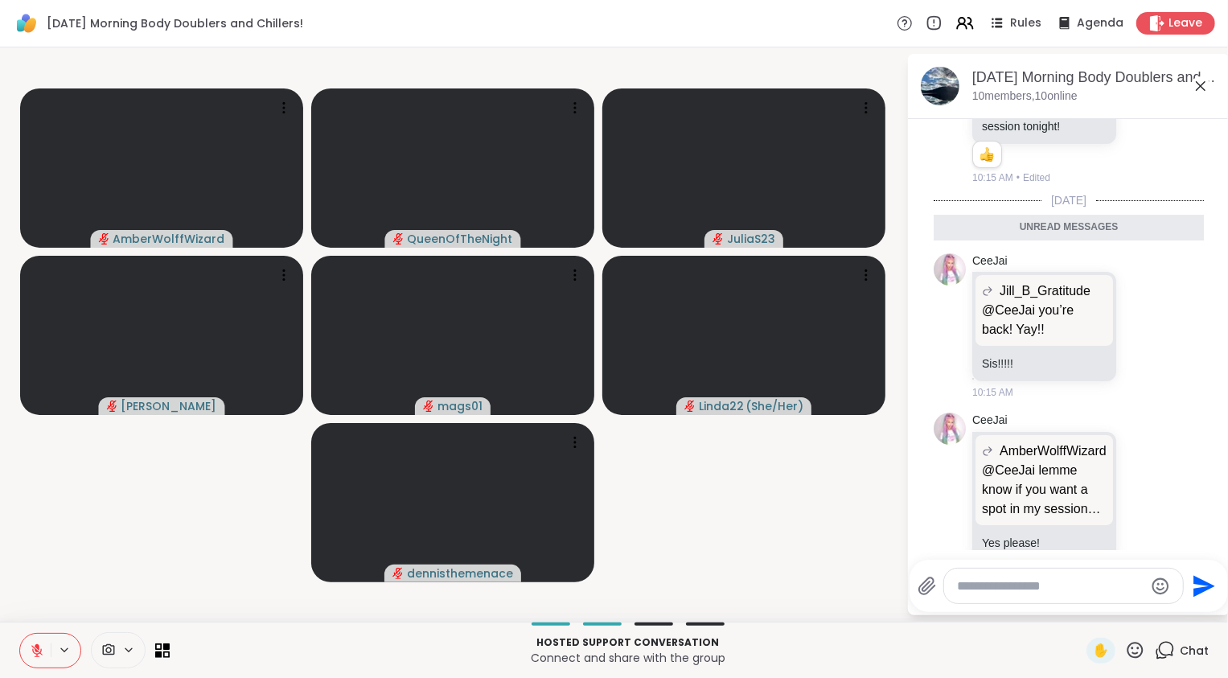
scroll to position [1675, 0]
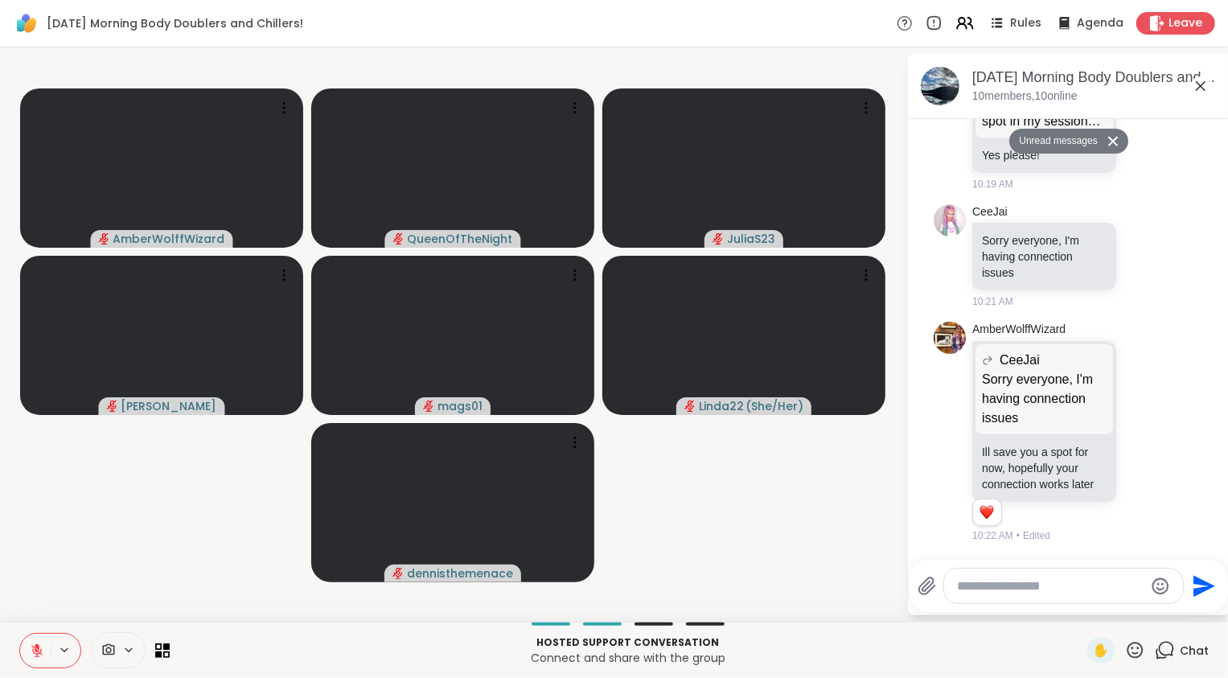
click at [1161, 660] on icon at bounding box center [1165, 650] width 20 height 20
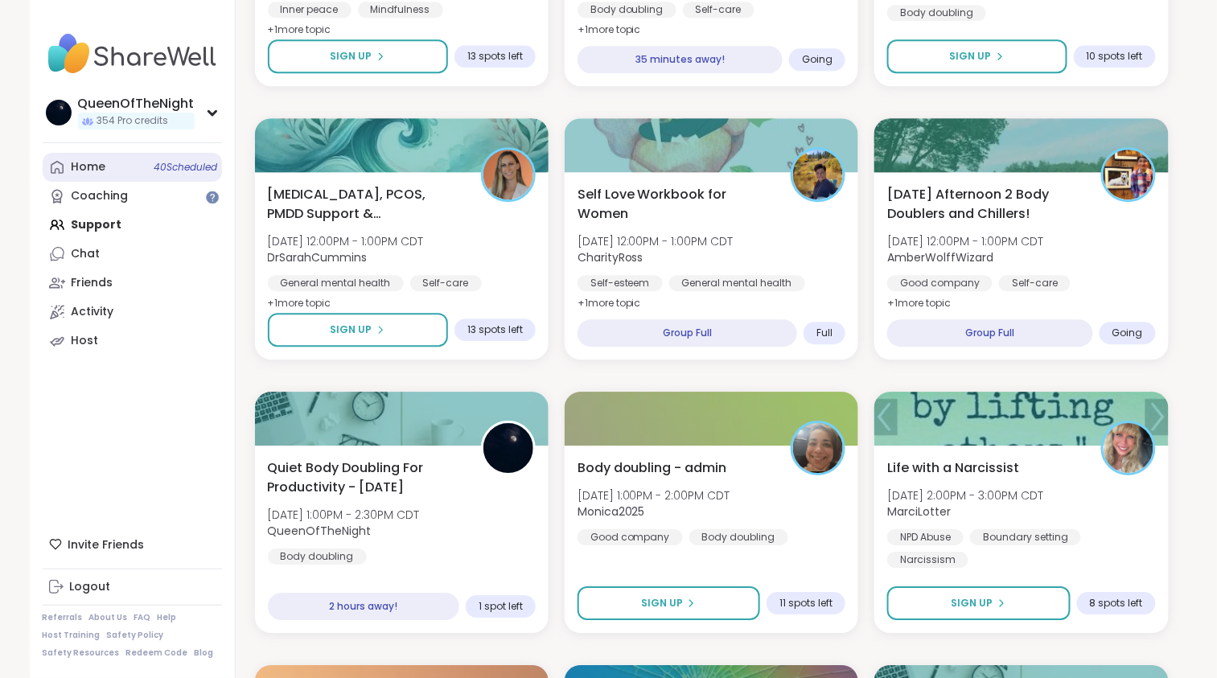
click at [147, 168] on link "Home 40 Scheduled" at bounding box center [132, 167] width 179 height 29
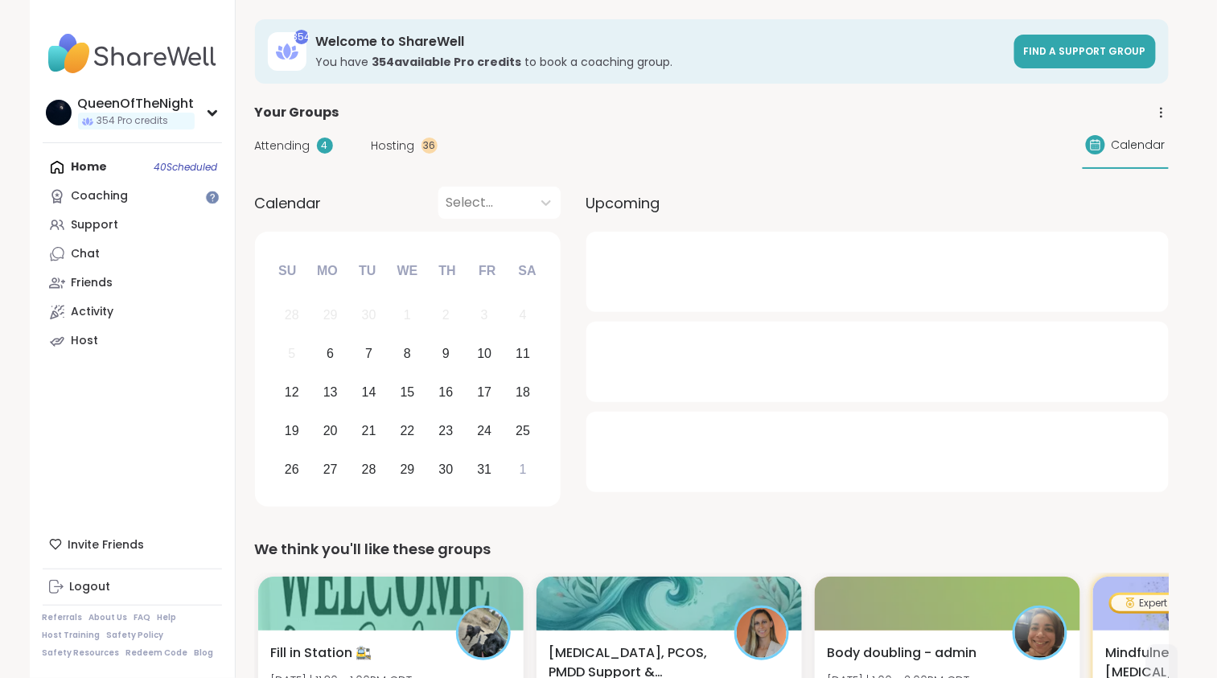
click at [384, 146] on span "Hosting" at bounding box center [393, 146] width 43 height 17
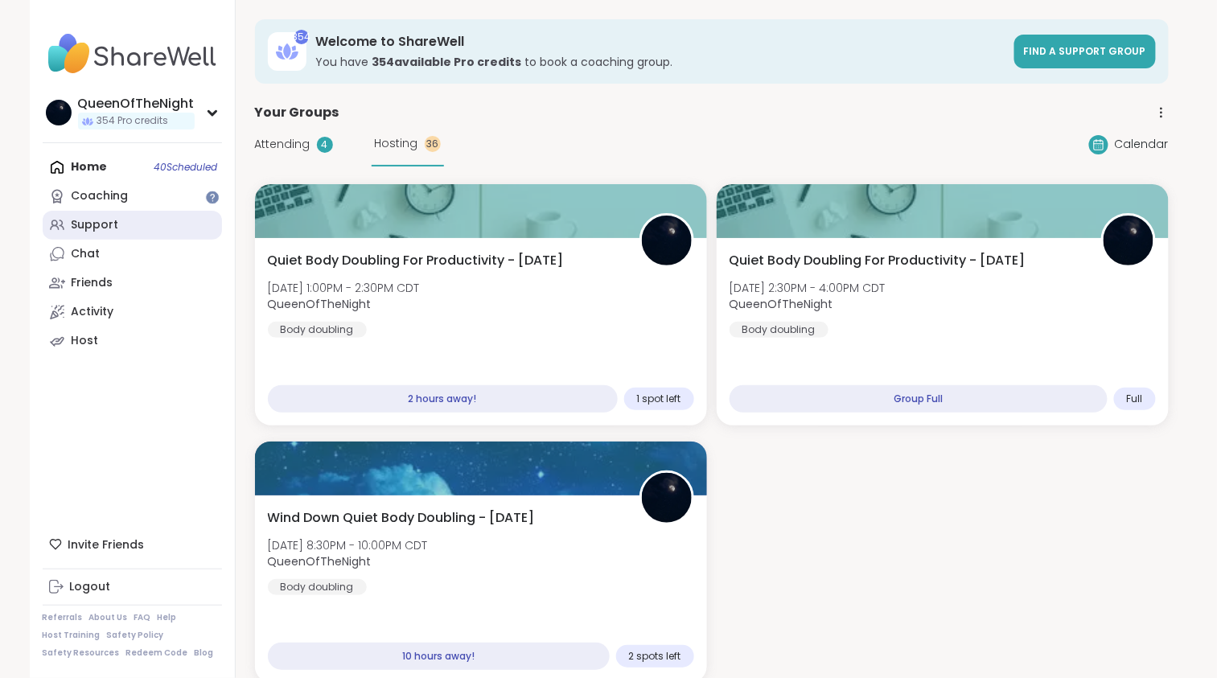
click at [119, 236] on link "Support" at bounding box center [132, 225] width 179 height 29
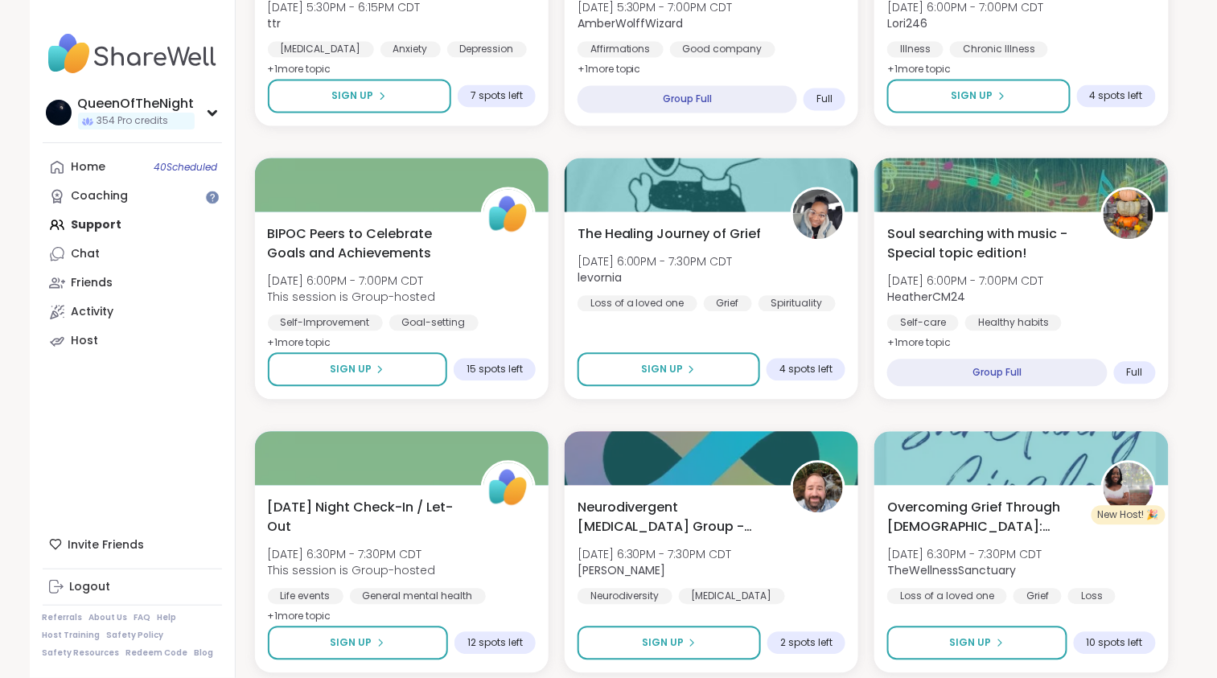
scroll to position [2948, 0]
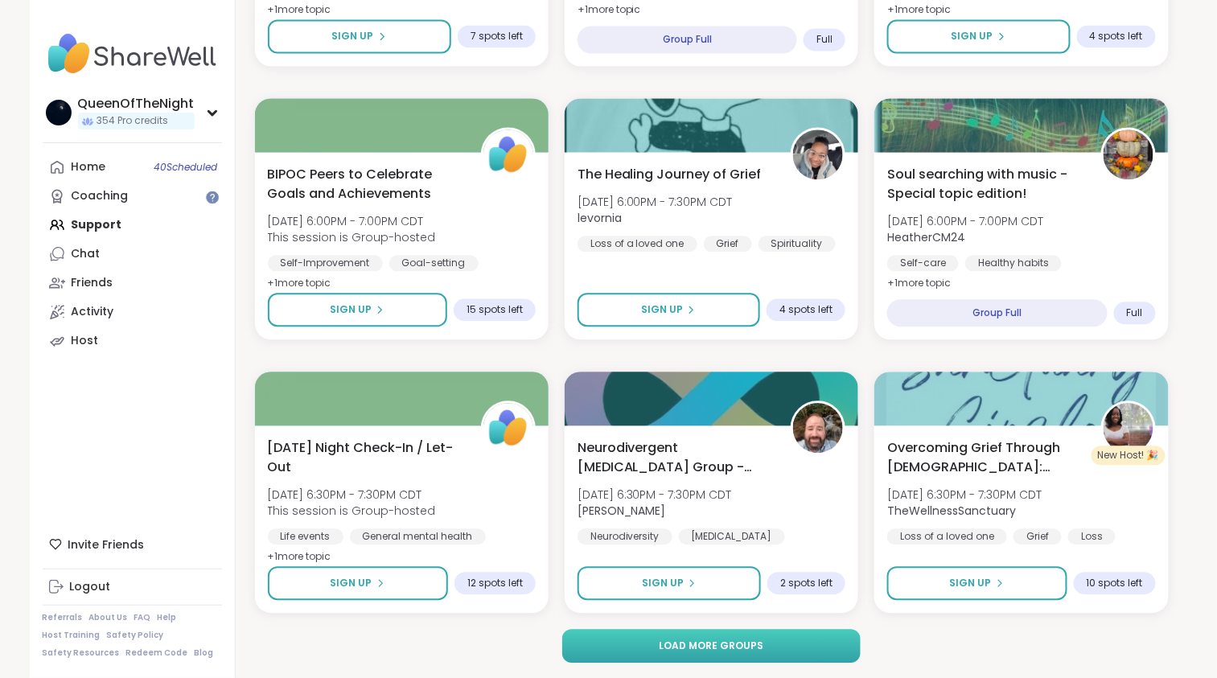
click at [762, 647] on button "Load more groups" at bounding box center [711, 646] width 298 height 34
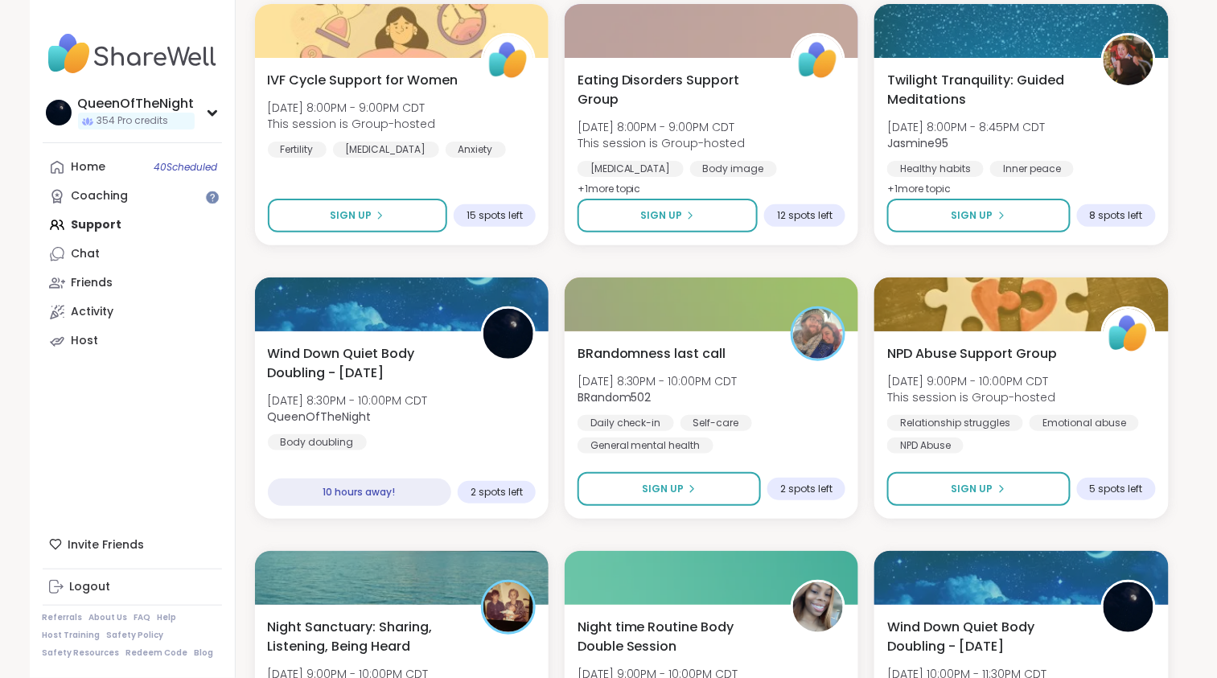
scroll to position [3865, 0]
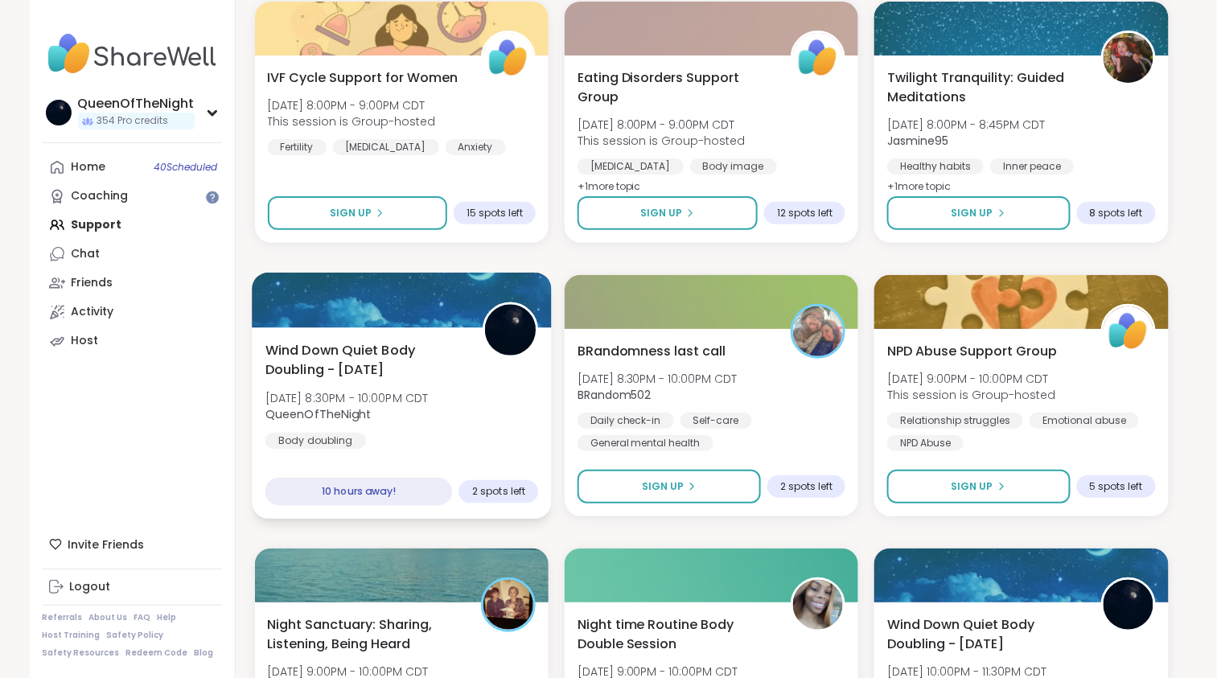
click at [405, 380] on div "Wind Down Quiet Body Doubling - Monday Mon, Oct 06 | 8:30PM - 10:00PM CDT Queen…" at bounding box center [401, 394] width 273 height 109
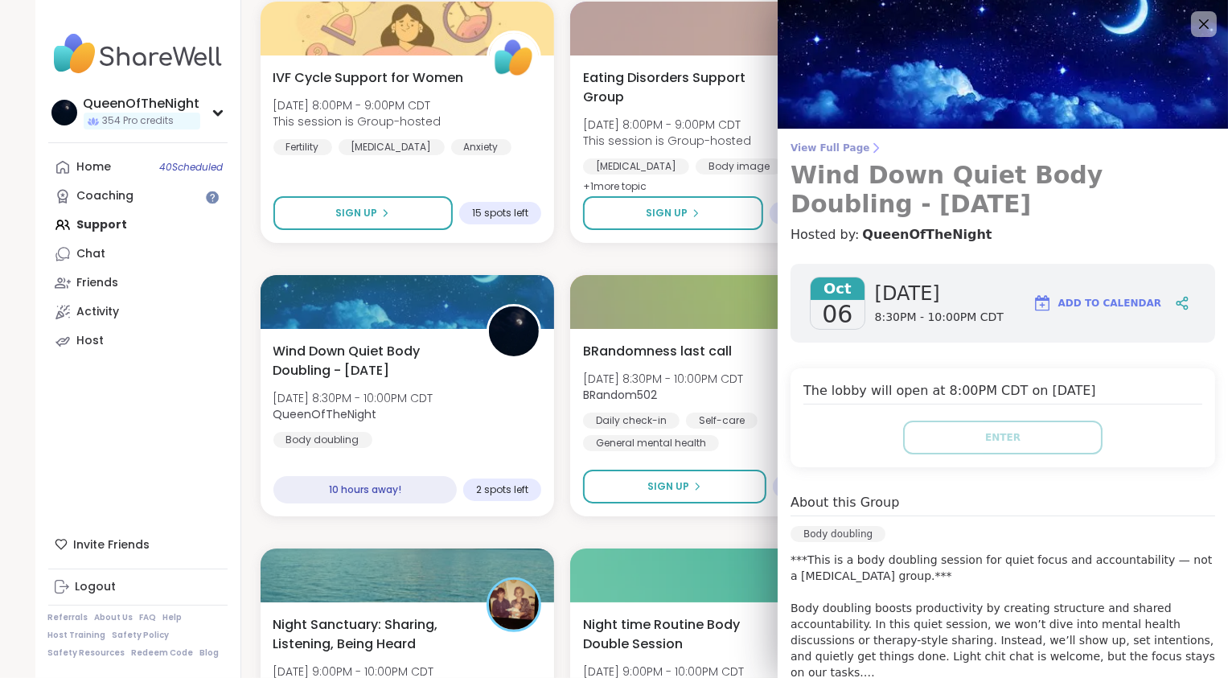
click at [823, 150] on span "View Full Page" at bounding box center [1003, 148] width 425 height 13
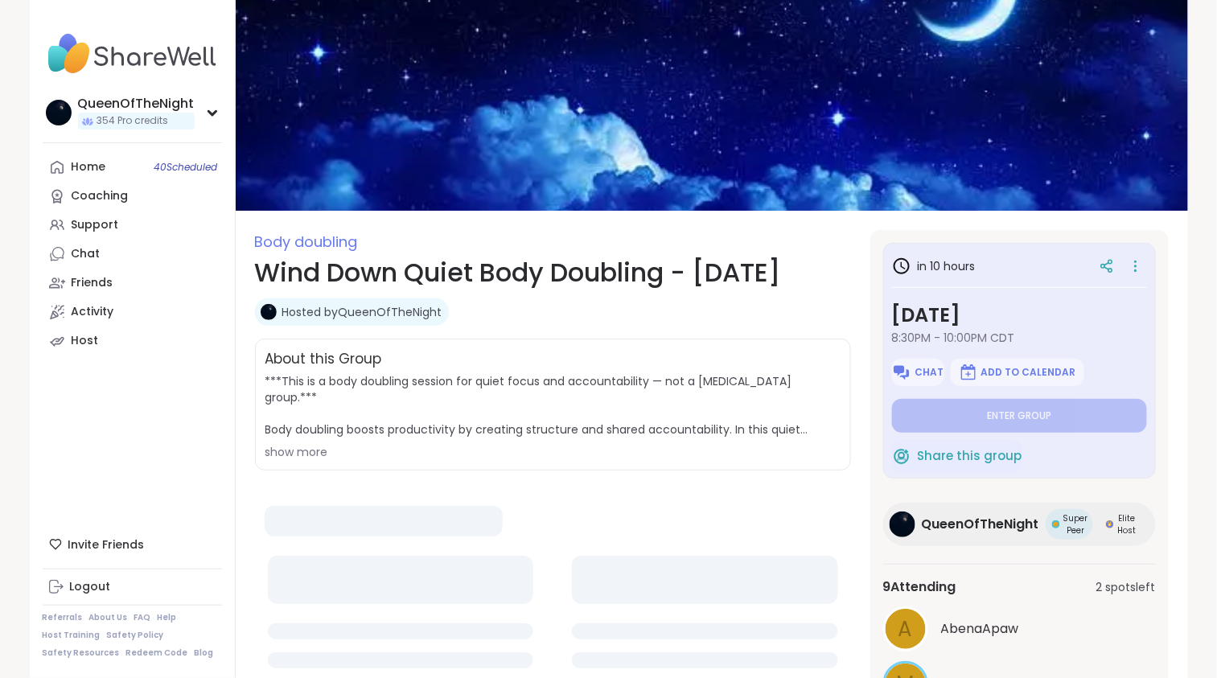
type textarea "*"
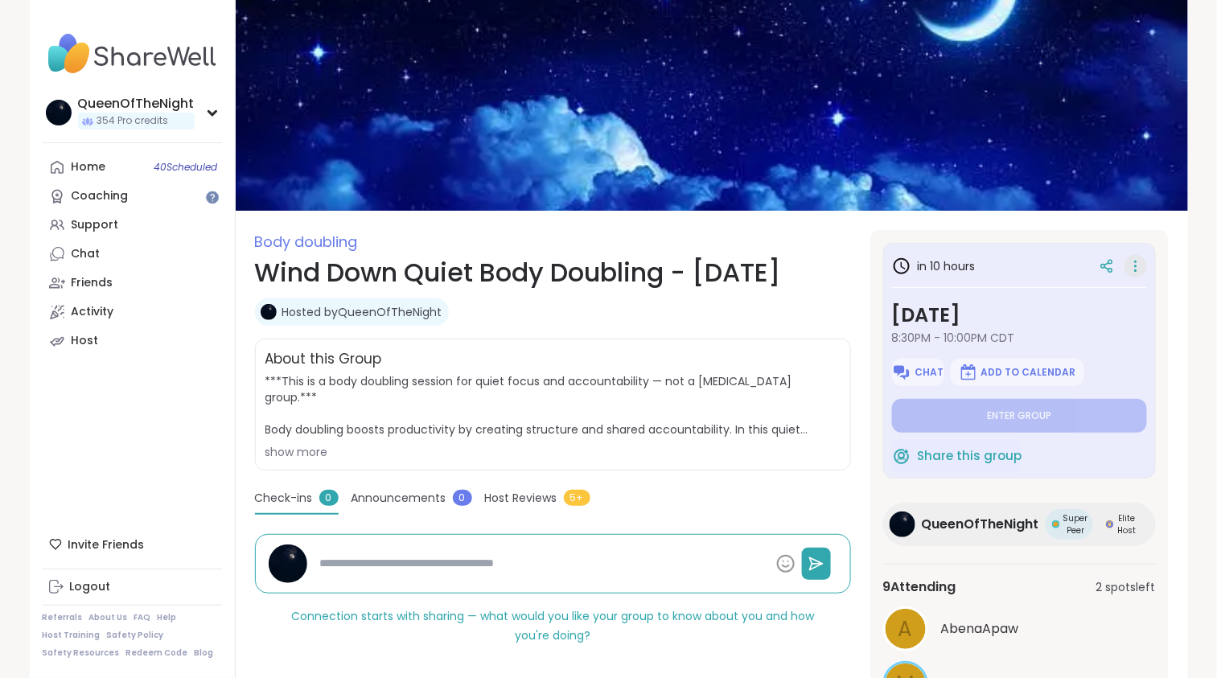
click at [1136, 262] on icon at bounding box center [1136, 266] width 16 height 23
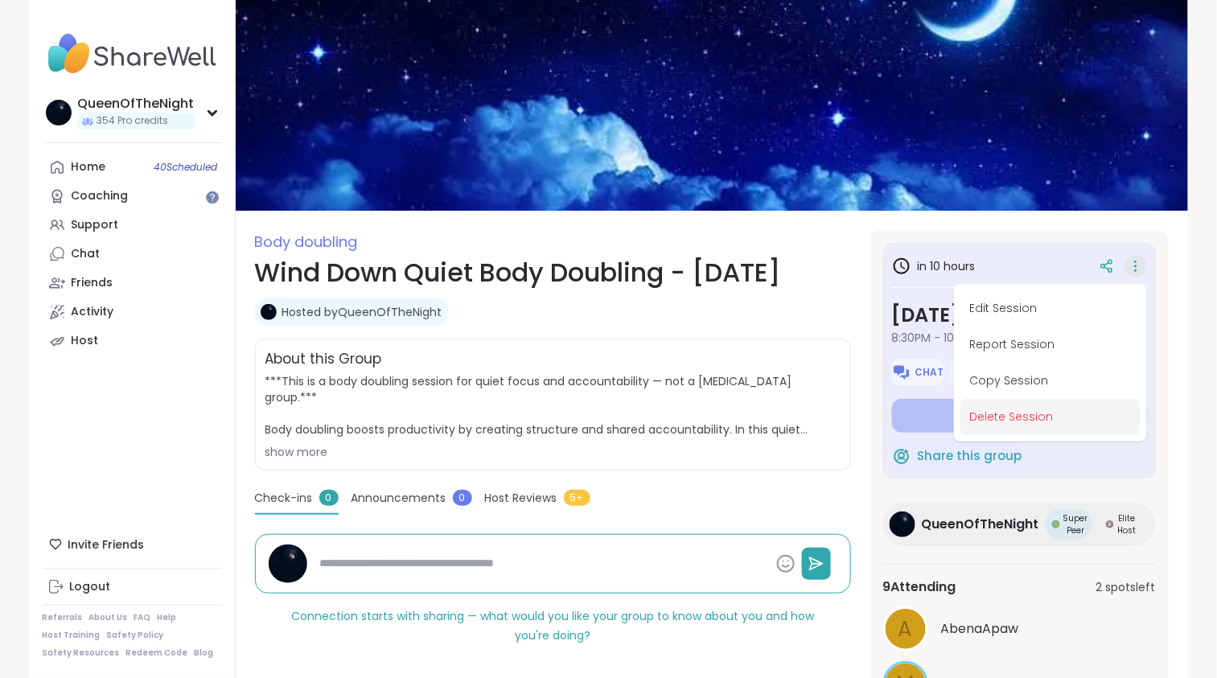
click at [1028, 418] on button "Delete Session" at bounding box center [1050, 417] width 180 height 36
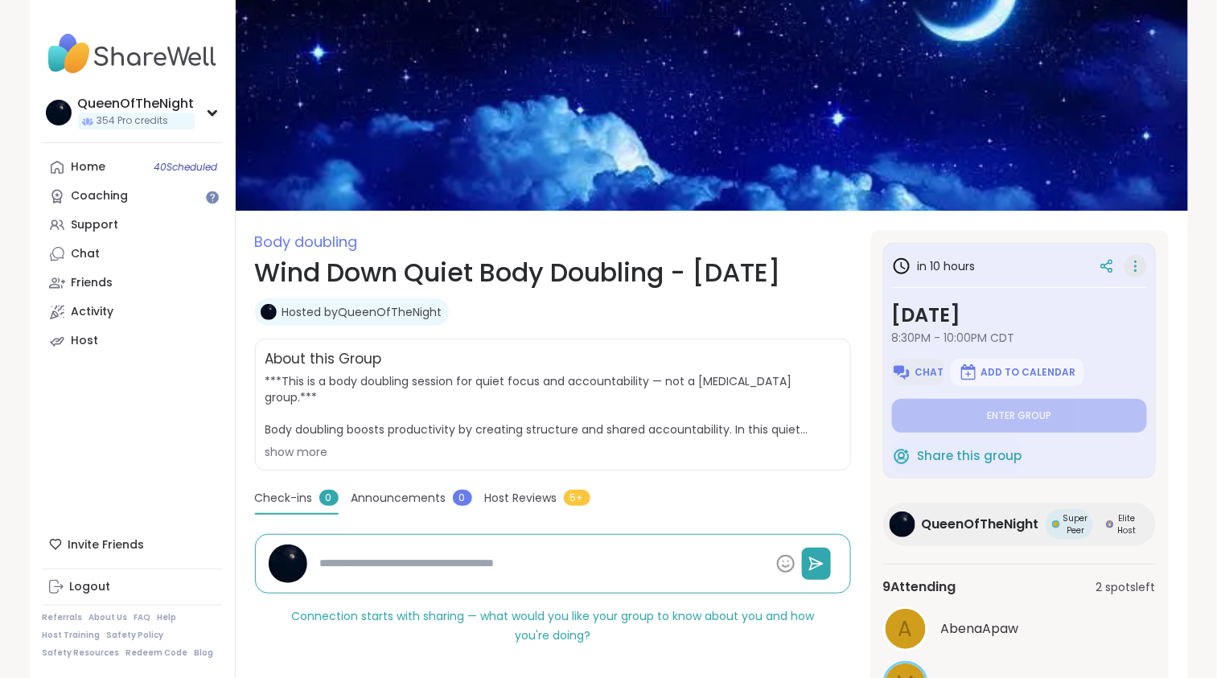
click at [918, 375] on span "Chat" at bounding box center [928, 372] width 29 height 13
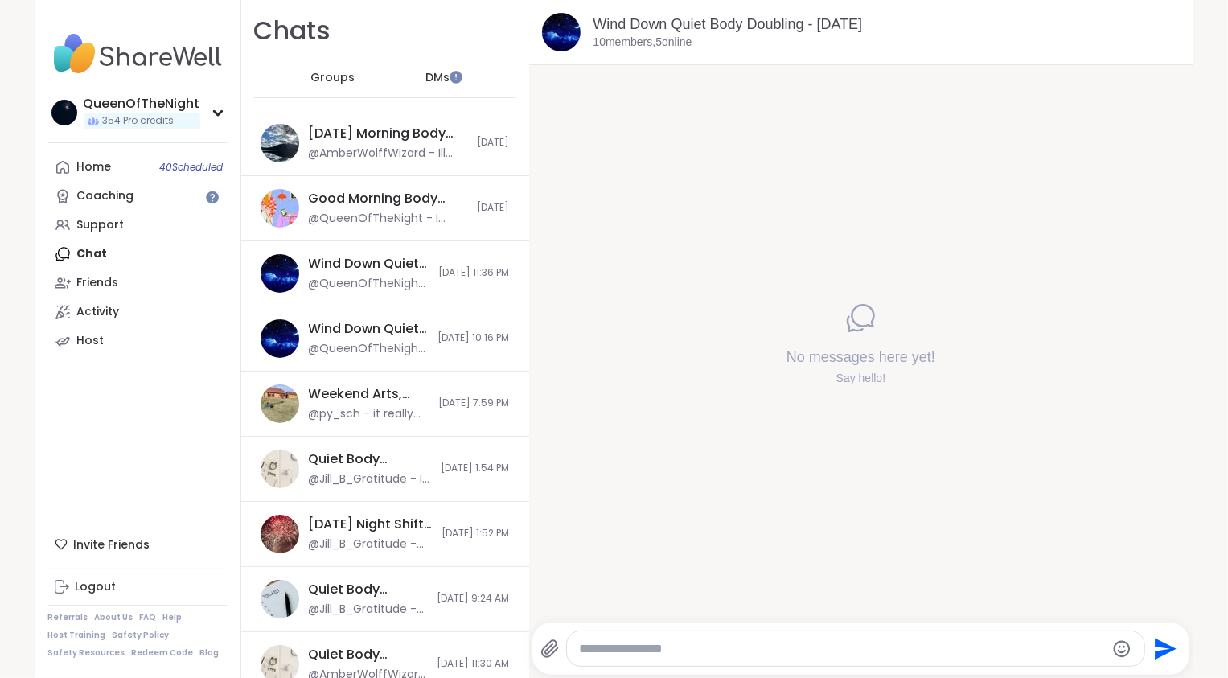
click at [681, 637] on div at bounding box center [856, 648] width 578 height 35
click at [680, 648] on textarea "Type your message" at bounding box center [842, 649] width 525 height 16
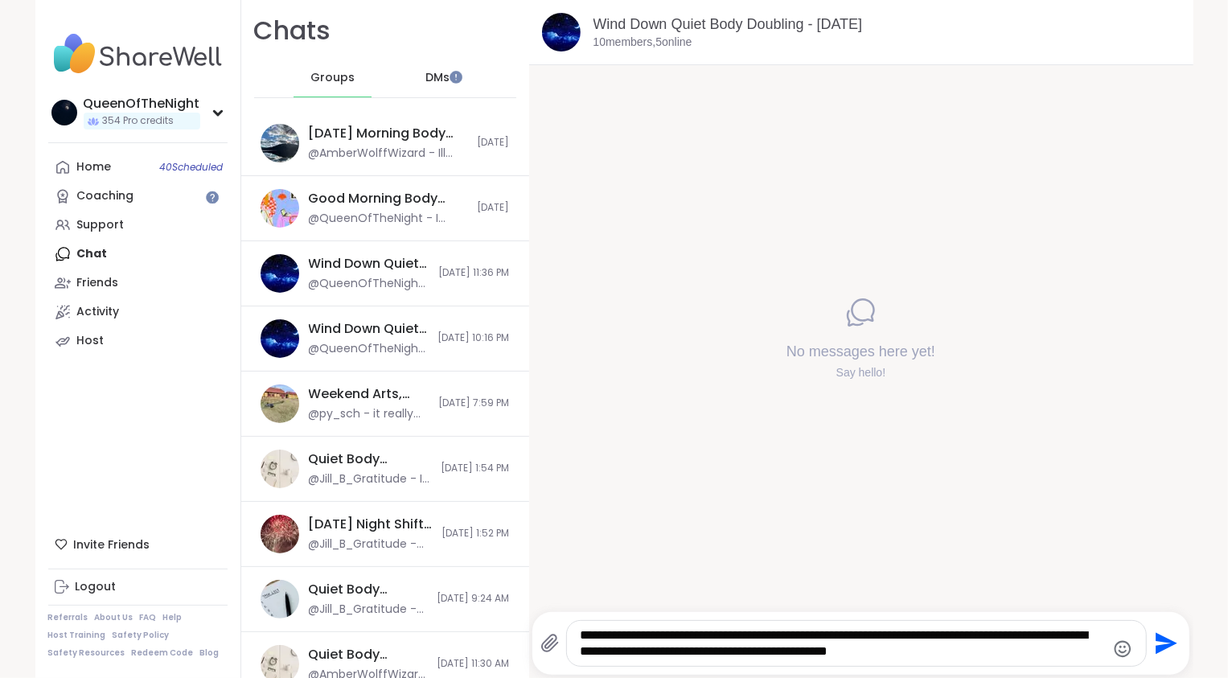
type textarea "**********"
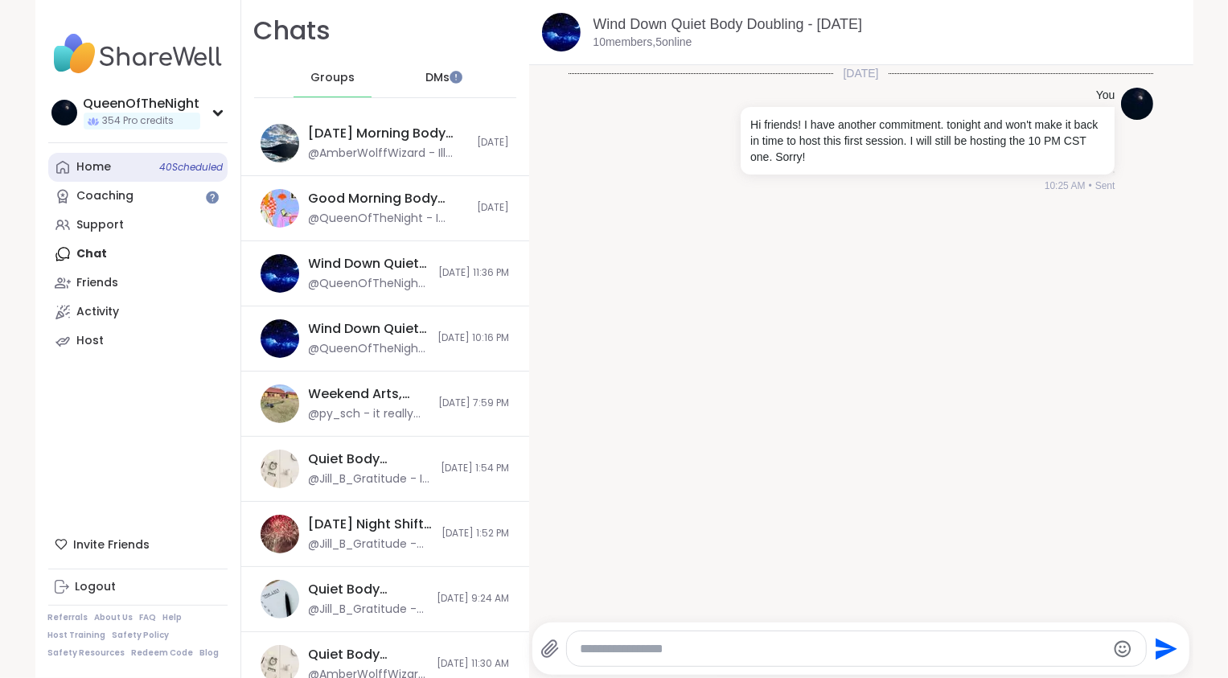
click at [107, 171] on link "Home 40 Scheduled" at bounding box center [137, 167] width 179 height 29
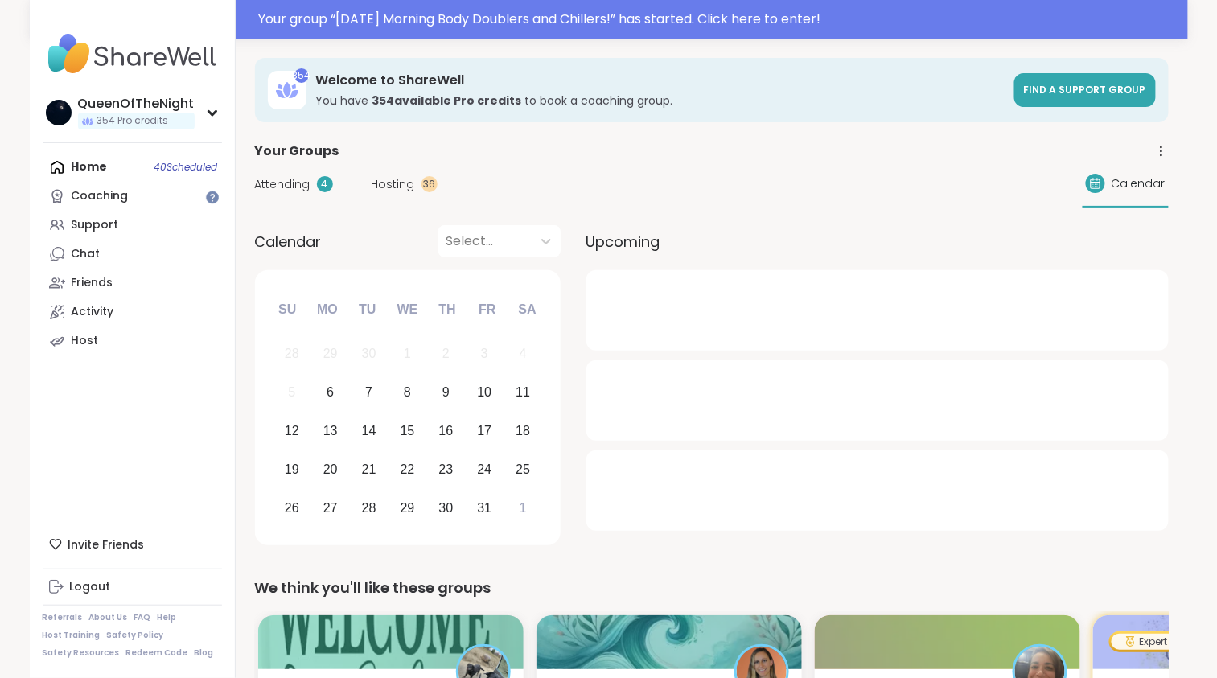
click at [387, 191] on span "Hosting" at bounding box center [393, 184] width 43 height 17
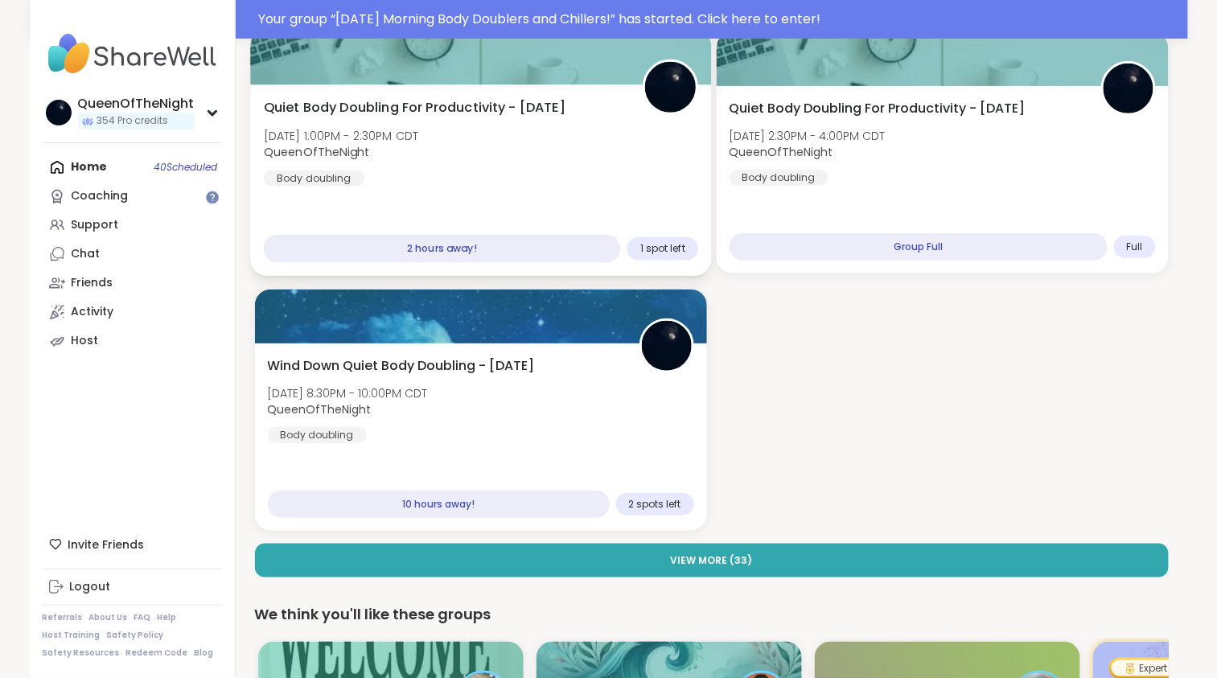
scroll to position [191, 0]
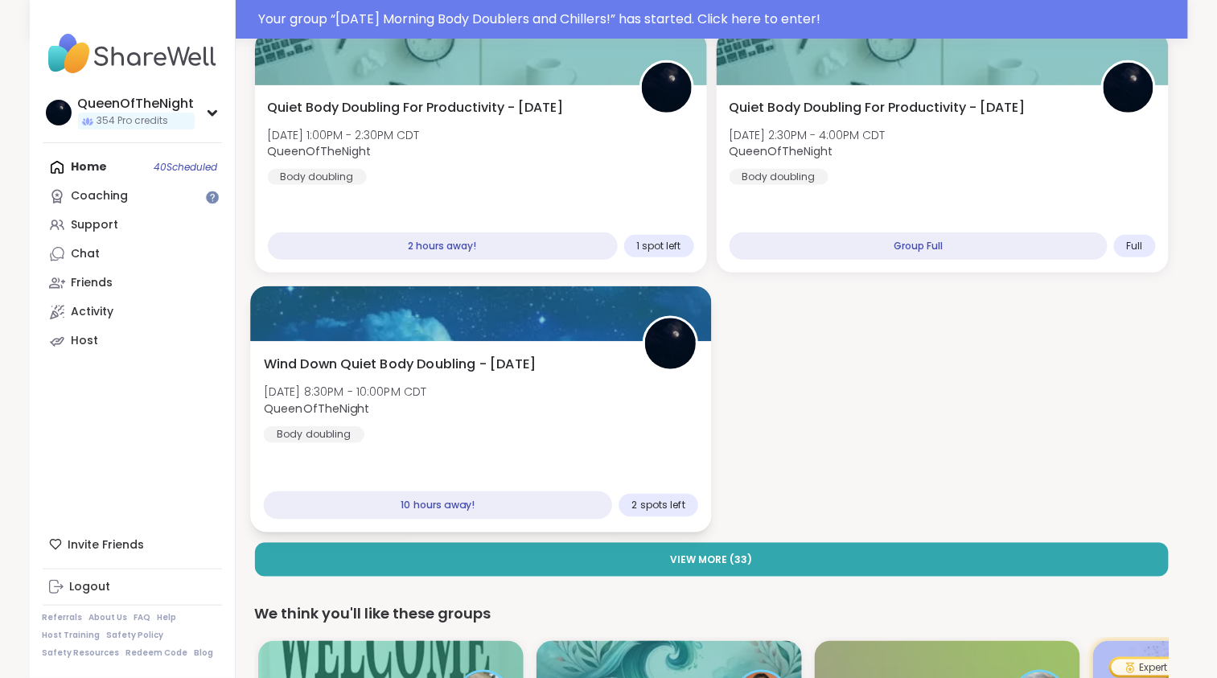
click at [551, 362] on div "Wind Down Quiet Body Doubling - Monday Mon, Oct 06 | 8:30PM - 10:00PM CDT Queen…" at bounding box center [480, 399] width 435 height 88
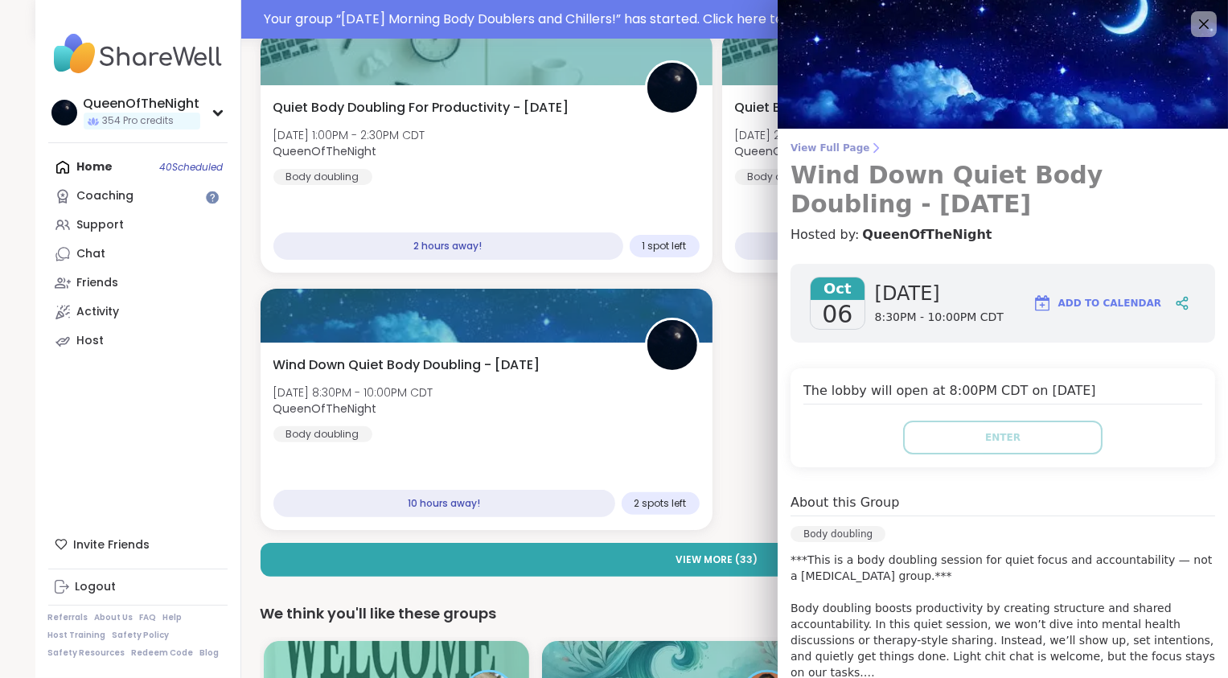
click at [847, 142] on span "View Full Page" at bounding box center [1003, 148] width 425 height 13
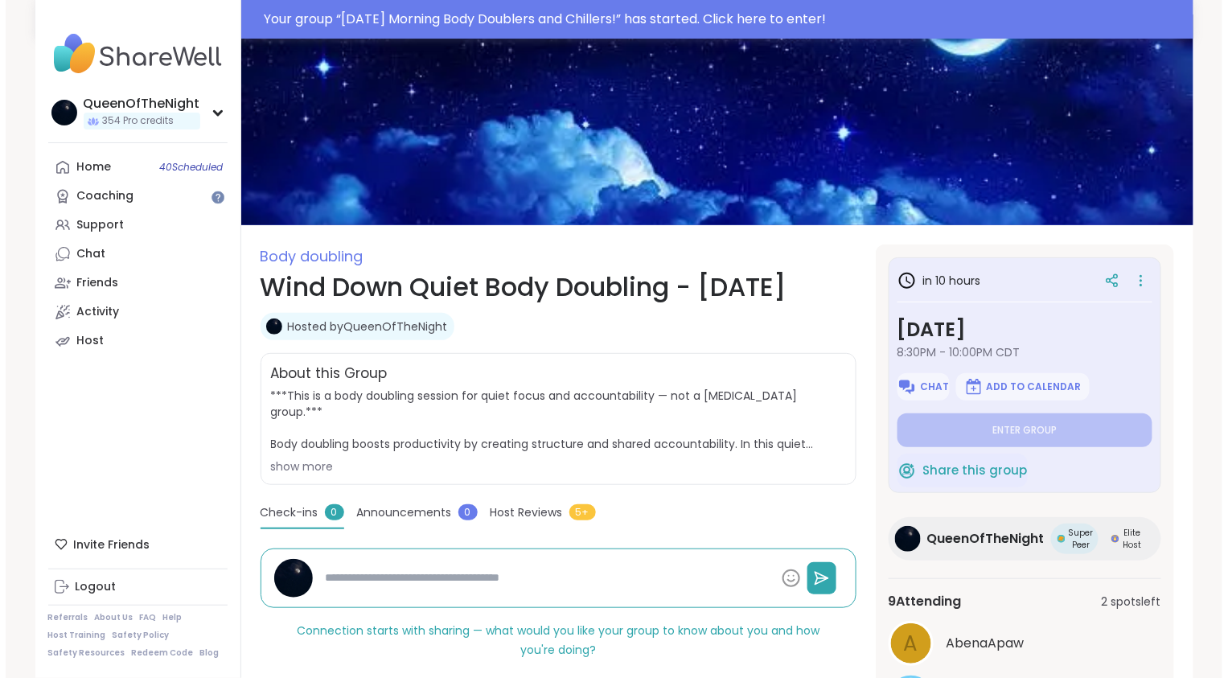
scroll to position [16, 0]
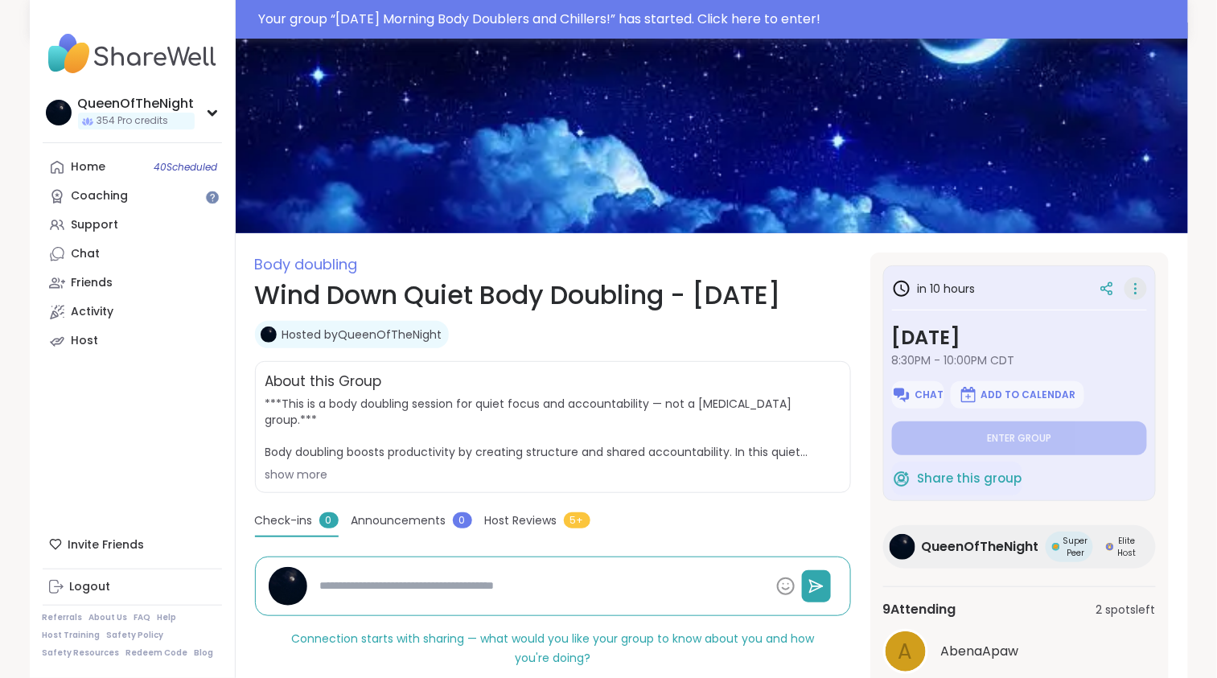
click at [1138, 290] on icon at bounding box center [1136, 288] width 16 height 23
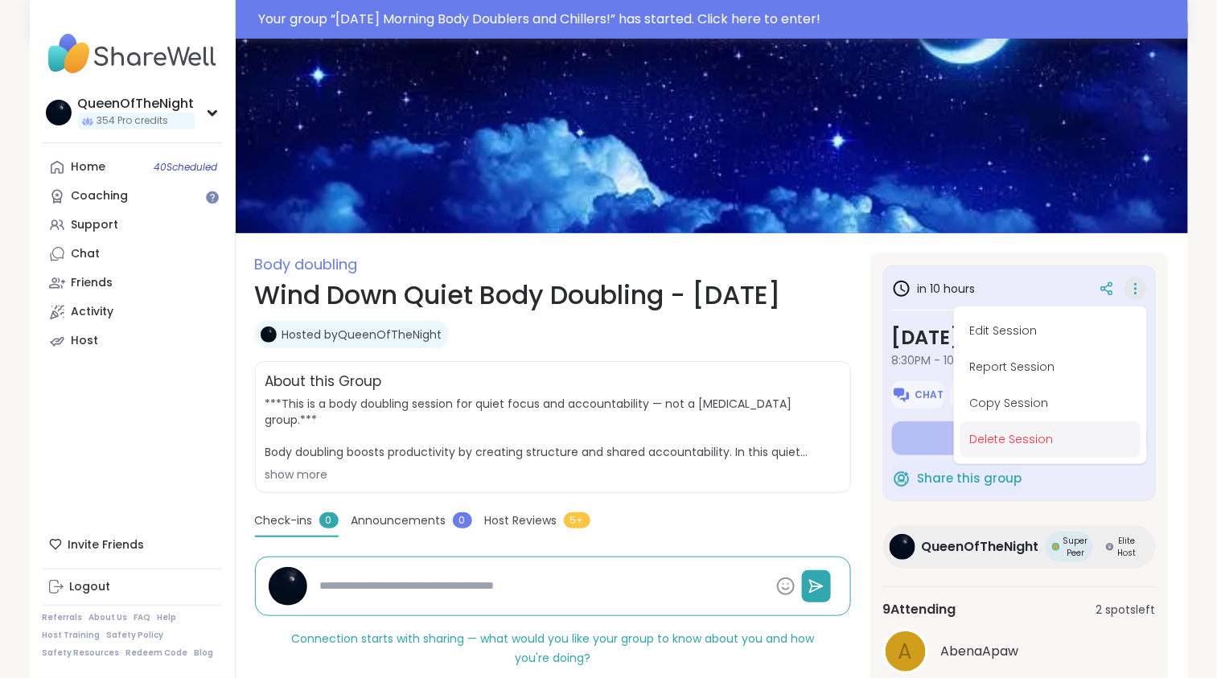
click at [1025, 447] on button "Delete Session" at bounding box center [1050, 439] width 180 height 36
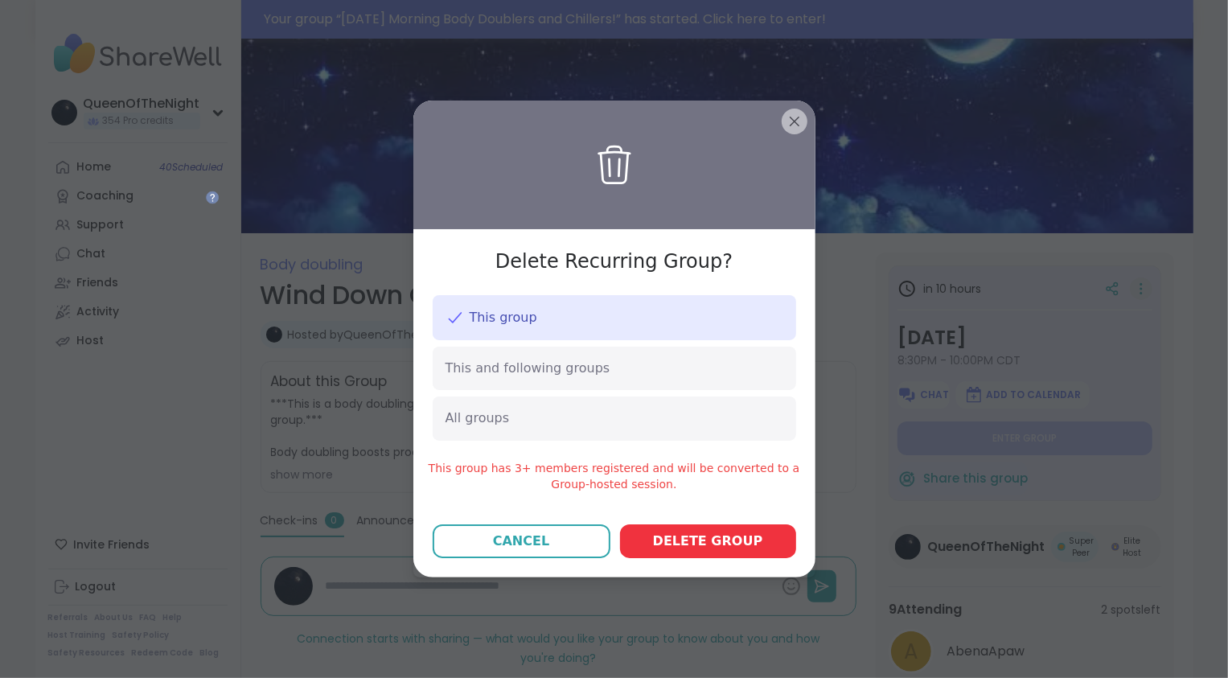
click at [710, 540] on span "Delete group" at bounding box center [708, 541] width 110 height 19
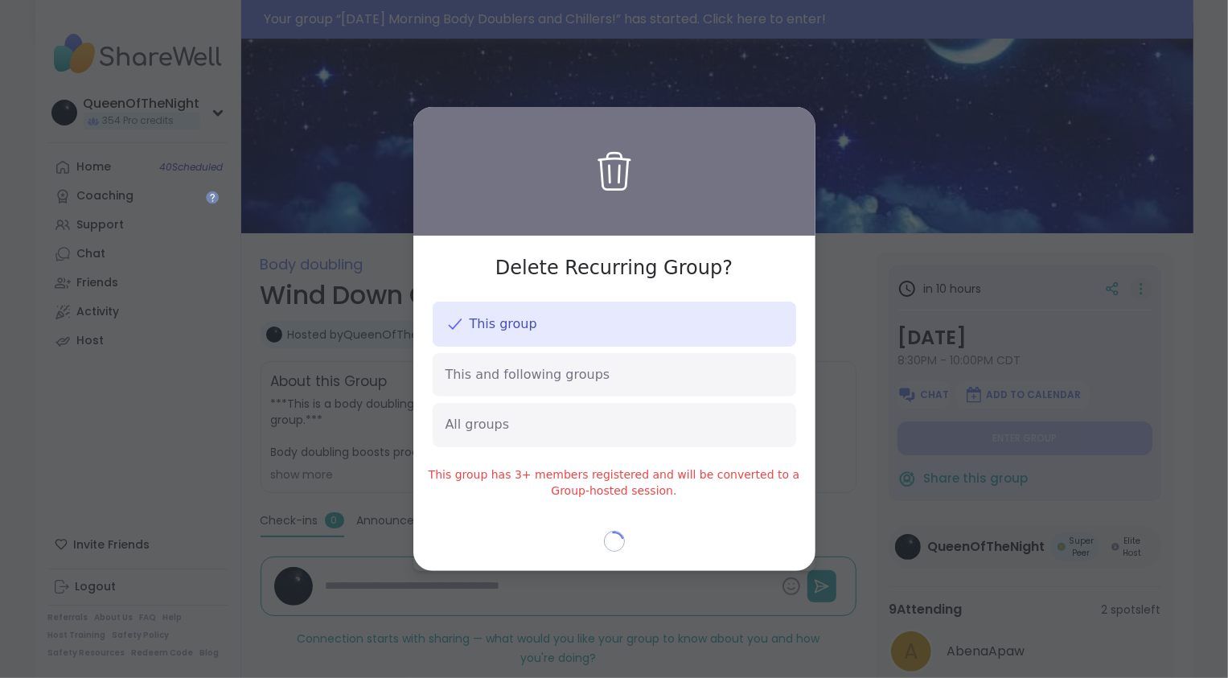
type textarea "*"
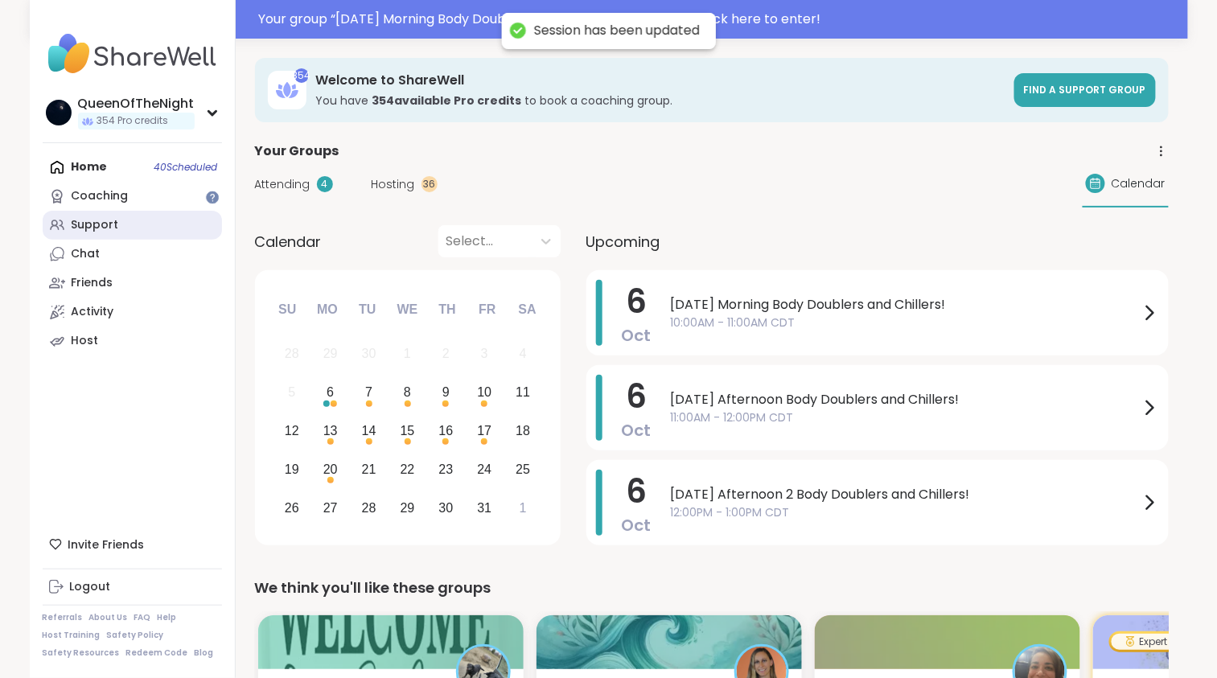
click at [179, 221] on link "Support" at bounding box center [132, 225] width 179 height 29
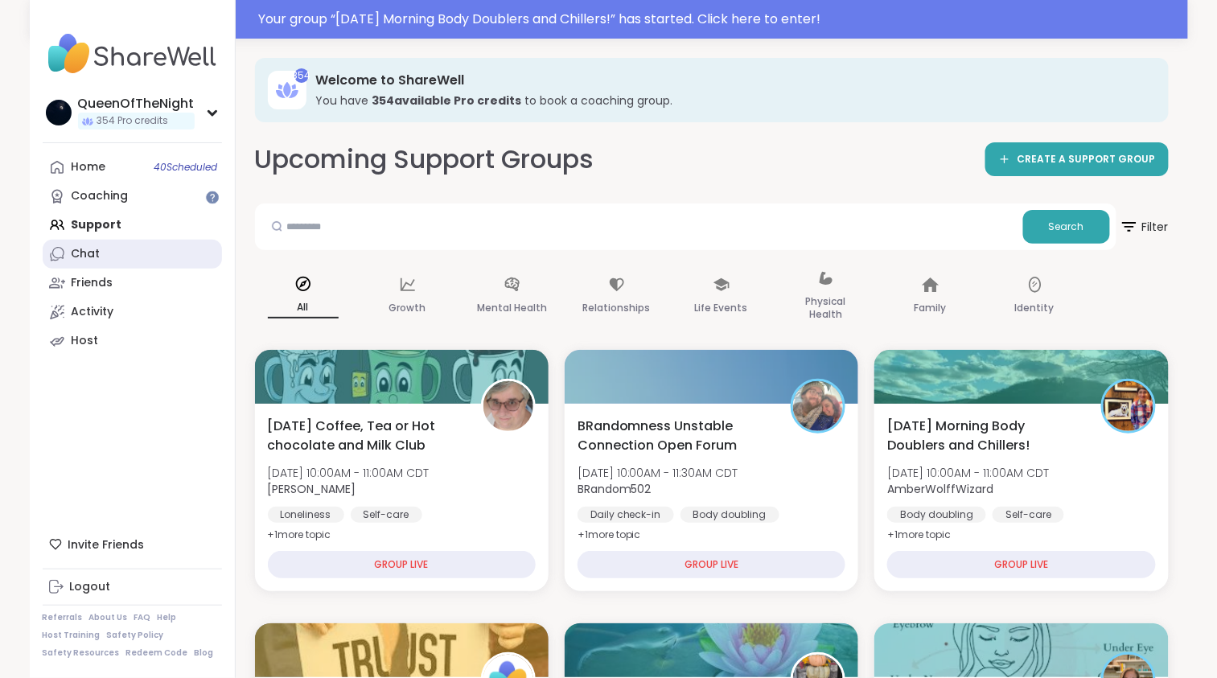
click at [119, 261] on link "Chat" at bounding box center [132, 254] width 179 height 29
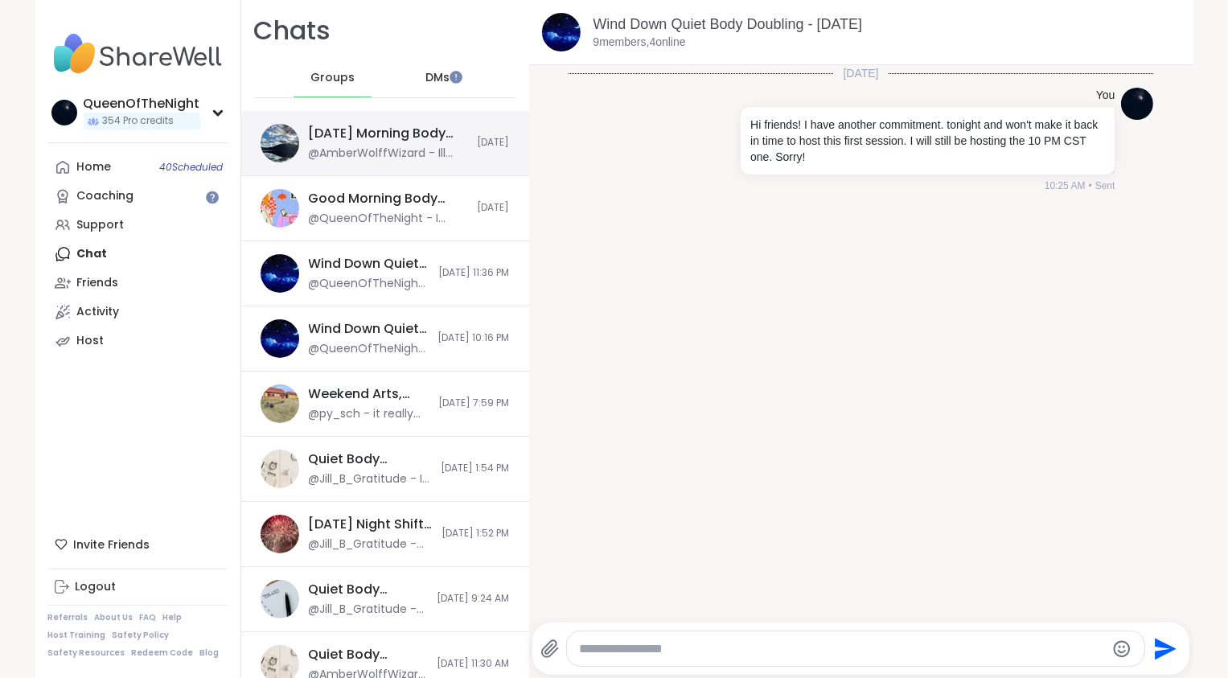
click at [389, 139] on div "Monday Morning Body Doublers and Chillers!, Oct 06" at bounding box center [388, 134] width 159 height 18
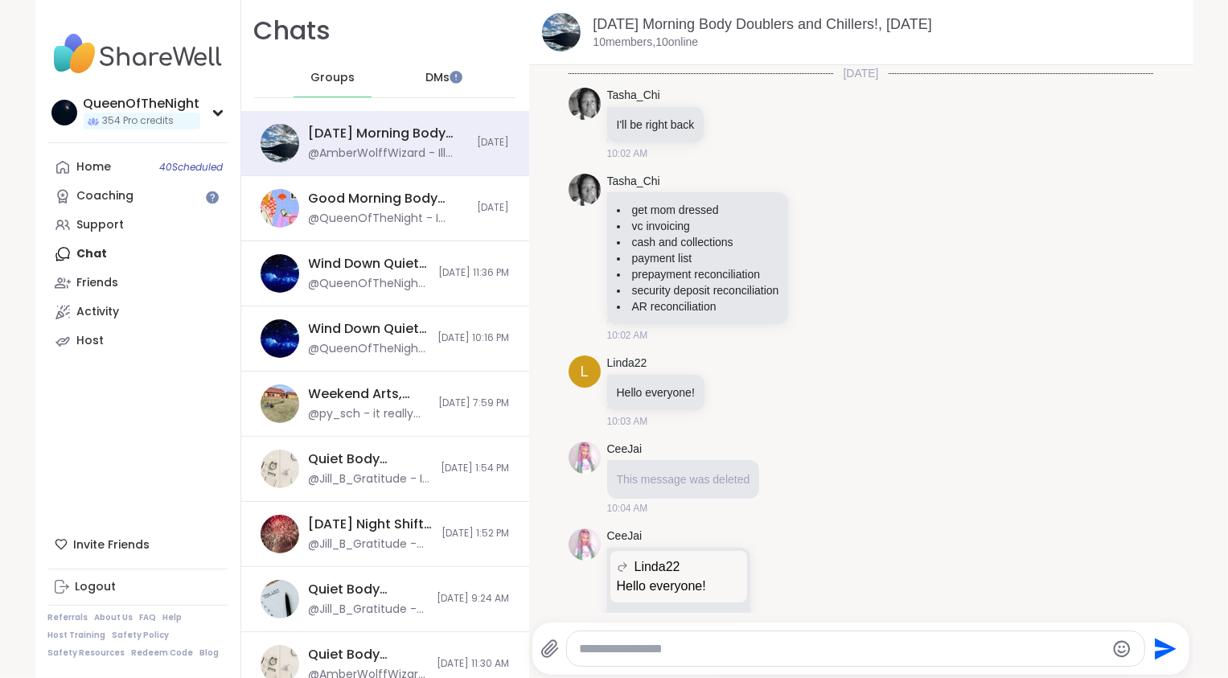
scroll to position [1240, 0]
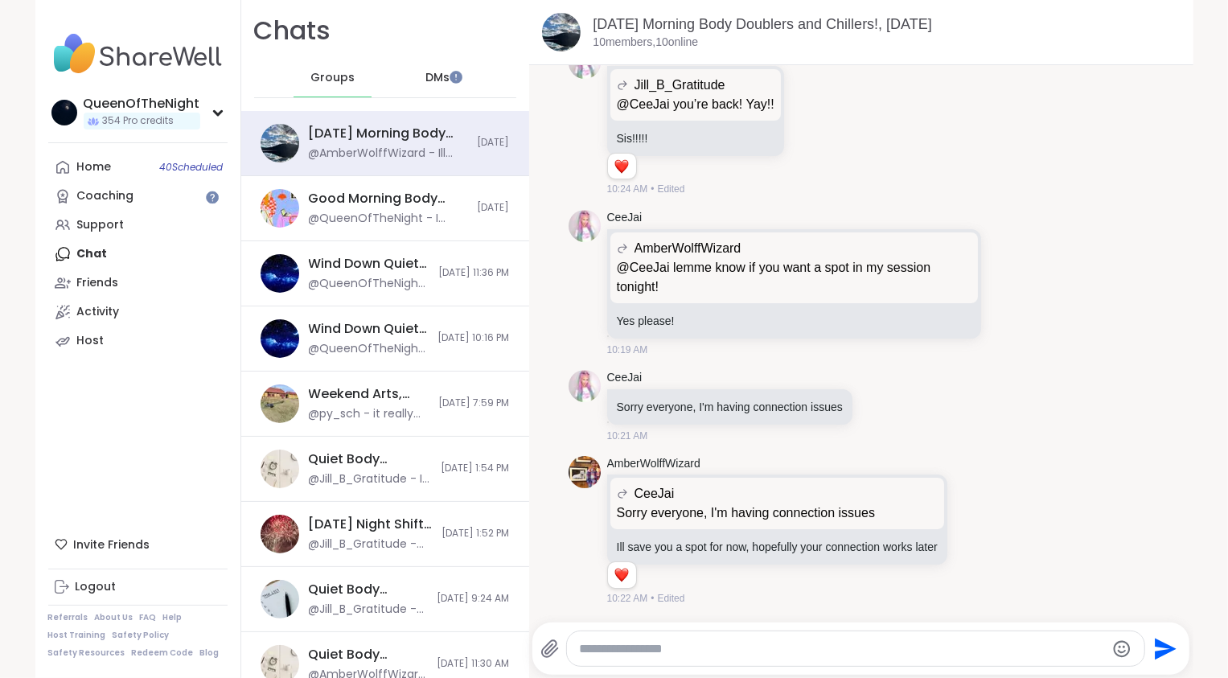
click at [657, 645] on textarea "Type your message" at bounding box center [842, 649] width 525 height 16
type textarea "*"
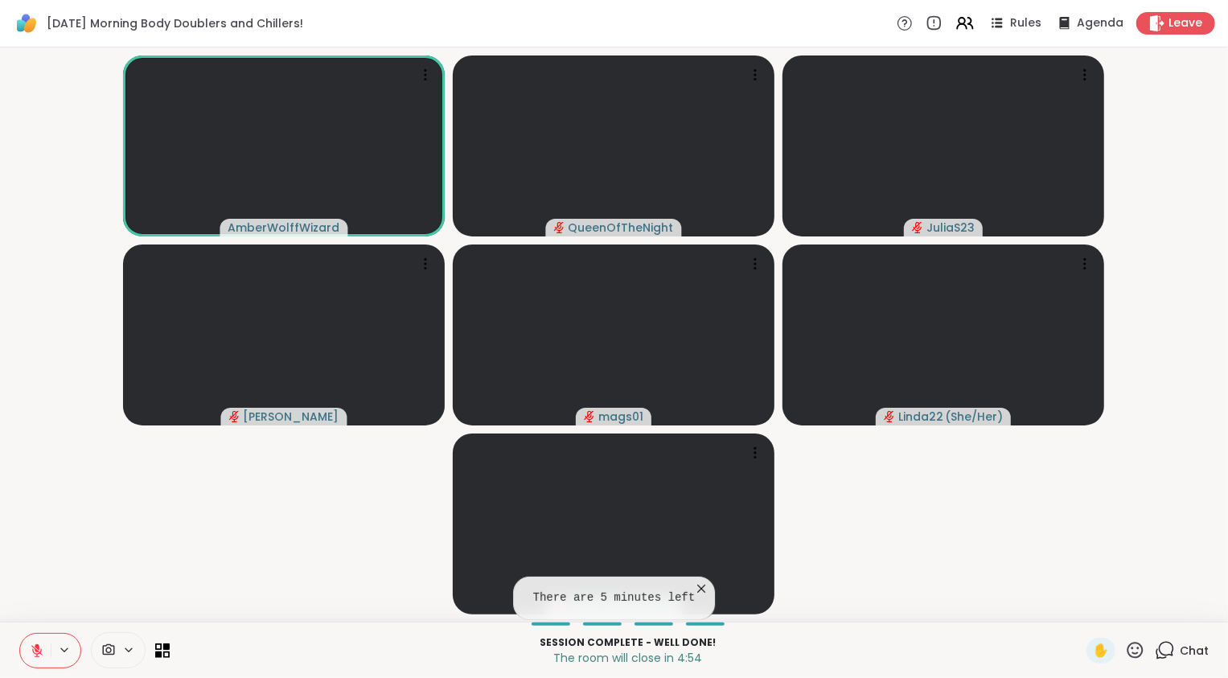
click at [286, 573] on video-player-container "AmberWolffWizard QueenOfTheNight JuliaS23 [PERSON_NAME] mags01 Linda22 ( She/He…" at bounding box center [614, 334] width 1209 height 561
click at [43, 649] on icon at bounding box center [37, 650] width 14 height 14
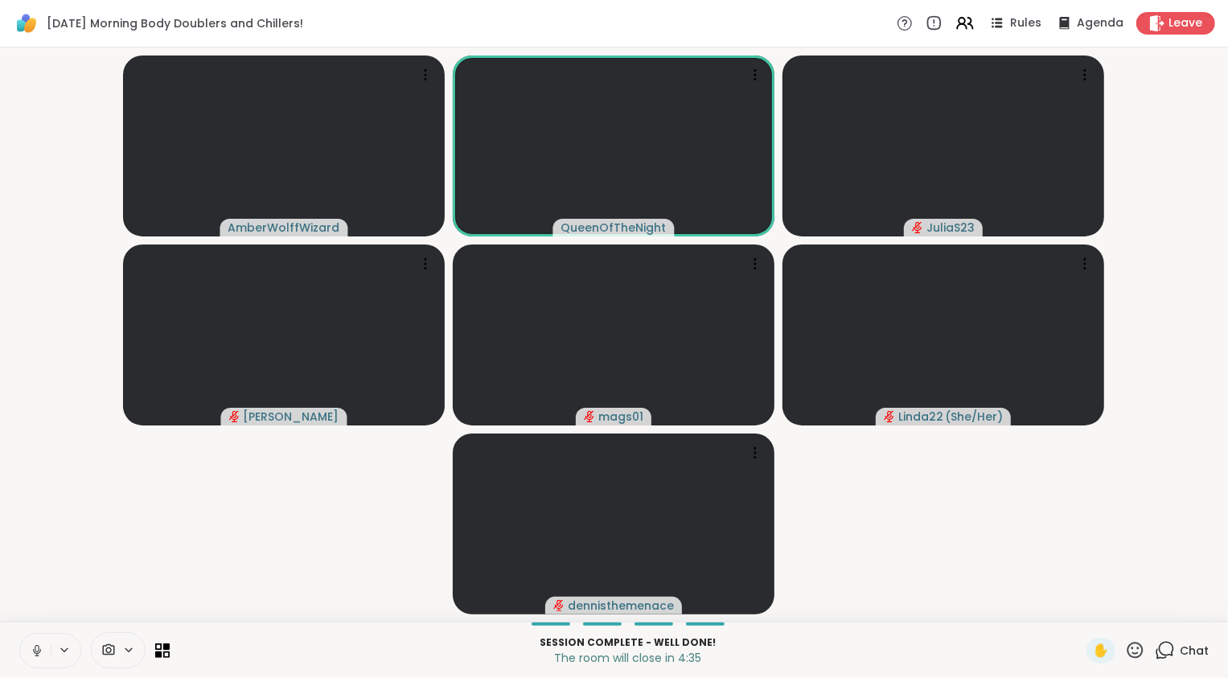
click at [43, 649] on icon at bounding box center [37, 650] width 14 height 14
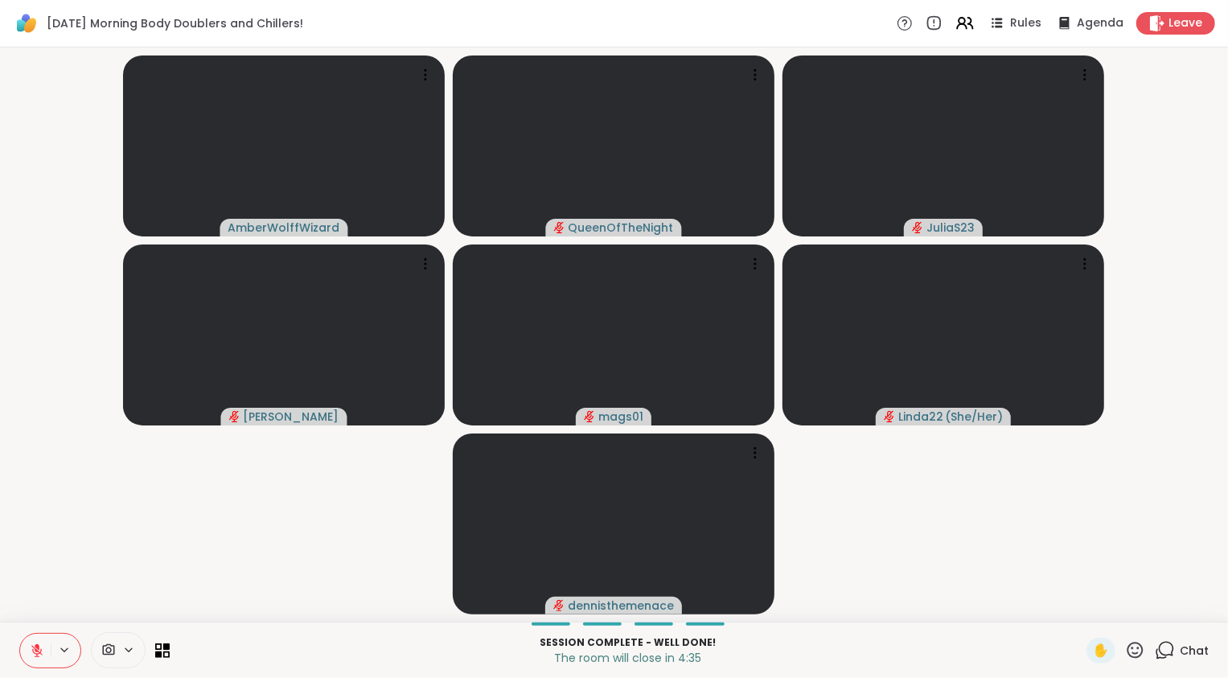
click at [109, 577] on video-player-container "AmberWolffWizard QueenOfTheNight JuliaS23 [PERSON_NAME] mags01 Linda22 ( She/He…" at bounding box center [614, 334] width 1209 height 561
click at [244, 554] on video-player-container "AmberWolffWizard QueenOfTheNight JuliaS23 [PERSON_NAME] mags01 Linda22 ( She/He…" at bounding box center [614, 334] width 1209 height 561
click at [35, 656] on icon at bounding box center [37, 650] width 14 height 14
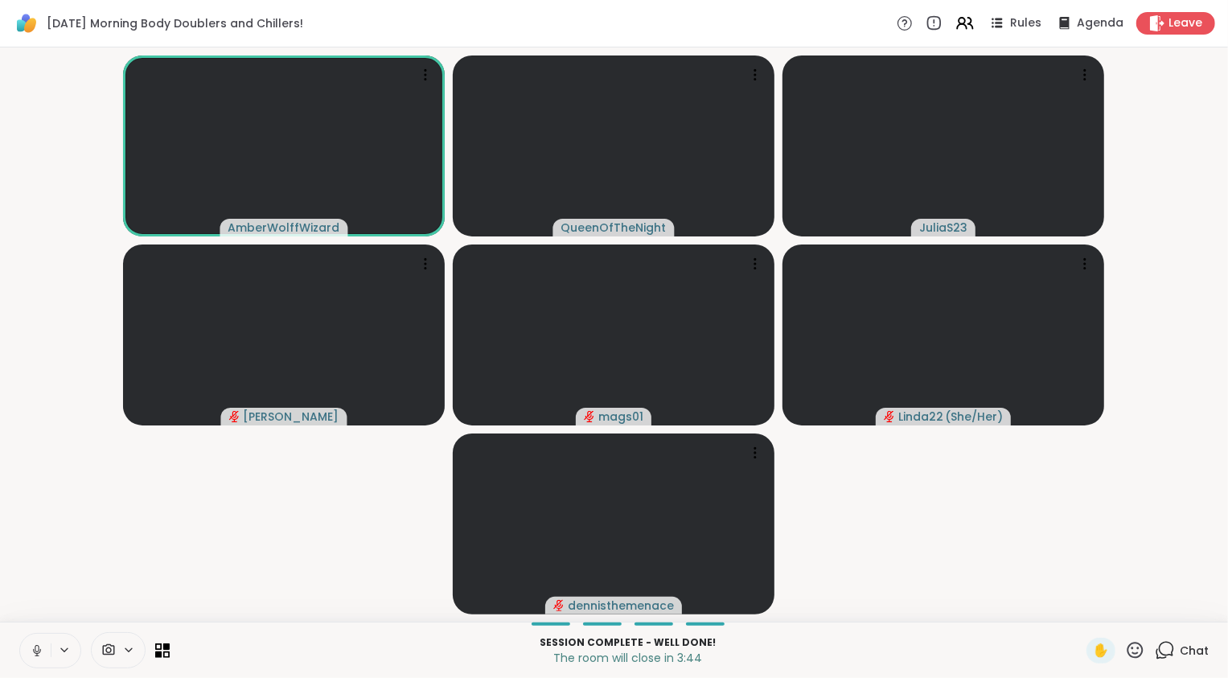
click at [40, 653] on icon at bounding box center [37, 650] width 14 height 14
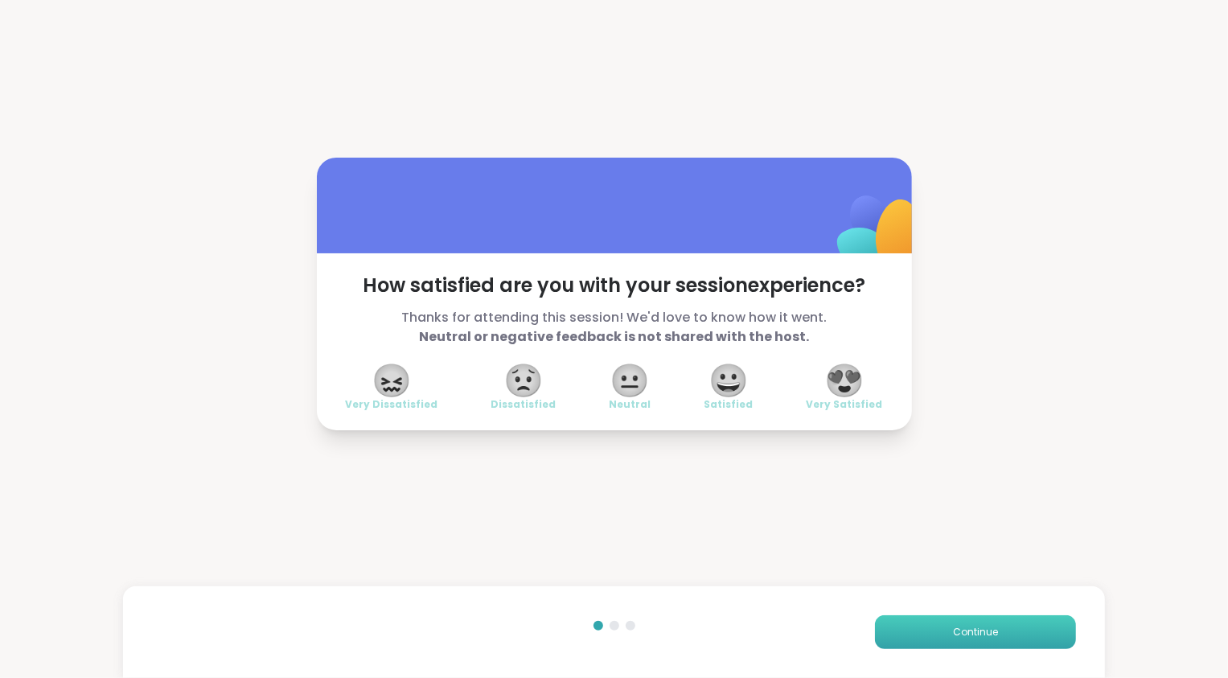
click at [938, 642] on button "Continue" at bounding box center [975, 632] width 201 height 34
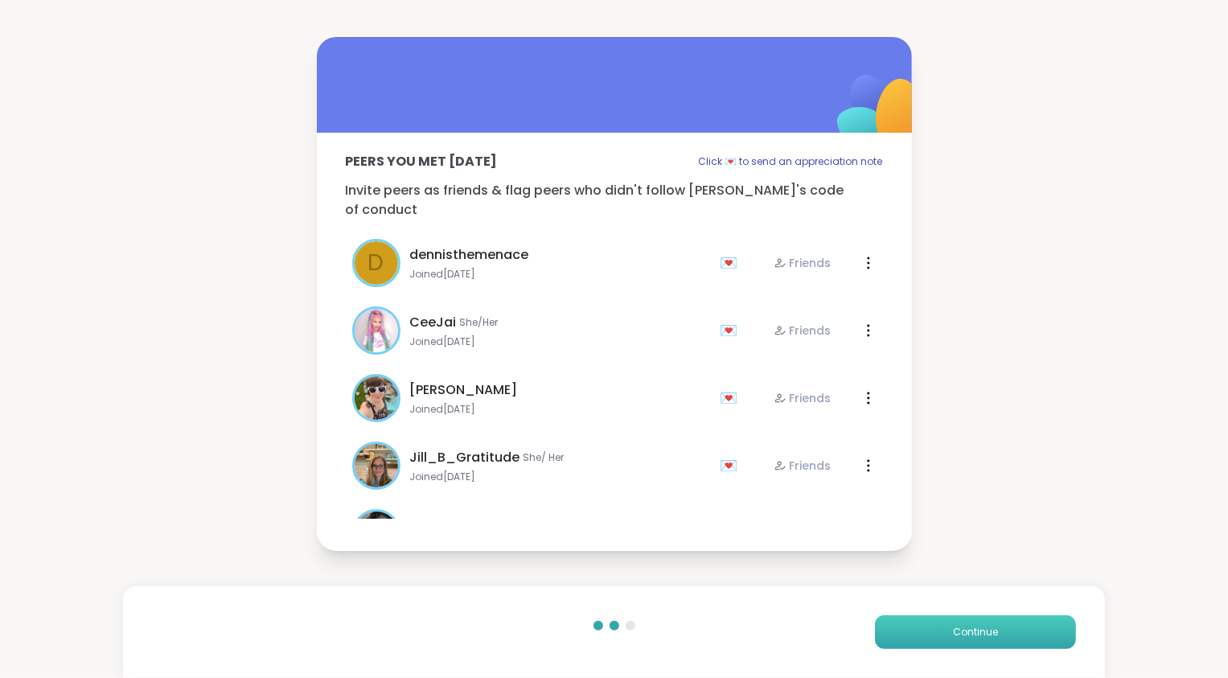
click at [938, 642] on button "Continue" at bounding box center [975, 632] width 201 height 34
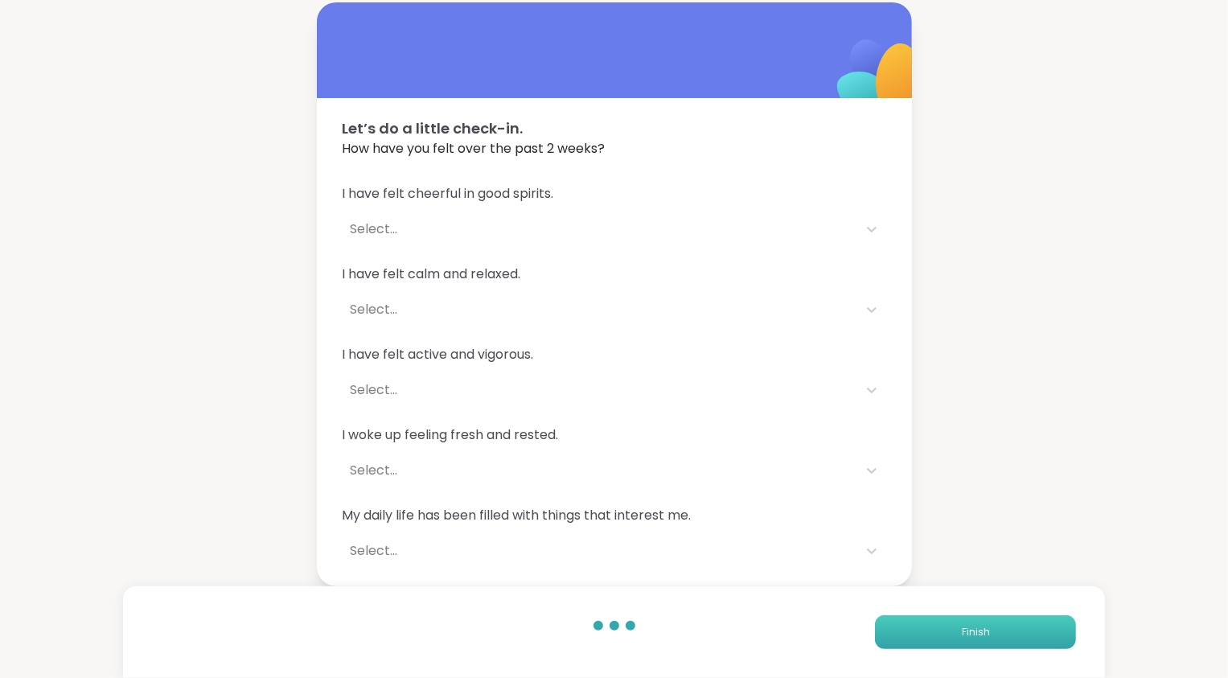
click at [938, 642] on button "Finish" at bounding box center [975, 632] width 201 height 34
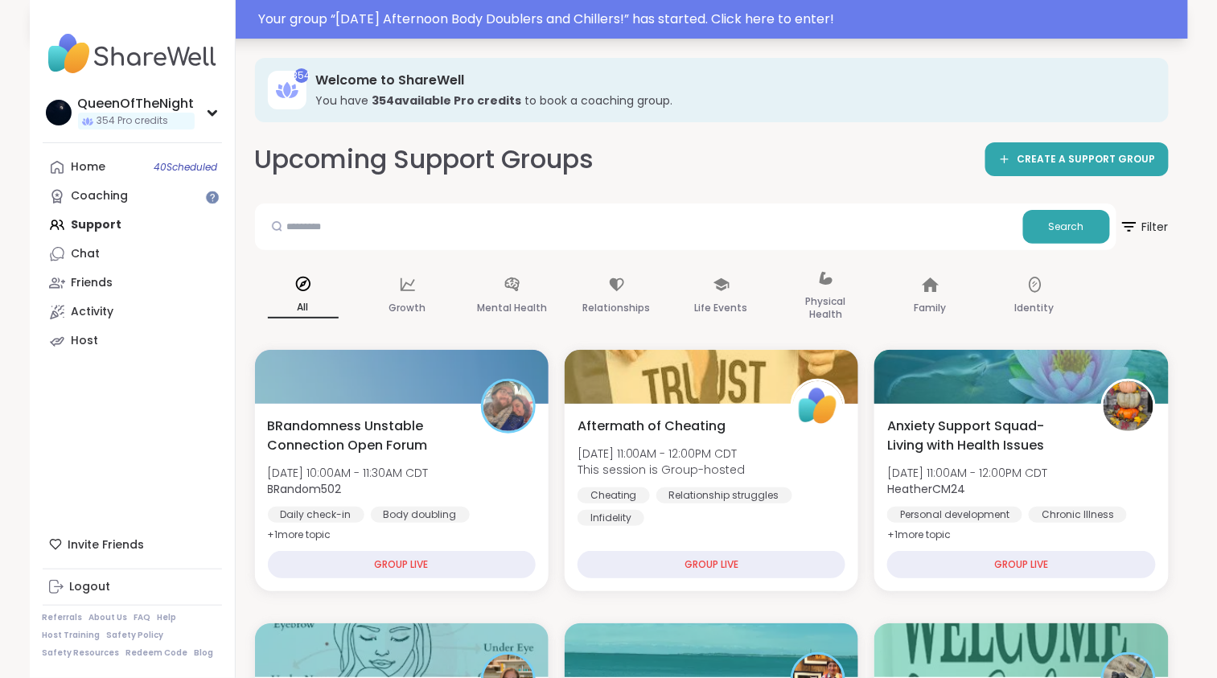
click at [351, 18] on div "Your group “ [DATE] Afternoon Body Doublers and Chillers! ” has started. Click …" at bounding box center [718, 19] width 919 height 19
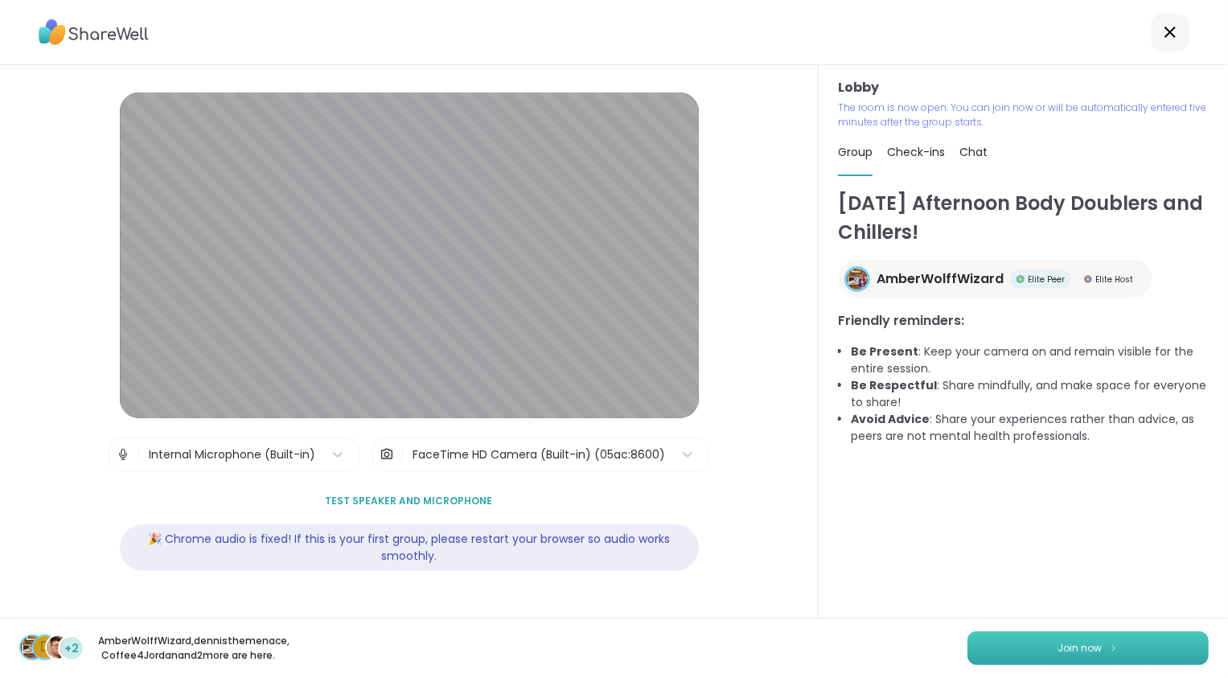
click at [1070, 644] on span "Join now" at bounding box center [1080, 648] width 44 height 14
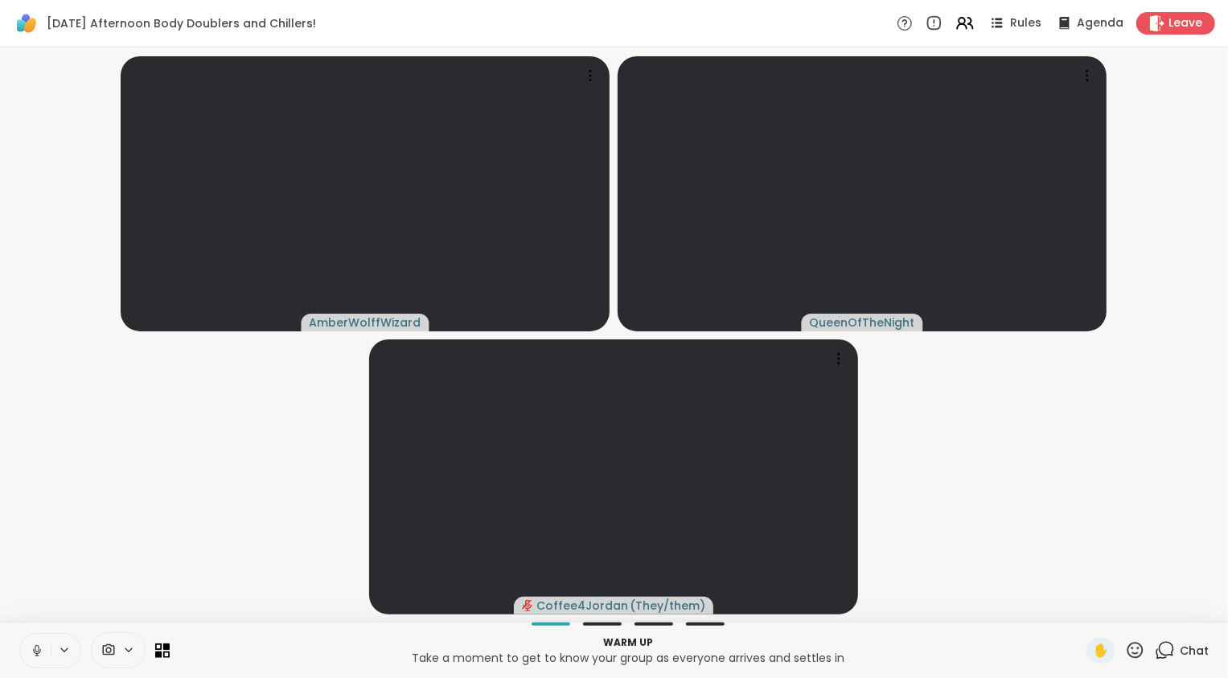
click at [36, 652] on icon at bounding box center [37, 648] width 4 height 7
click at [253, 524] on video-player-container "AmberWolffWizard QueenOfTheNight Coffee4Jordan ( They/them )" at bounding box center [614, 334] width 1209 height 561
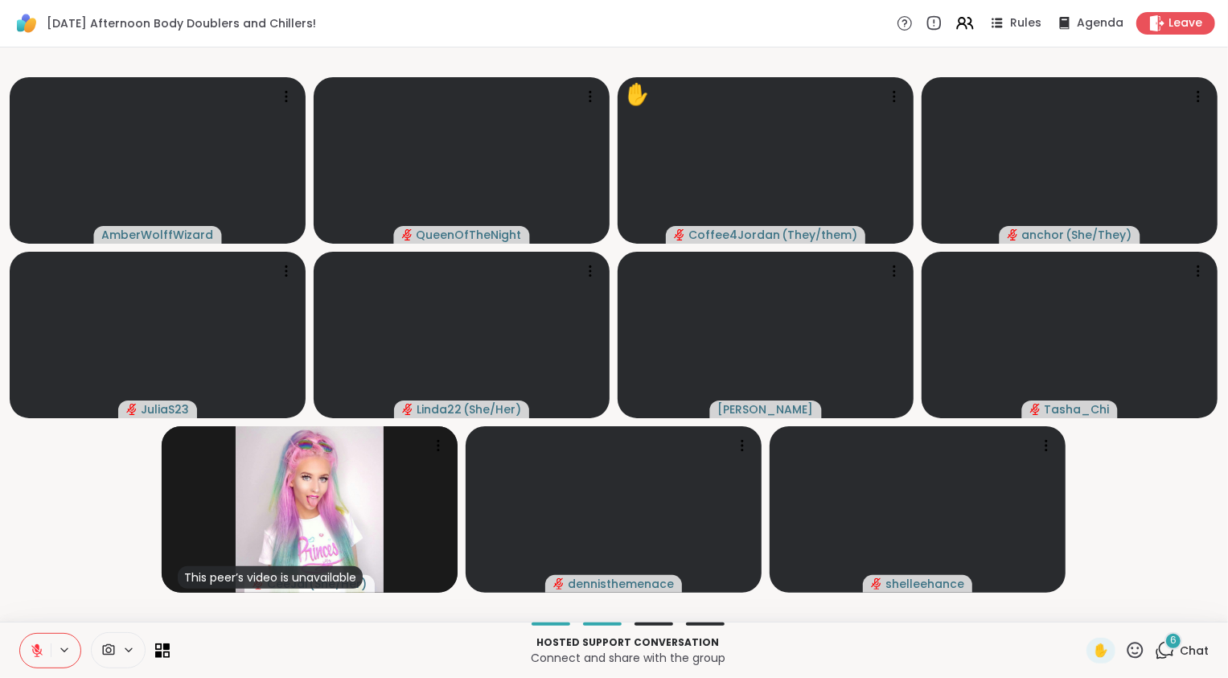
click at [1165, 657] on icon at bounding box center [1165, 650] width 20 height 20
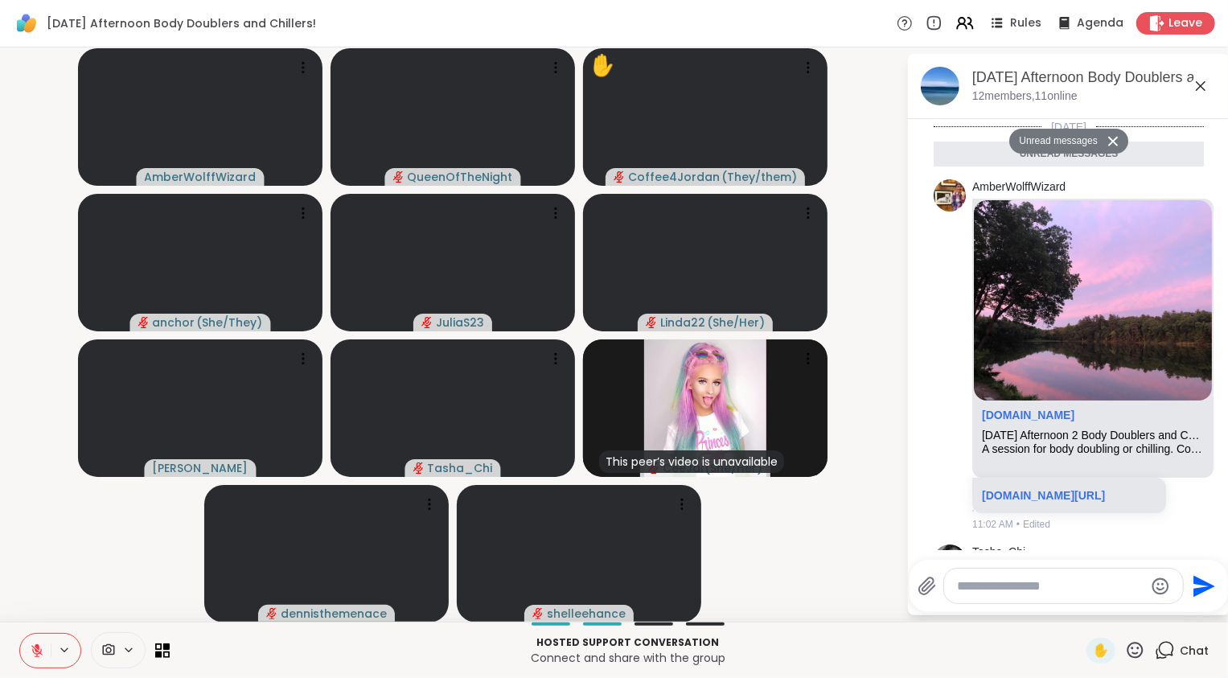
scroll to position [667, 0]
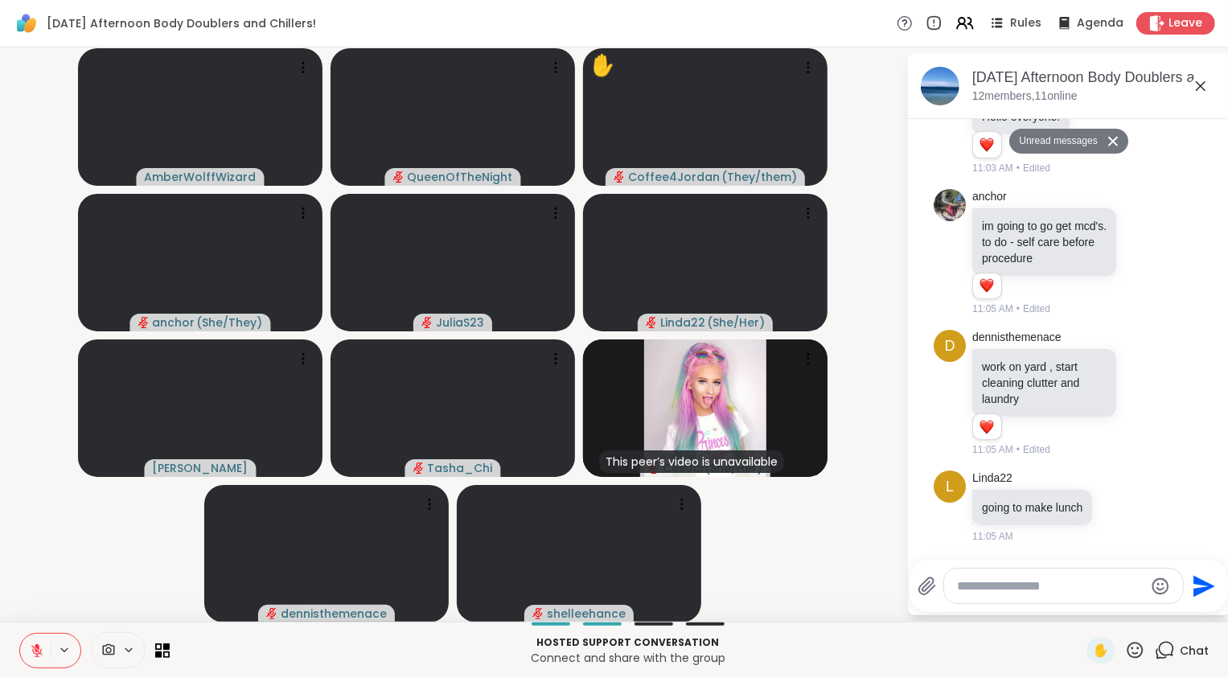
click at [1165, 657] on icon at bounding box center [1165, 650] width 20 height 20
